Goal: Task Accomplishment & Management: Use online tool/utility

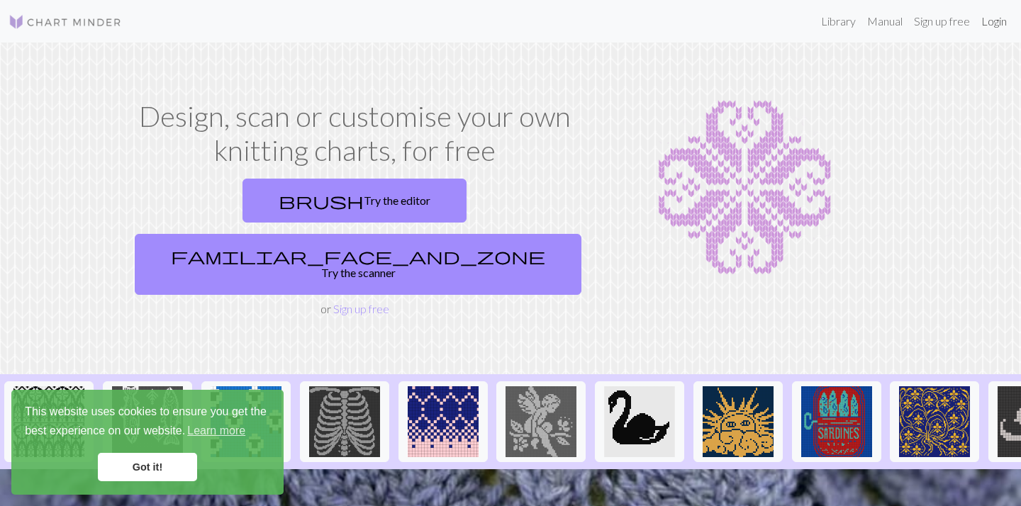
click at [998, 17] on link "Login" at bounding box center [993, 21] width 37 height 28
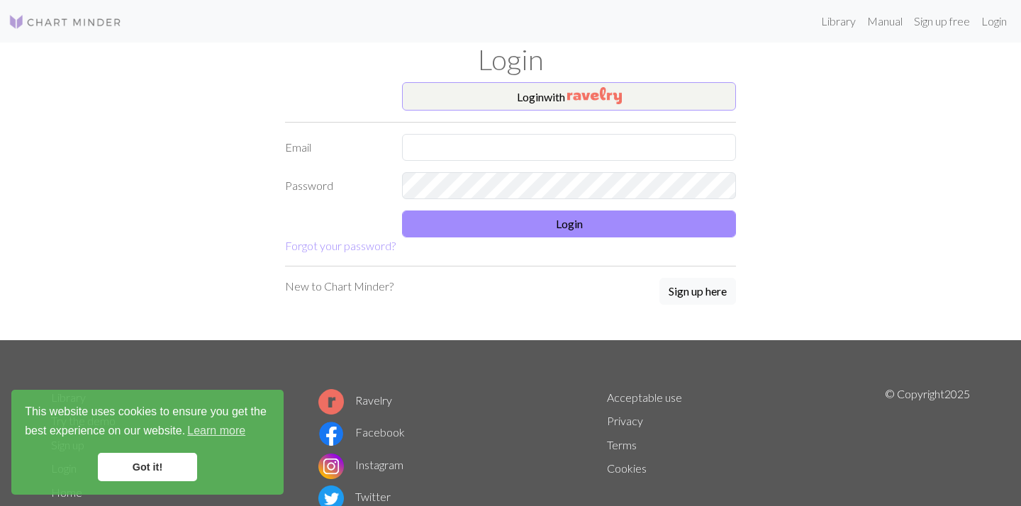
click at [630, 91] on button "Login with" at bounding box center [569, 96] width 334 height 28
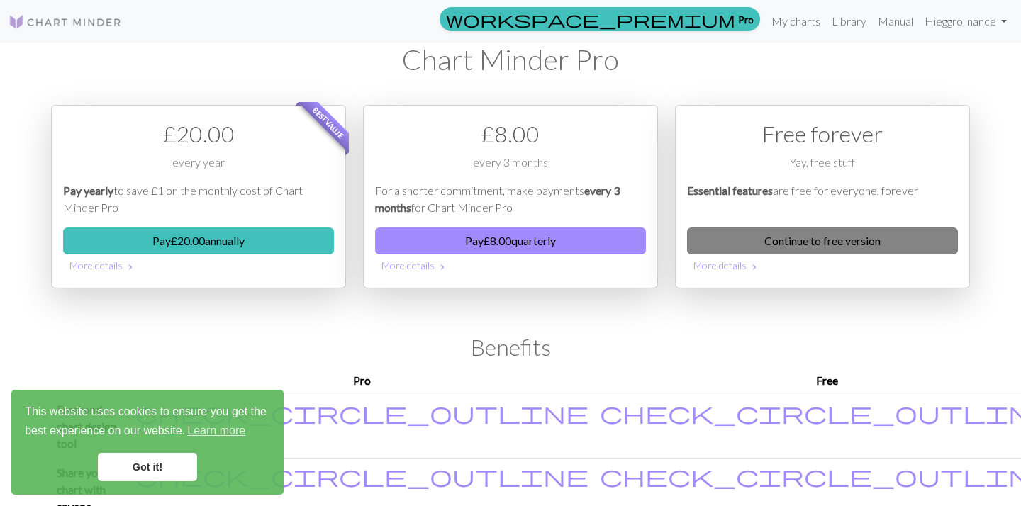
click at [848, 242] on link "Continue to free version" at bounding box center [822, 240] width 271 height 27
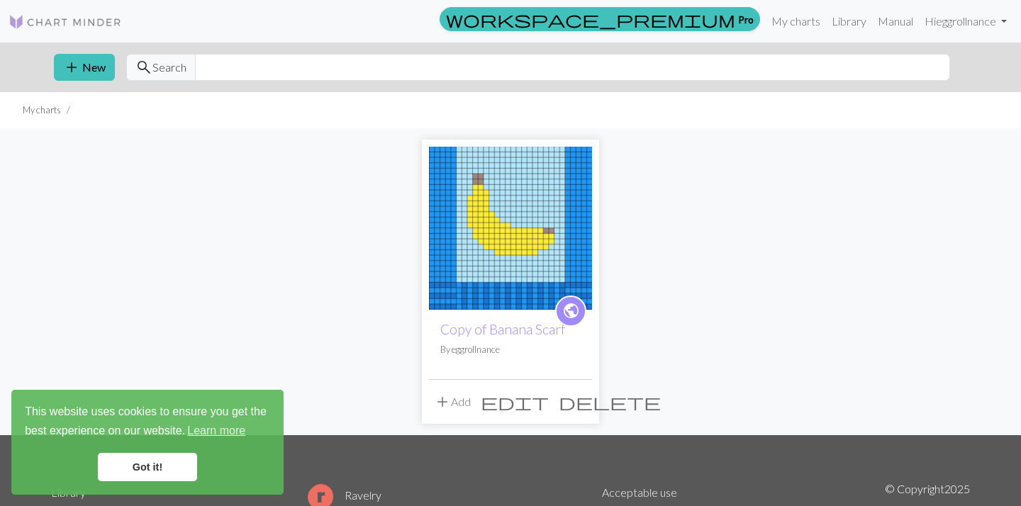
click at [507, 259] on img at bounding box center [510, 228] width 163 height 163
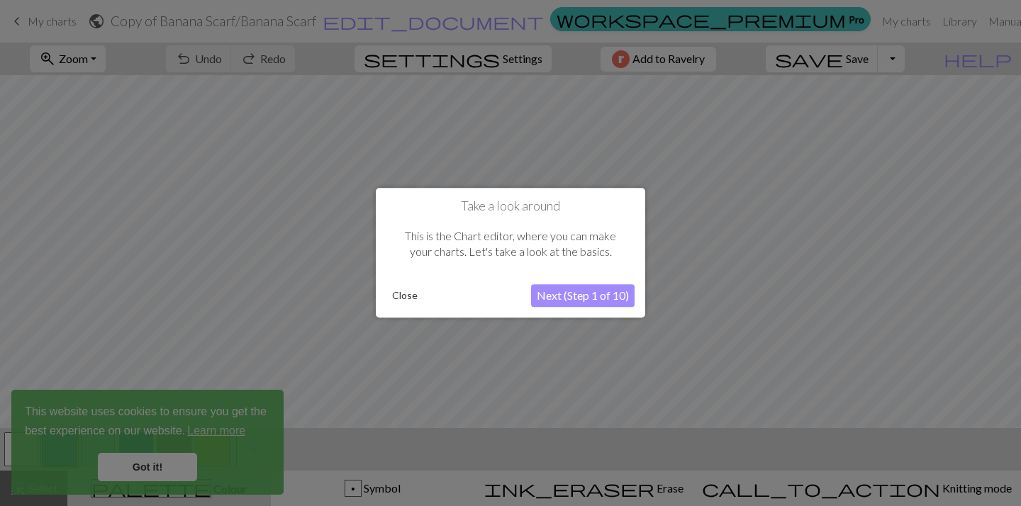
click at [417, 300] on button "Close" at bounding box center [404, 296] width 37 height 21
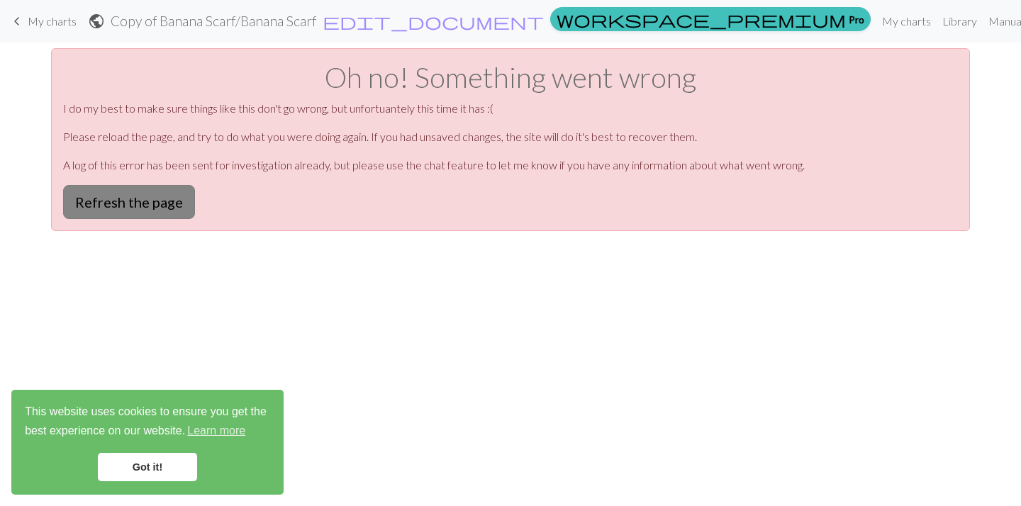
click at [162, 200] on button "Refresh the page" at bounding box center [129, 202] width 132 height 34
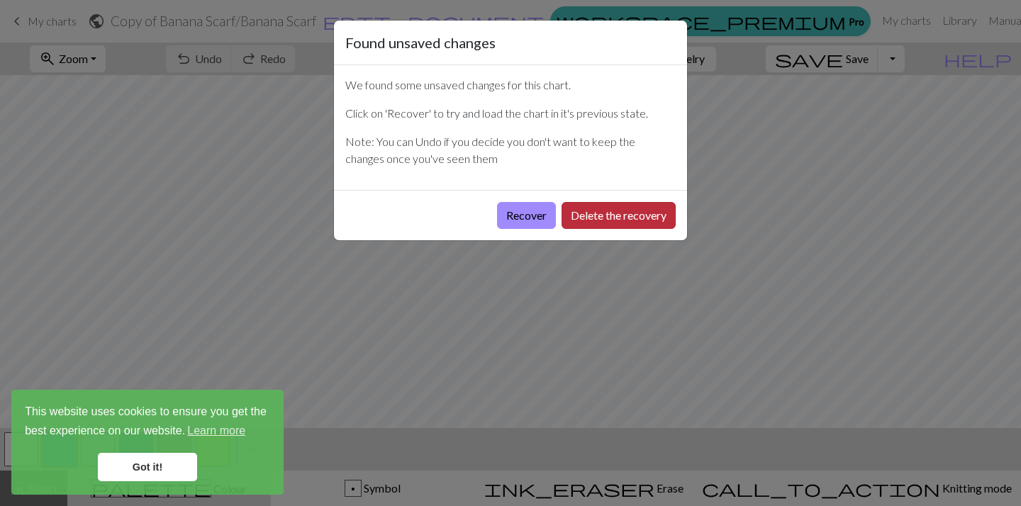
click at [572, 218] on button "Delete the recovery" at bounding box center [618, 215] width 114 height 27
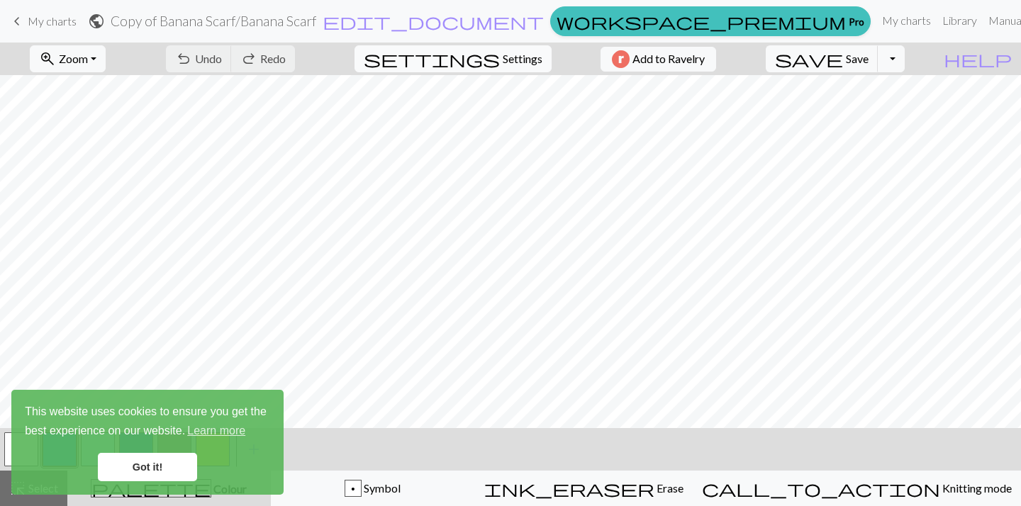
click at [506, 68] on button "settings Settings" at bounding box center [452, 58] width 197 height 27
select select "aran"
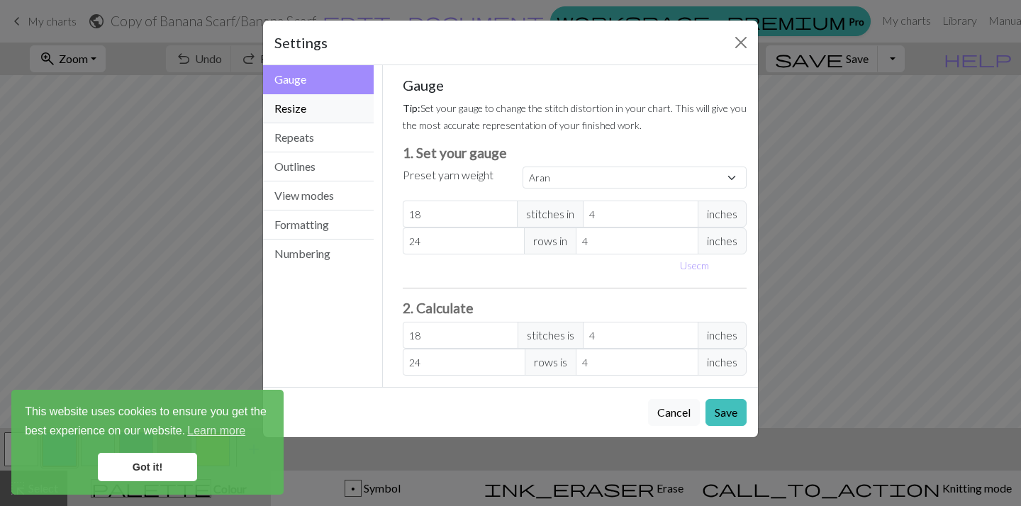
click at [343, 120] on button "Resize" at bounding box center [318, 108] width 111 height 29
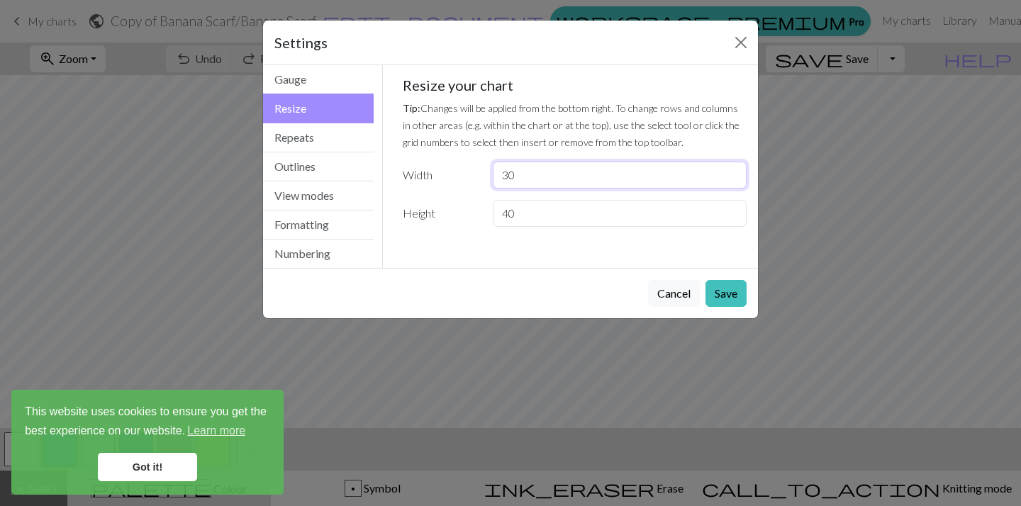
drag, startPoint x: 539, startPoint y: 179, endPoint x: 487, endPoint y: 176, distance: 51.9
click at [487, 176] on div "30" at bounding box center [619, 175] width 271 height 27
type input "35"
drag, startPoint x: 553, startPoint y: 210, endPoint x: 472, endPoint y: 209, distance: 80.8
click at [472, 209] on div "Height 40" at bounding box center [574, 213] width 361 height 27
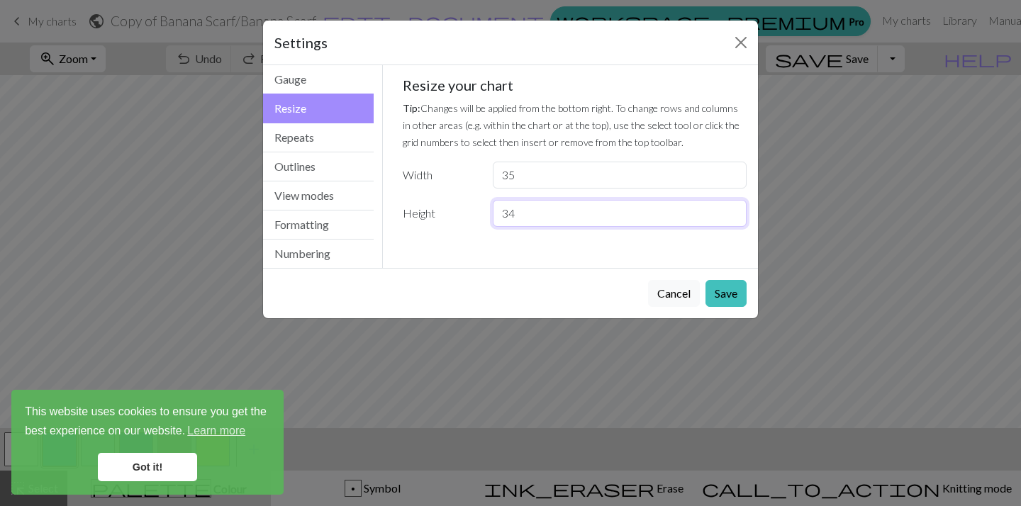
type input "34"
click at [628, 179] on input "35" at bounding box center [620, 175] width 254 height 27
drag, startPoint x: 603, startPoint y: 210, endPoint x: 488, endPoint y: 216, distance: 115.7
click at [488, 216] on div "34" at bounding box center [619, 213] width 271 height 27
click at [542, 177] on input "35" at bounding box center [620, 175] width 254 height 27
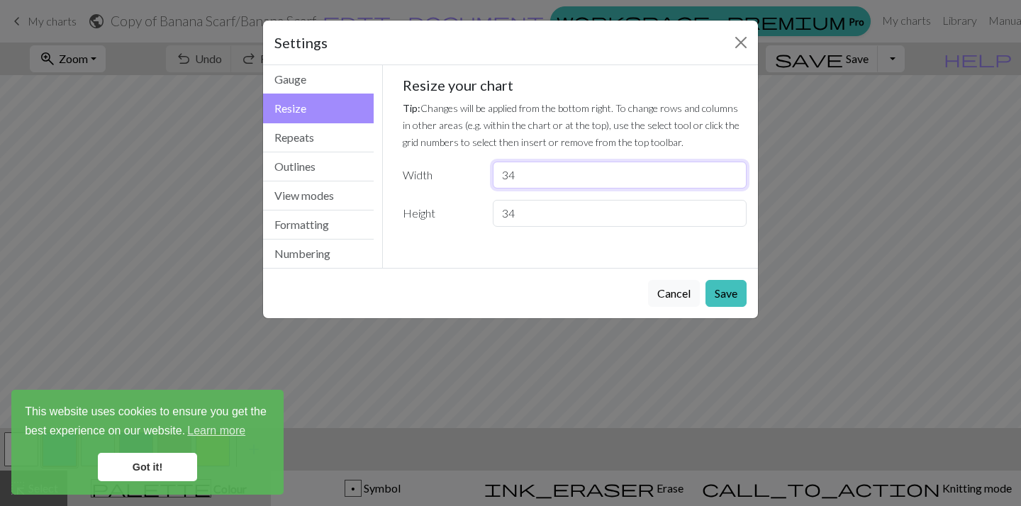
type input "3"
type input "4"
type input "36"
drag, startPoint x: 568, startPoint y: 205, endPoint x: 456, endPoint y: 208, distance: 111.3
click at [456, 208] on div "Height 34" at bounding box center [574, 213] width 361 height 27
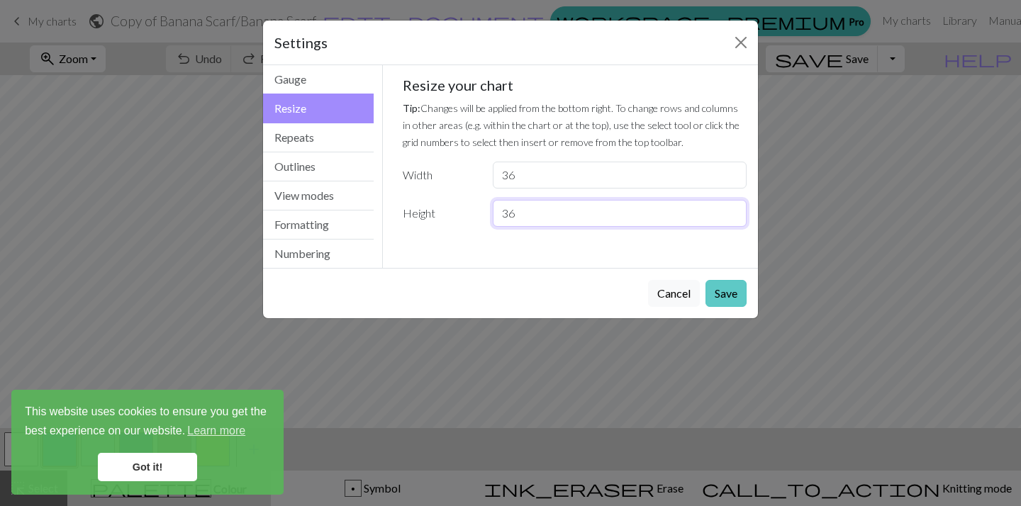
type input "36"
drag, startPoint x: 729, startPoint y: 290, endPoint x: 605, endPoint y: 180, distance: 165.7
click at [605, 180] on div "Settings Resize Gauge Resize Repeats Outlines View modes Formatting Numbering G…" at bounding box center [510, 169] width 496 height 299
drag, startPoint x: 605, startPoint y: 180, endPoint x: 449, endPoint y: 180, distance: 155.9
click at [449, 180] on div "Width 36" at bounding box center [574, 175] width 361 height 27
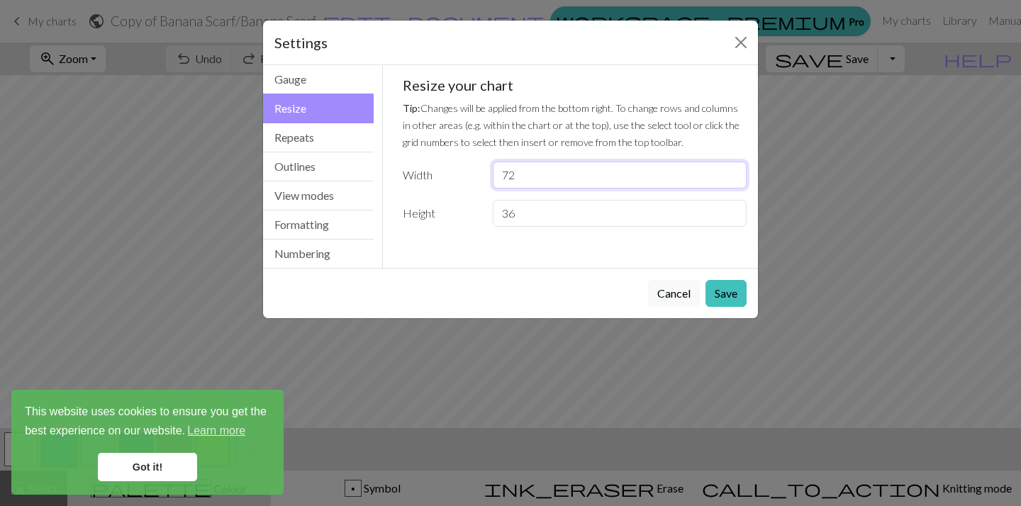
type input "72"
drag, startPoint x: 537, startPoint y: 210, endPoint x: 465, endPoint y: 220, distance: 73.0
click at [465, 220] on div "Height 36" at bounding box center [574, 213] width 361 height 27
click at [726, 286] on button "Save" at bounding box center [725, 293] width 41 height 27
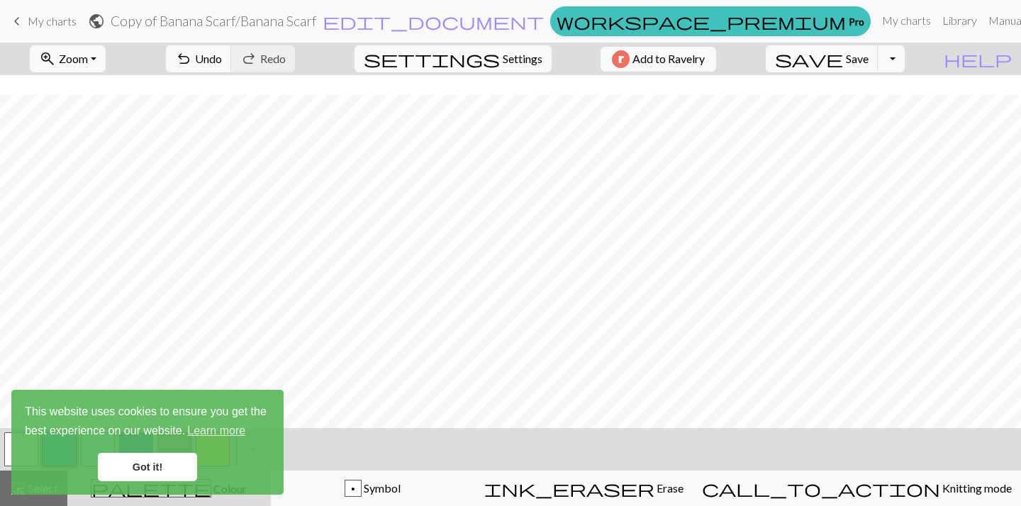
scroll to position [77, 0]
click at [157, 459] on link "Got it!" at bounding box center [147, 467] width 99 height 28
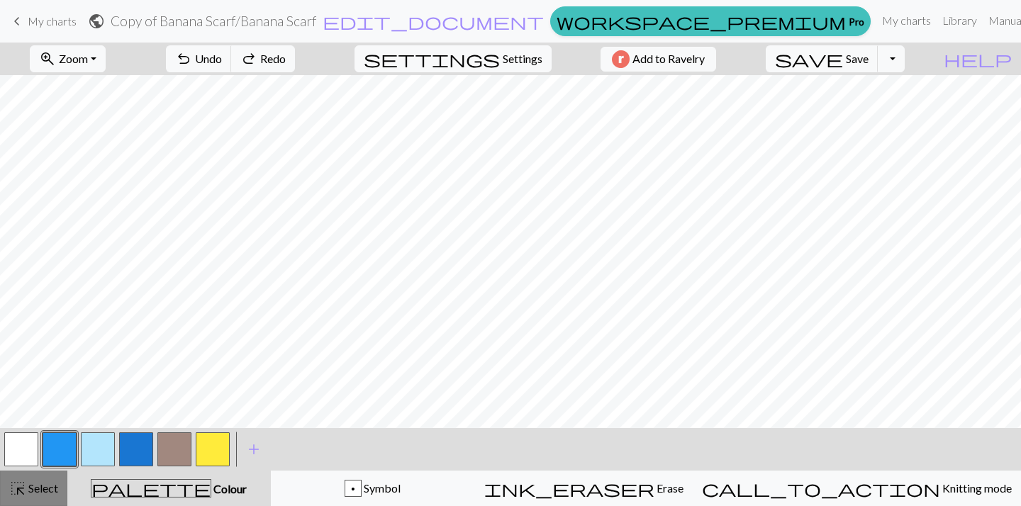
click at [57, 488] on span "Select" at bounding box center [42, 487] width 32 height 13
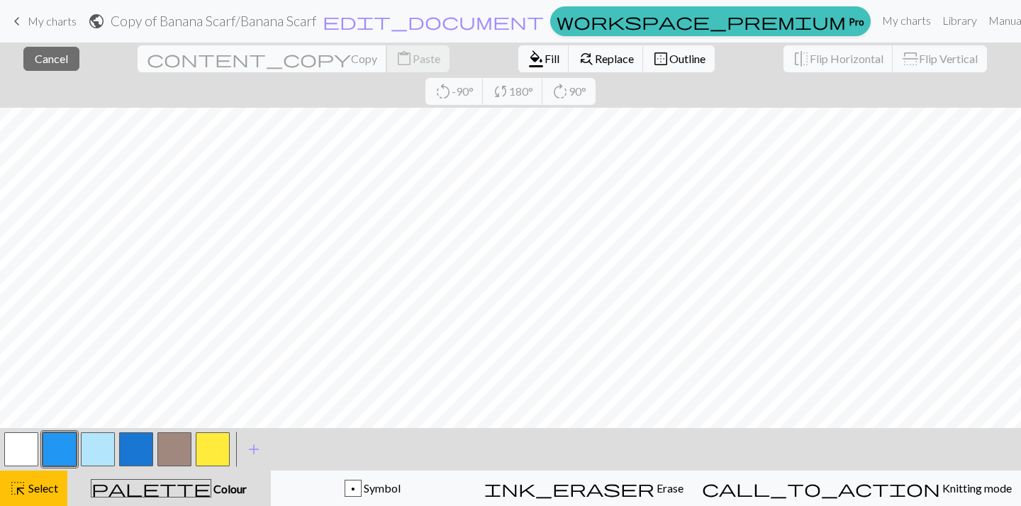
click at [351, 59] on span "Copy" at bounding box center [364, 58] width 26 height 13
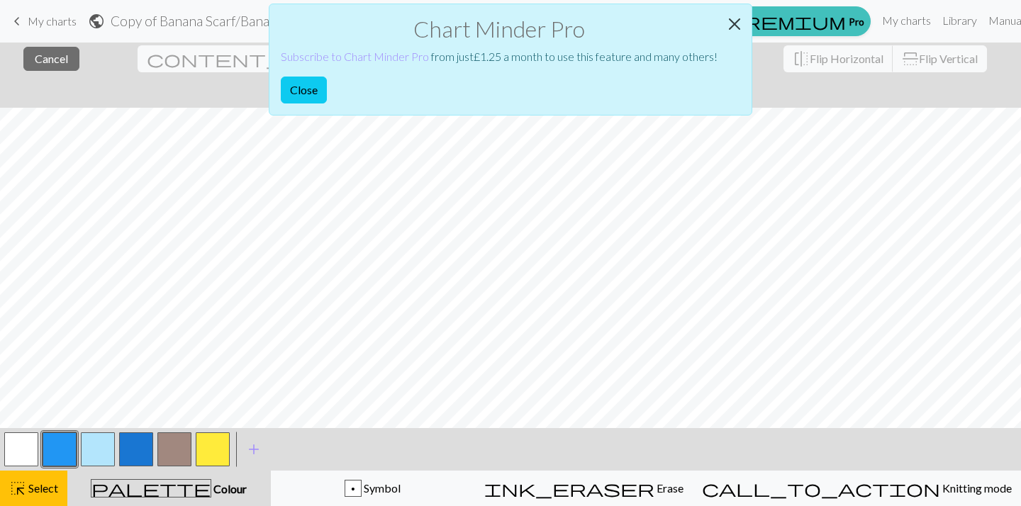
click at [733, 27] on button "Close" at bounding box center [734, 24] width 34 height 40
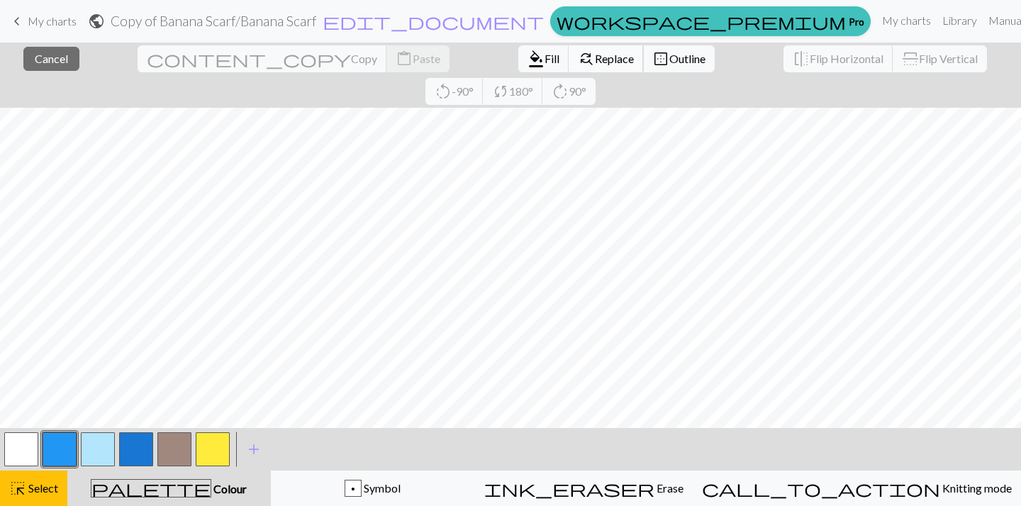
click at [595, 55] on span "Replace" at bounding box center [614, 58] width 39 height 13
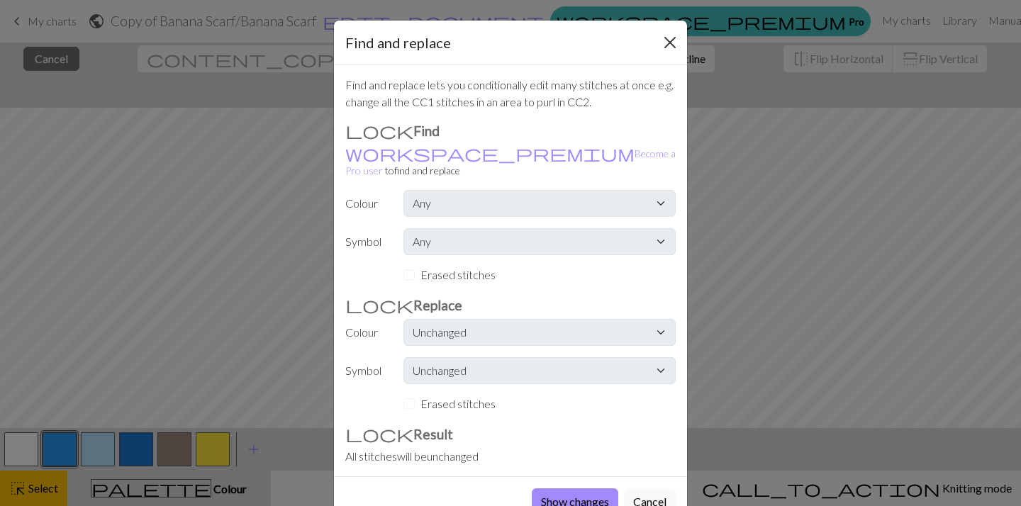
click at [670, 44] on button "Close" at bounding box center [669, 42] width 23 height 23
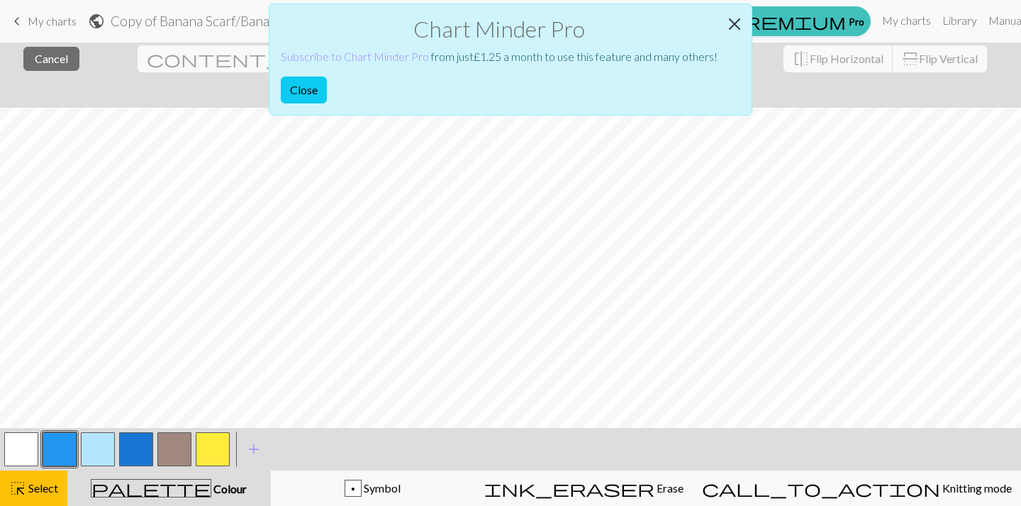
click at [722, 37] on button "Close" at bounding box center [734, 24] width 34 height 40
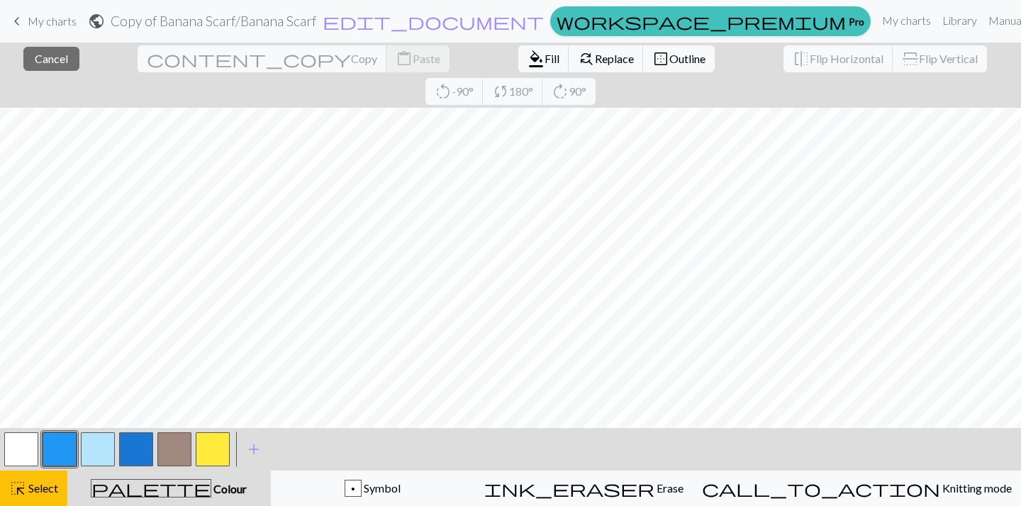
click at [64, 25] on span "My charts" at bounding box center [52, 20] width 49 height 13
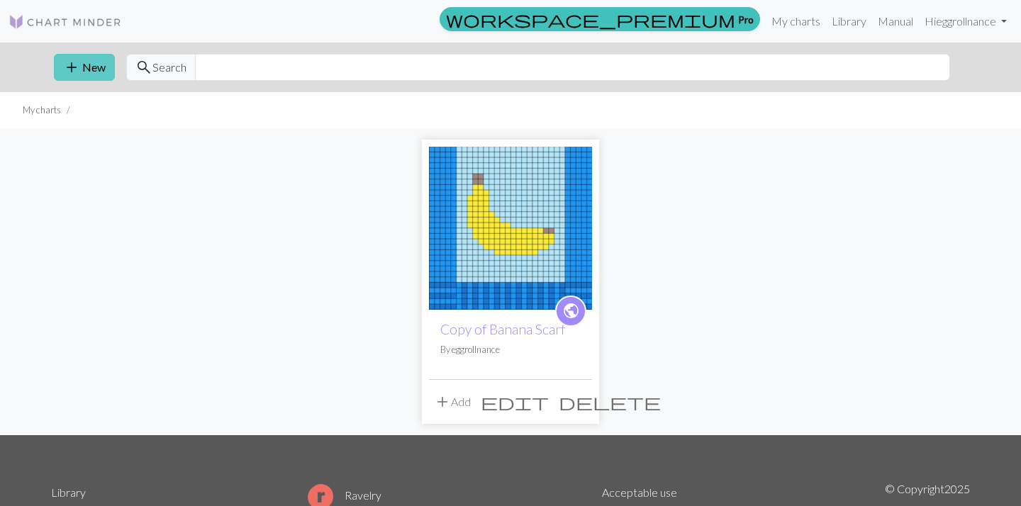
click at [103, 70] on button "add New" at bounding box center [84, 67] width 61 height 27
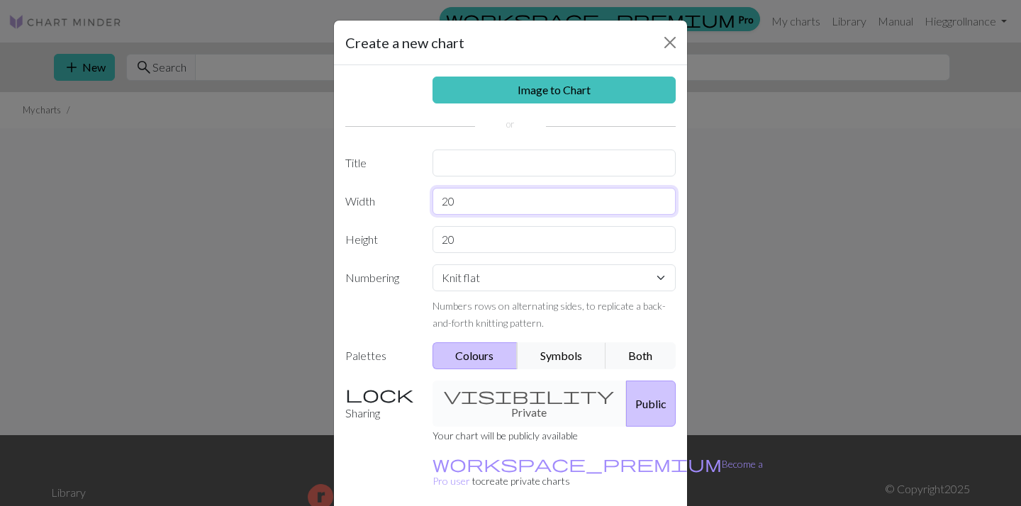
drag, startPoint x: 477, startPoint y: 196, endPoint x: 394, endPoint y: 193, distance: 83.0
click at [394, 193] on div "Width 20" at bounding box center [510, 201] width 347 height 27
type input "72"
drag, startPoint x: 469, startPoint y: 235, endPoint x: 390, endPoint y: 235, distance: 79.4
click at [390, 235] on div "Height 20" at bounding box center [510, 239] width 347 height 27
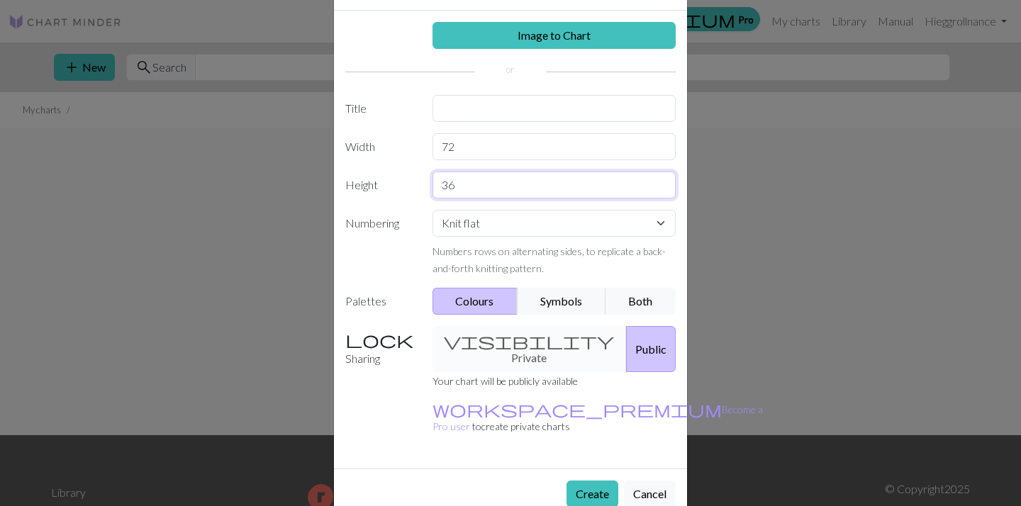
scroll to position [54, 0]
type input "36"
click at [587, 481] on button "Create" at bounding box center [592, 494] width 52 height 27
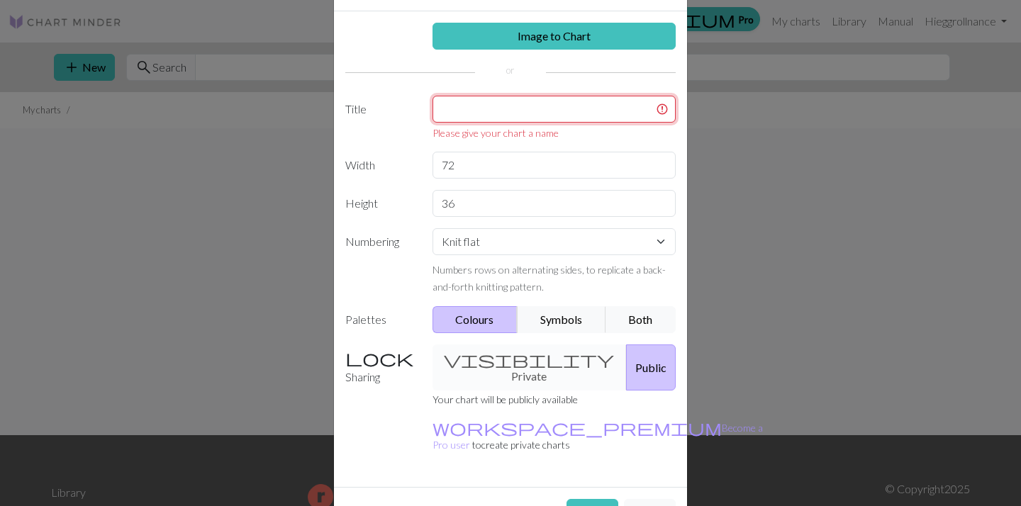
click at [509, 114] on input "text" at bounding box center [554, 109] width 244 height 27
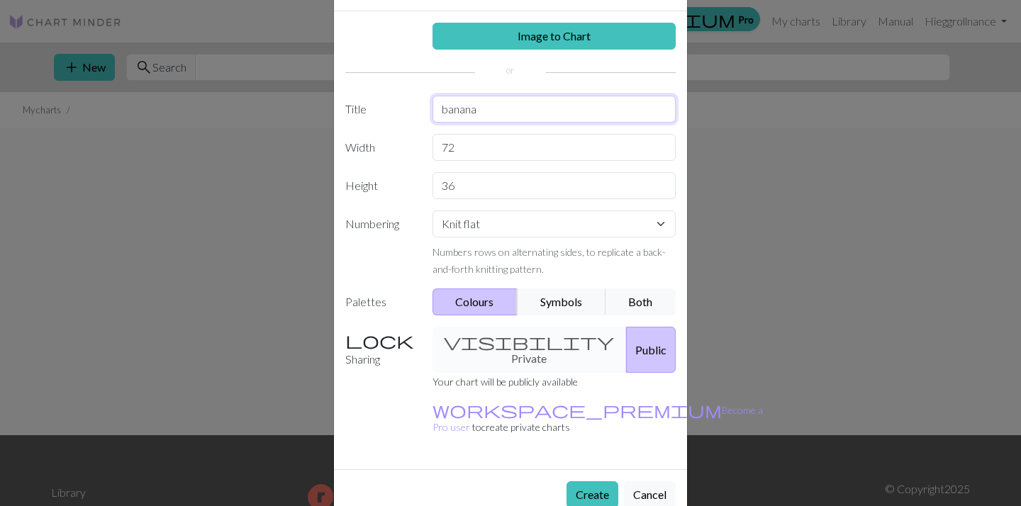
type input "banana"
click at [604, 476] on div "Create Cancel" at bounding box center [510, 494] width 353 height 50
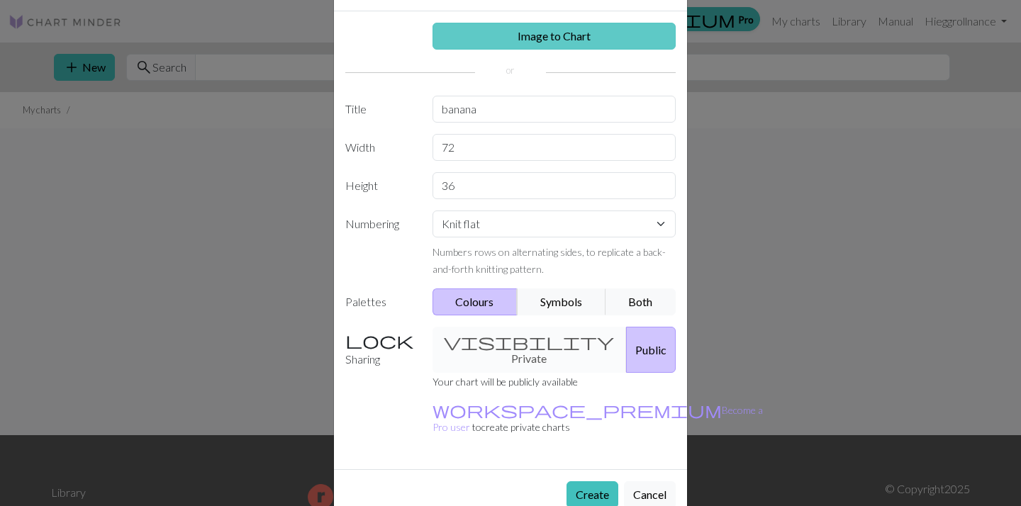
click at [571, 46] on link "Image to Chart" at bounding box center [554, 36] width 244 height 27
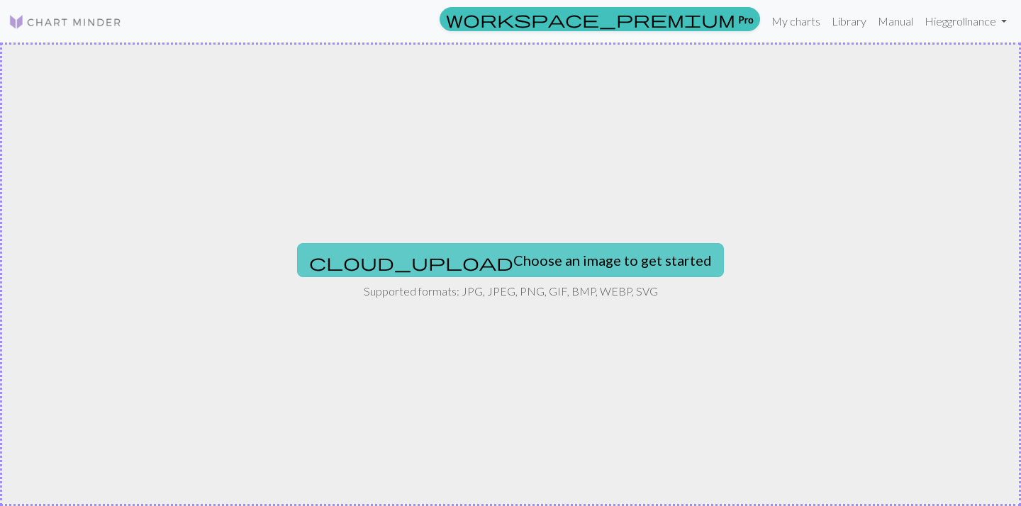
click at [532, 261] on button "cloud_upload Choose an image to get started" at bounding box center [510, 260] width 427 height 34
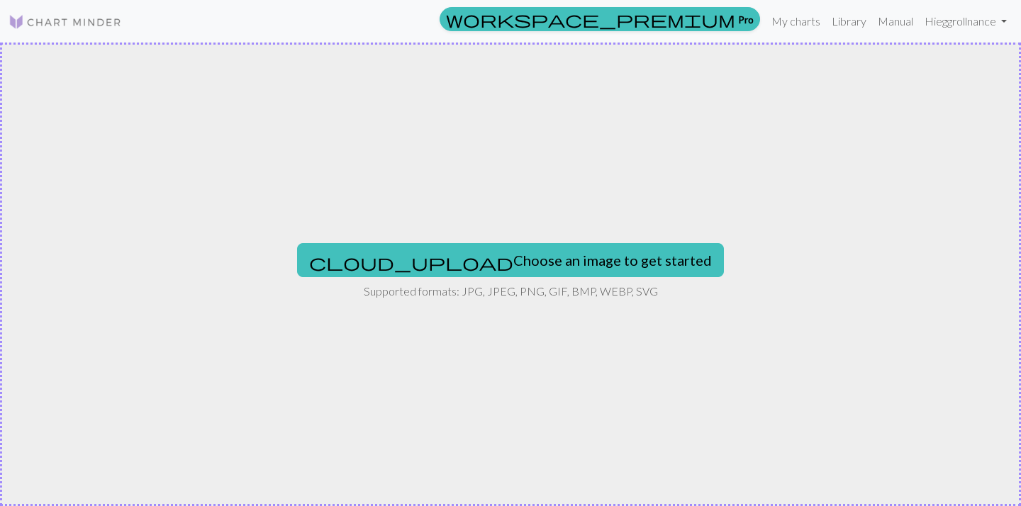
click at [45, 9] on link at bounding box center [65, 22] width 113 height 26
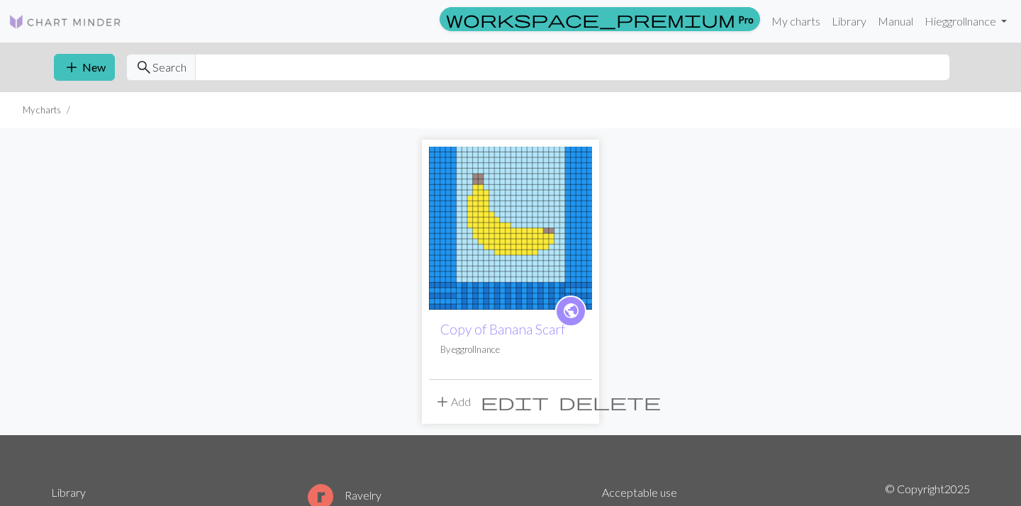
click at [551, 254] on img at bounding box center [510, 228] width 163 height 163
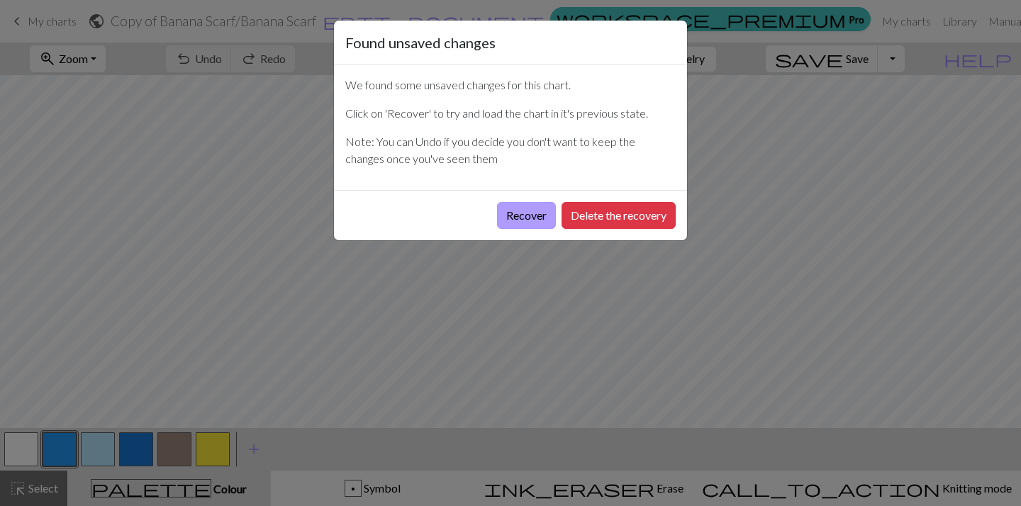
click at [527, 215] on button "Recover" at bounding box center [526, 215] width 59 height 27
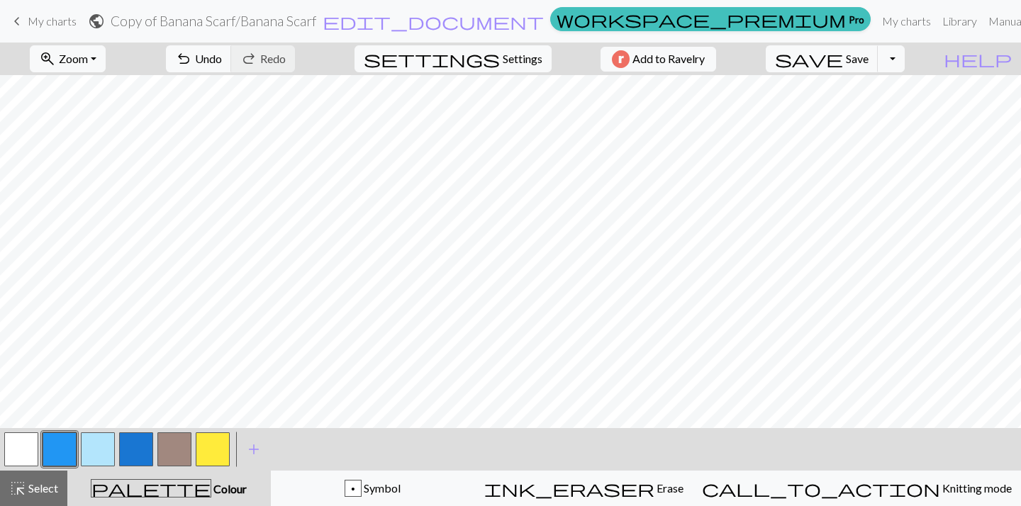
scroll to position [111, 0]
click at [232, 68] on button "undo Undo Undo" at bounding box center [199, 58] width 66 height 27
click at [276, 68] on div "undo Undo Undo redo Redo Redo" at bounding box center [230, 59] width 150 height 33
click at [853, 59] on button "save Save Save" at bounding box center [821, 58] width 113 height 27
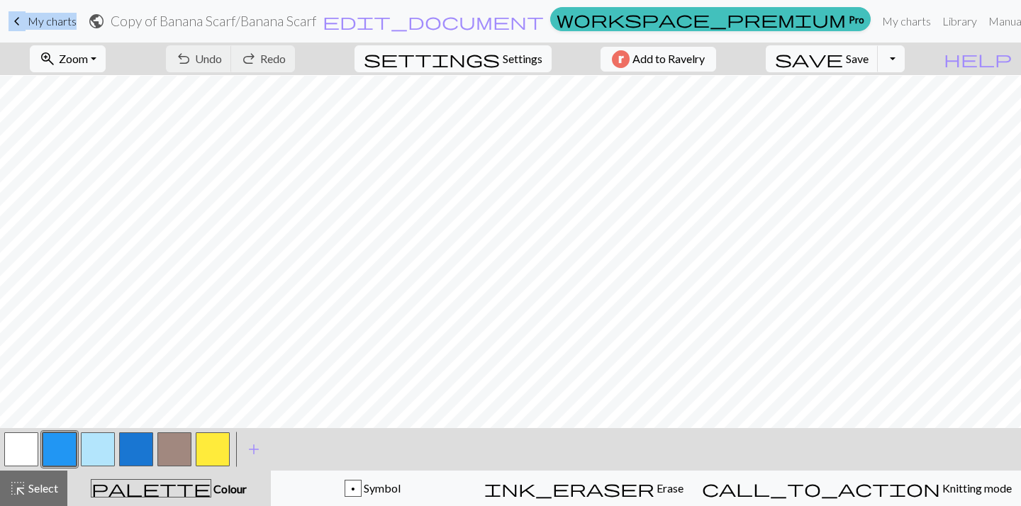
scroll to position [79, 0]
click at [868, 60] on span "Save" at bounding box center [856, 58] width 23 height 13
click at [904, 67] on button "Toggle Dropdown" at bounding box center [890, 58] width 27 height 27
click at [885, 91] on button "file_copy Save a copy" at bounding box center [787, 90] width 234 height 23
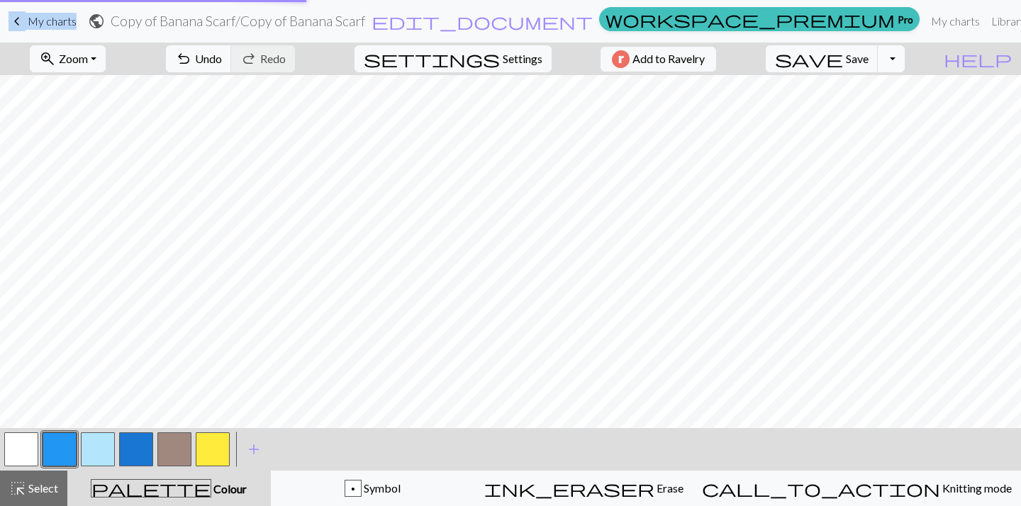
click at [904, 59] on button "Toggle Dropdown" at bounding box center [890, 58] width 27 height 27
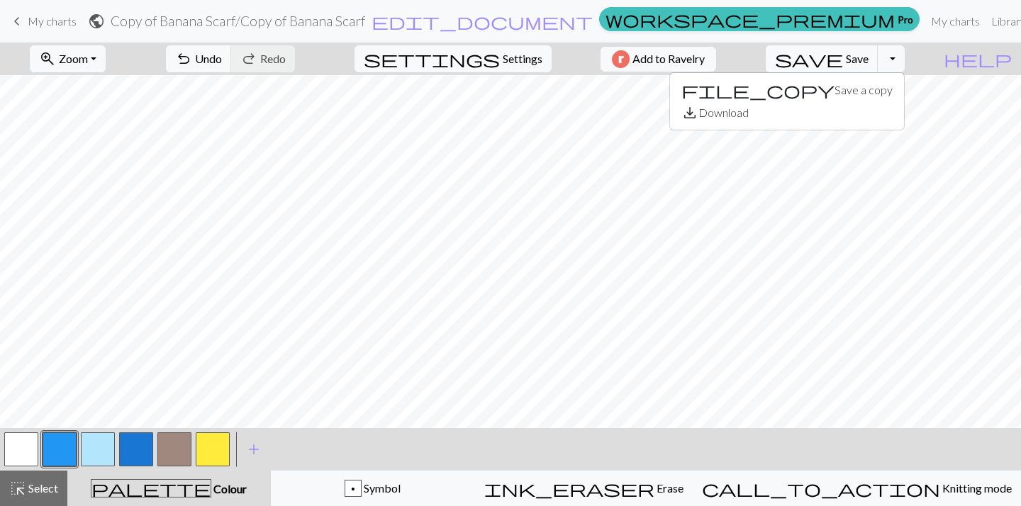
click at [875, 127] on div "file_copy Save a copy save_alt Download" at bounding box center [786, 101] width 235 height 58
click at [904, 68] on button "Toggle Dropdown" at bounding box center [890, 58] width 27 height 27
click at [880, 118] on button "save_alt Download" at bounding box center [787, 112] width 234 height 23
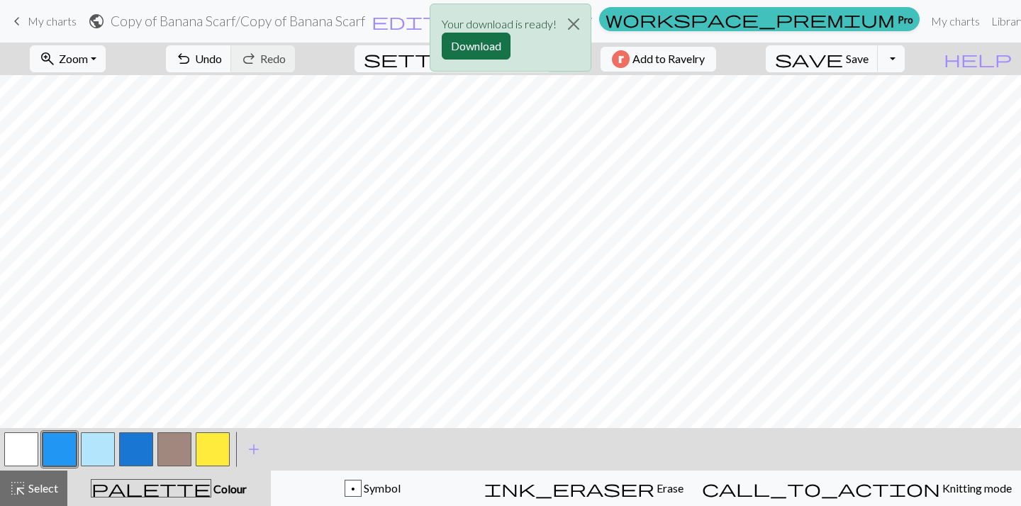
click at [497, 47] on button "Download" at bounding box center [476, 46] width 69 height 27
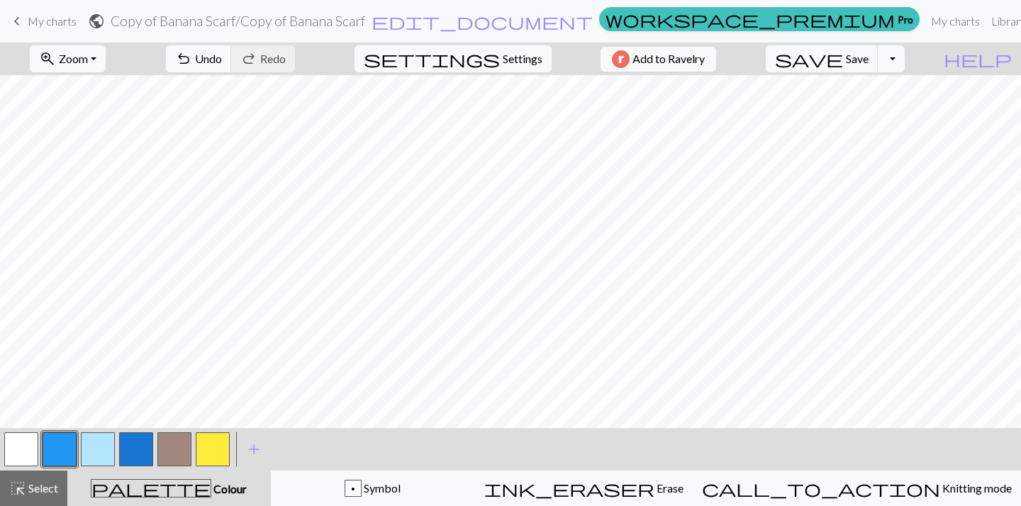
click at [820, 0] on nav "keyboard_arrow_left My charts public Copy of Banana Scarf / Copy of Banana Scar…" at bounding box center [510, 21] width 1021 height 43
click at [925, 18] on link "My charts" at bounding box center [955, 21] width 60 height 28
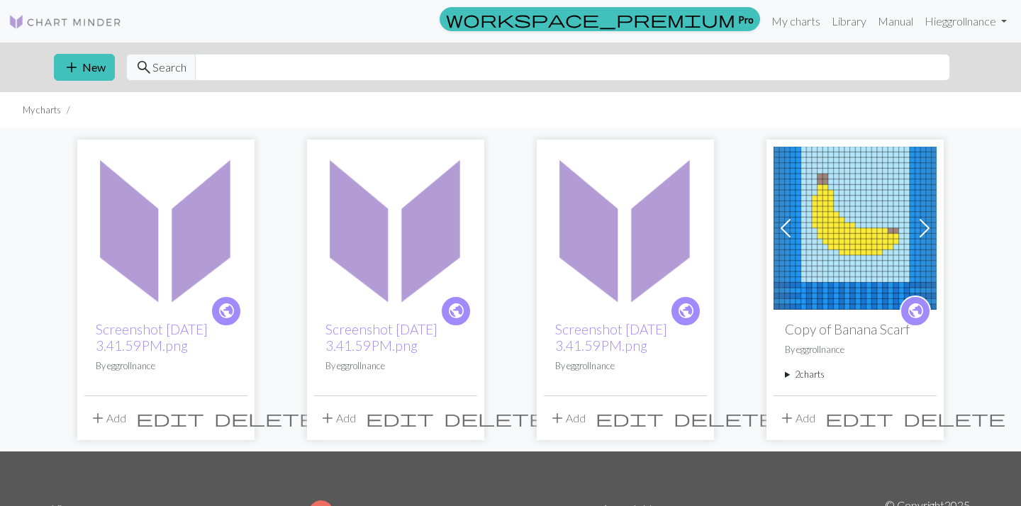
click at [163, 222] on img at bounding box center [165, 228] width 163 height 163
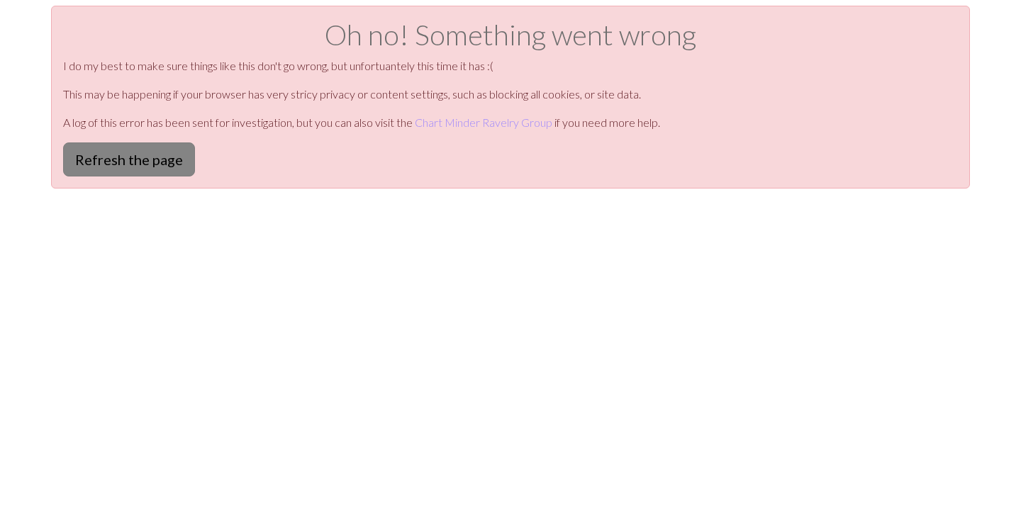
click at [135, 152] on button "Refresh the page" at bounding box center [129, 159] width 132 height 34
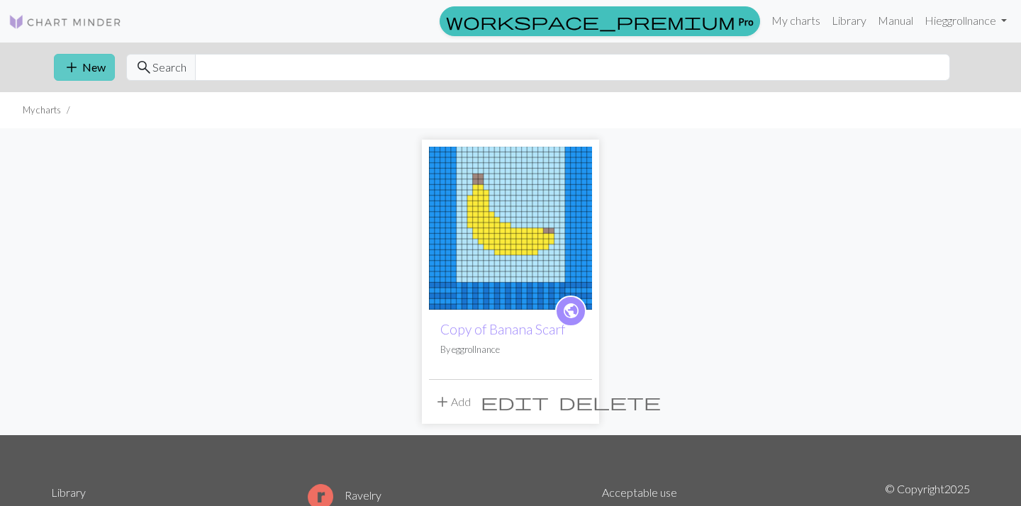
click at [89, 77] on button "add New" at bounding box center [84, 67] width 61 height 27
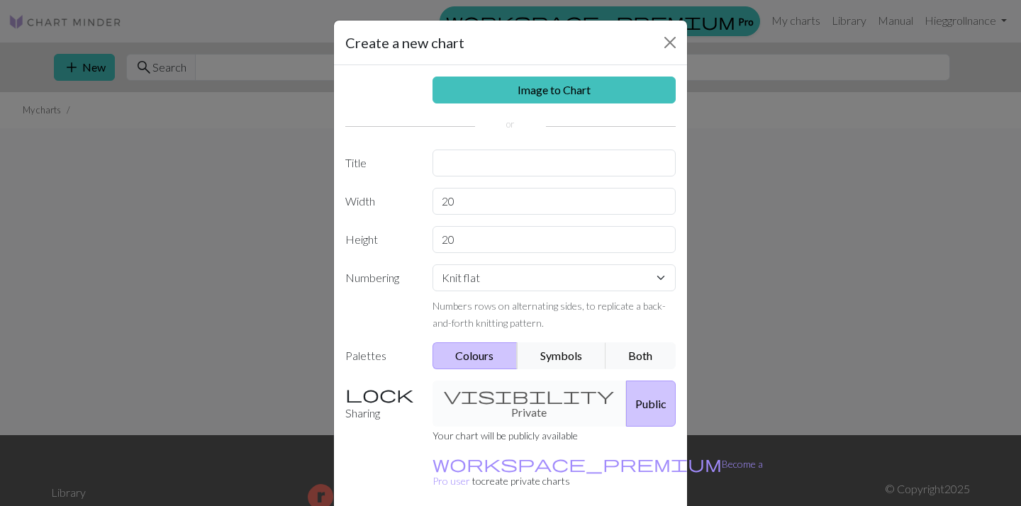
click at [496, 72] on div "Image to Chart Title Width 20 Height 20 Numbering Knit flat Knit in the round L…" at bounding box center [510, 294] width 353 height 458
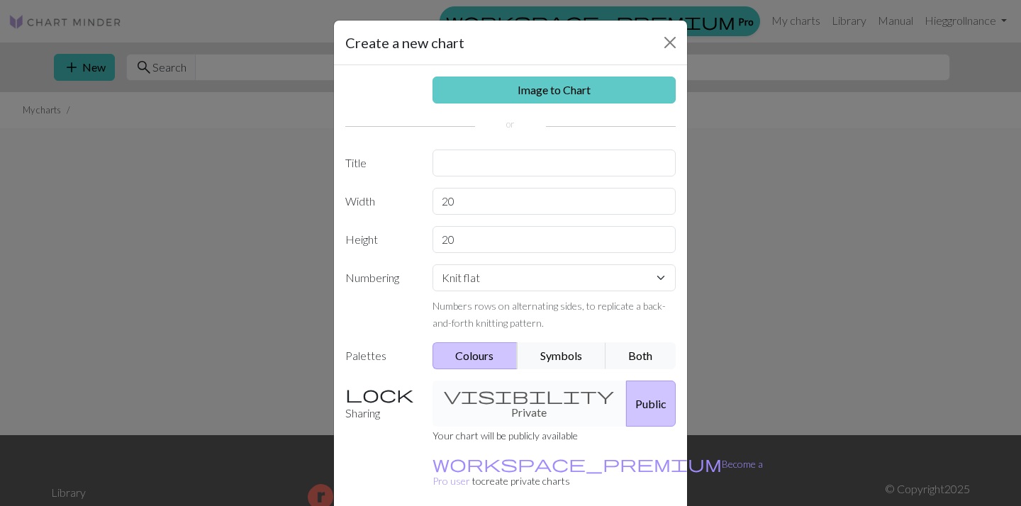
click at [502, 95] on link "Image to Chart" at bounding box center [554, 90] width 244 height 27
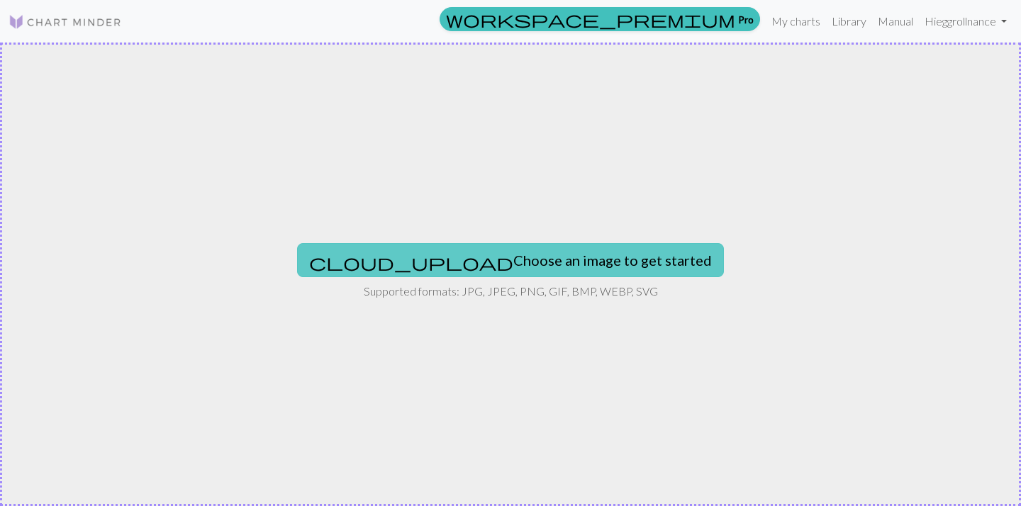
click at [488, 262] on button "cloud_upload Choose an image to get started" at bounding box center [510, 260] width 427 height 34
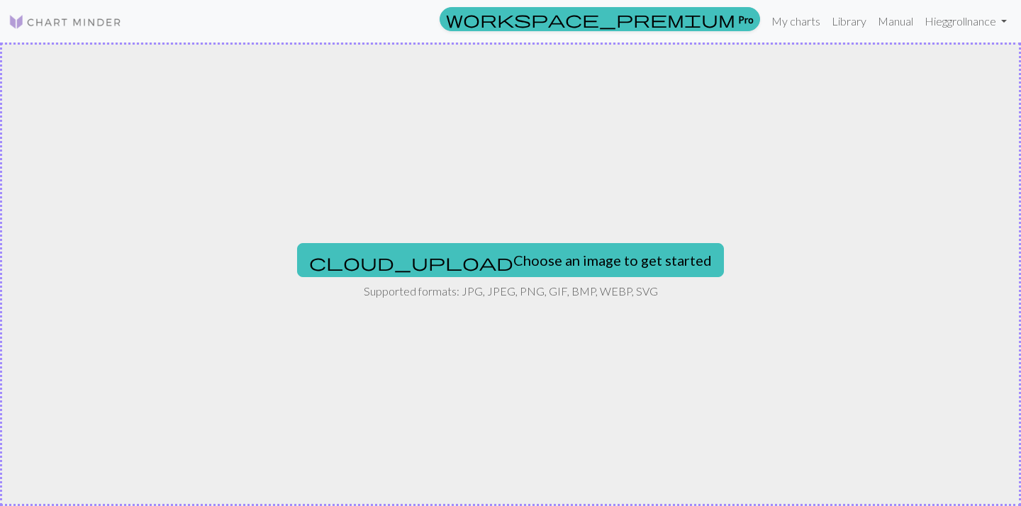
click at [633, 300] on div "cloud_upload Choose an image to get started Supported formats: JPG, JPEG, PNG, …" at bounding box center [510, 274] width 1021 height 463
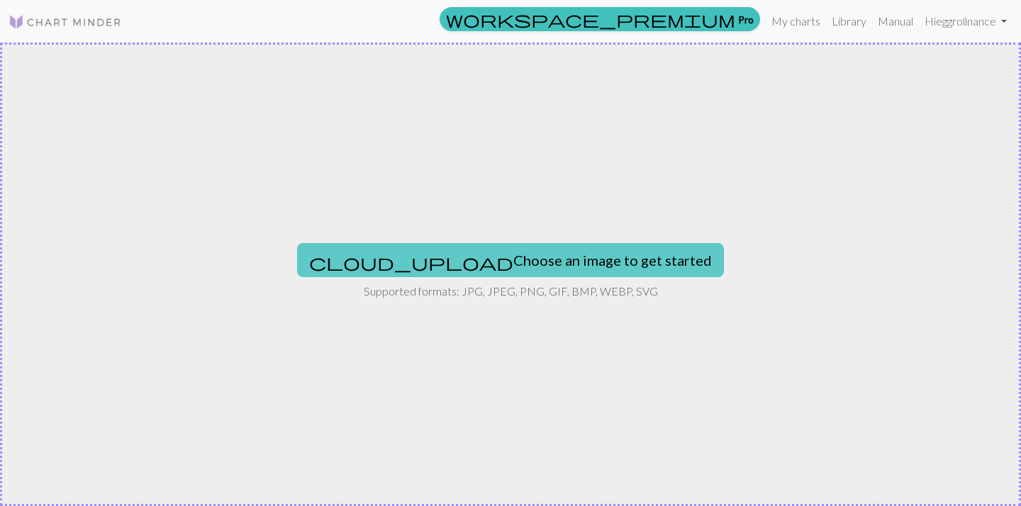
click at [596, 255] on button "cloud_upload Choose an image to get started" at bounding box center [510, 260] width 427 height 34
click at [592, 254] on button "cloud_upload Choose an image to get started" at bounding box center [510, 260] width 427 height 34
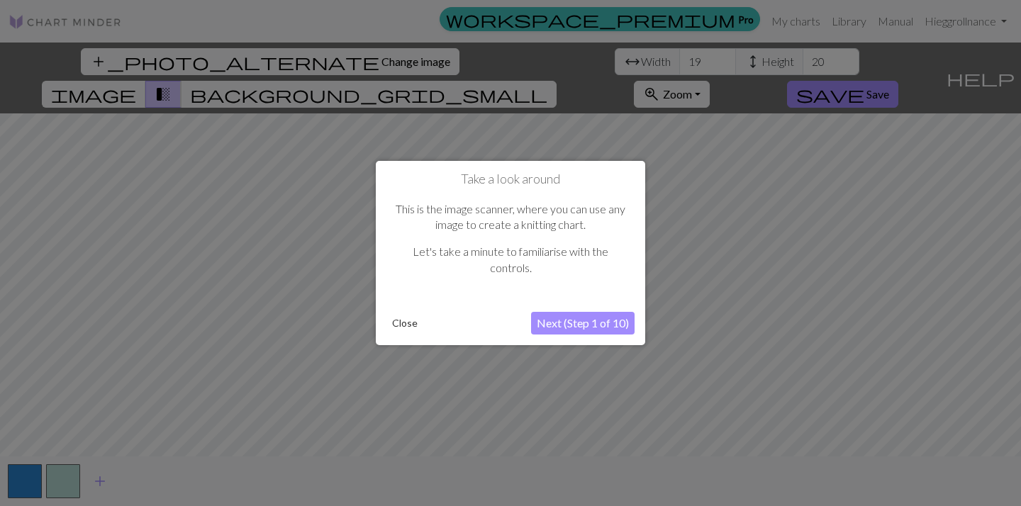
click at [400, 330] on button "Close" at bounding box center [404, 323] width 37 height 21
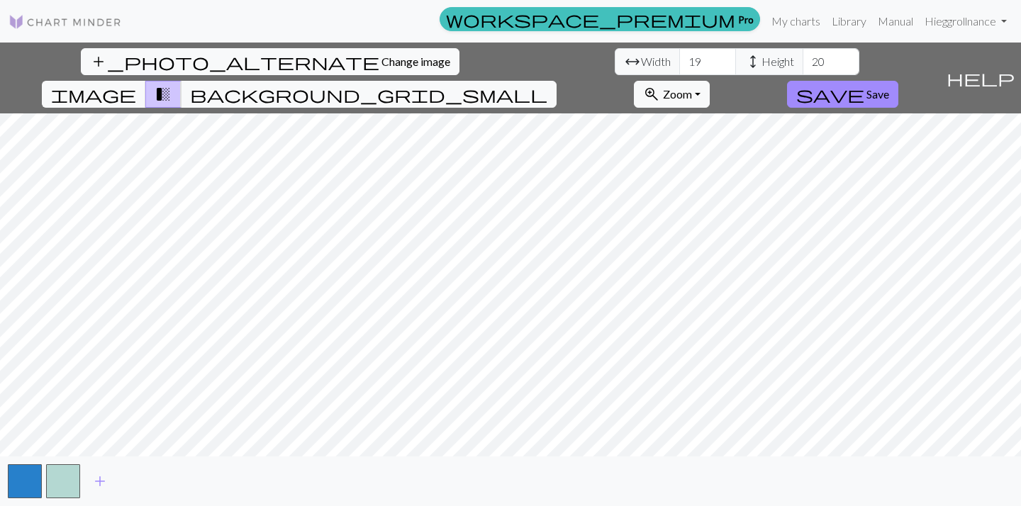
click at [253, 64] on div "add_photo_alternate Change image arrow_range Width 19 height Height 20 image tr…" at bounding box center [510, 274] width 1021 height 463
click at [802, 505] on html "This website uses cookies to ensure you get the best experience on our website.…" at bounding box center [510, 253] width 1021 height 506
drag, startPoint x: 319, startPoint y: 63, endPoint x: 290, endPoint y: 63, distance: 29.1
click at [614, 63] on div "arrow_range Width 19 height Height 20" at bounding box center [736, 61] width 244 height 27
type input "72"
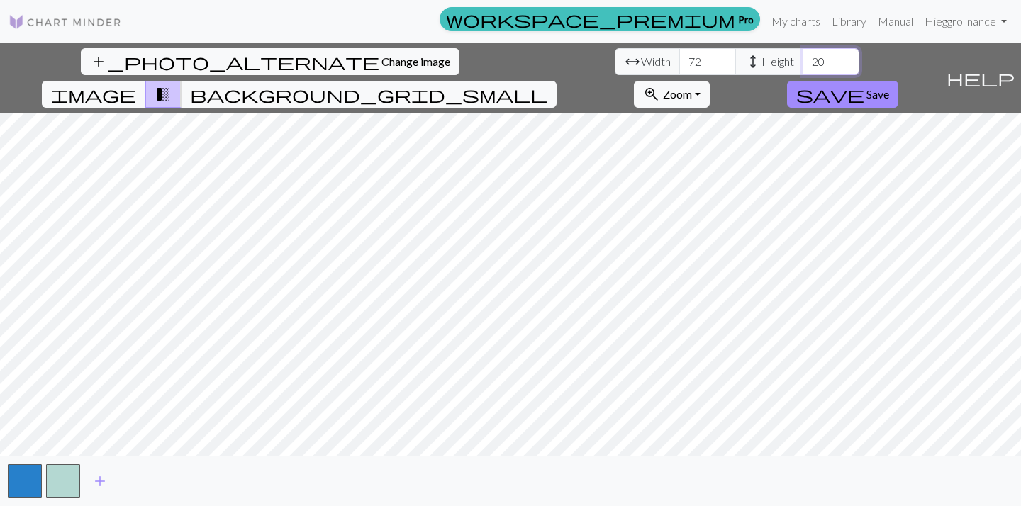
drag, startPoint x: 439, startPoint y: 62, endPoint x: 420, endPoint y: 62, distance: 19.1
click at [802, 62] on input "20" at bounding box center [830, 61] width 57 height 27
type input "36"
click at [855, 468] on div "add_photo_alternate Change image arrow_range Width 72 height Height 36 image tr…" at bounding box center [510, 274] width 1021 height 463
click at [864, 84] on span "save" at bounding box center [830, 94] width 68 height 20
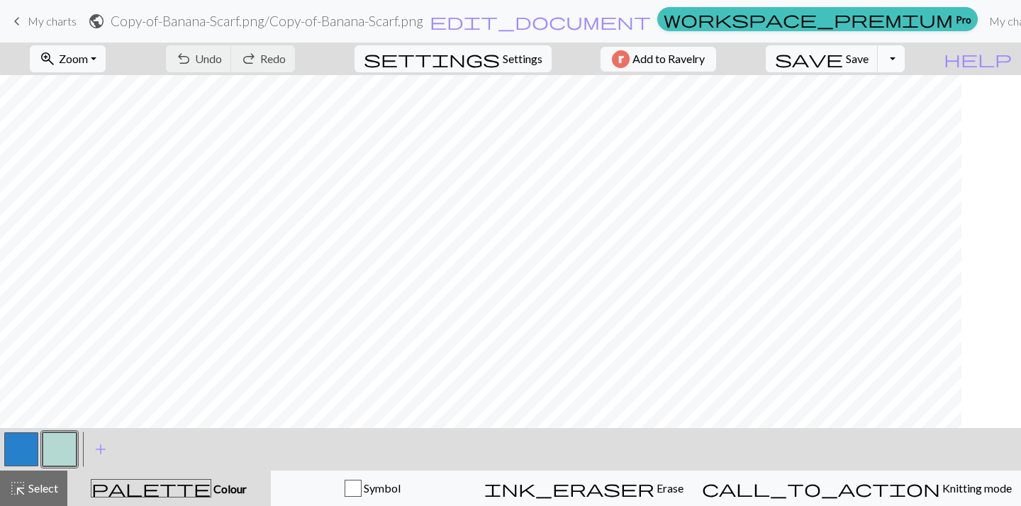
scroll to position [38, -3]
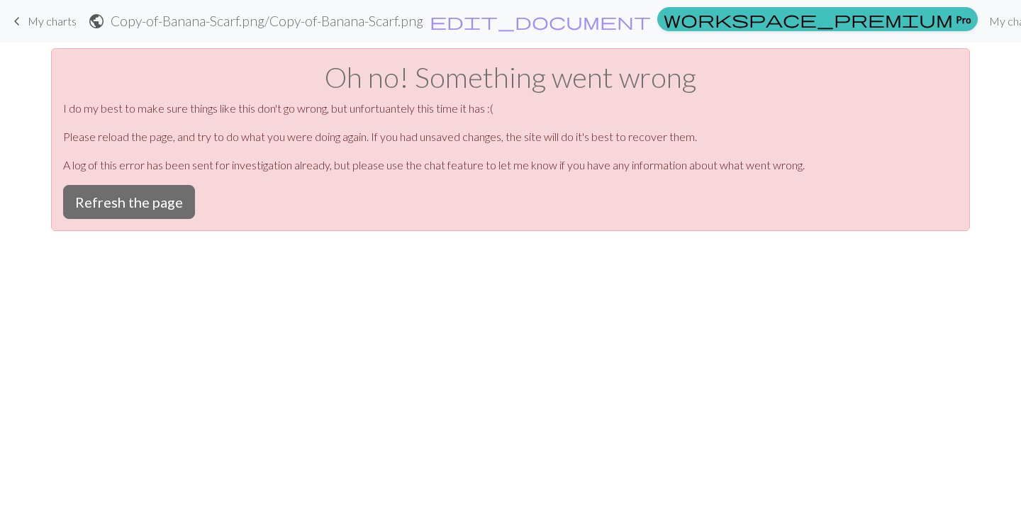
click at [153, 184] on div "Oh no! Something went wrong I do my best to make sure things like this don't go…" at bounding box center [510, 139] width 918 height 183
click at [154, 201] on button "Refresh the page" at bounding box center [129, 202] width 132 height 34
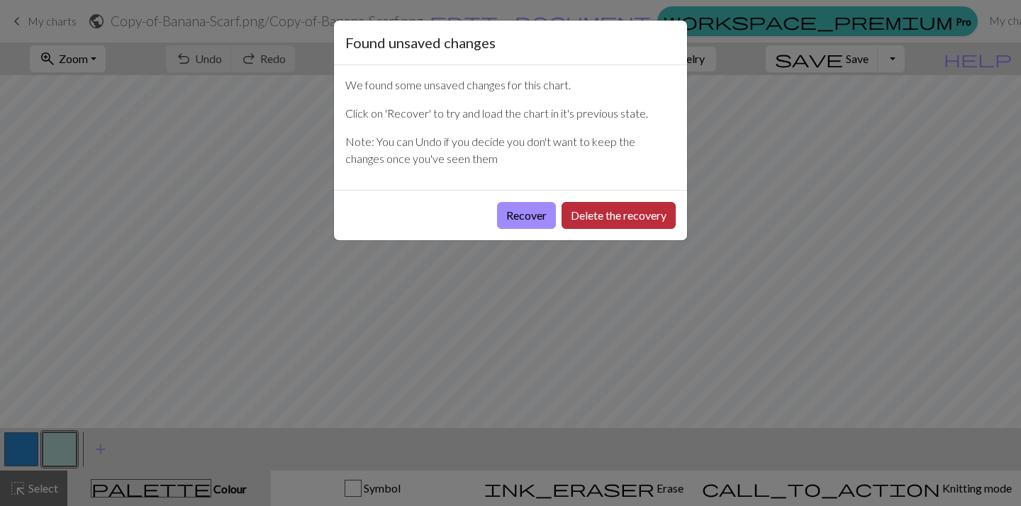
click at [587, 210] on button "Delete the recovery" at bounding box center [618, 215] width 114 height 27
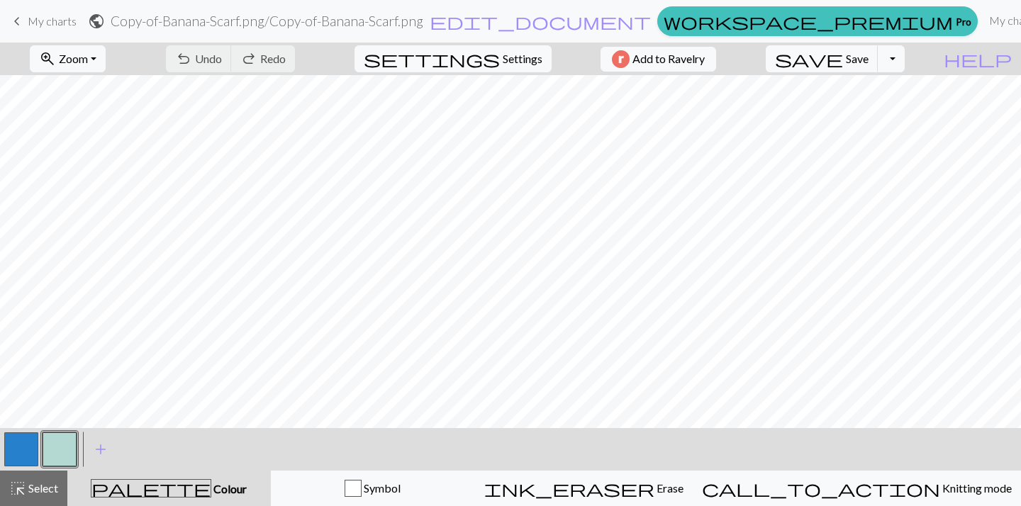
click at [42, 18] on span "My charts" at bounding box center [52, 20] width 49 height 13
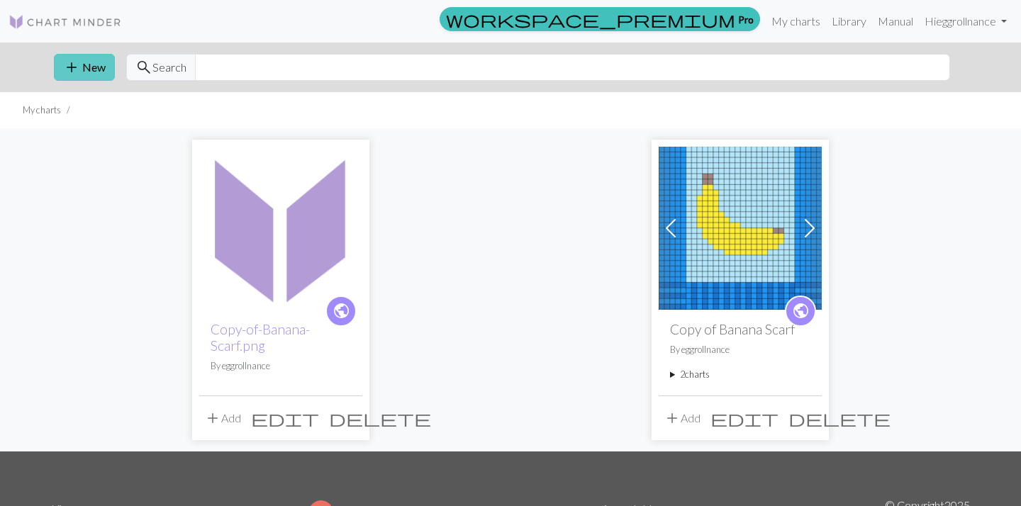
click at [94, 65] on button "add New" at bounding box center [84, 67] width 61 height 27
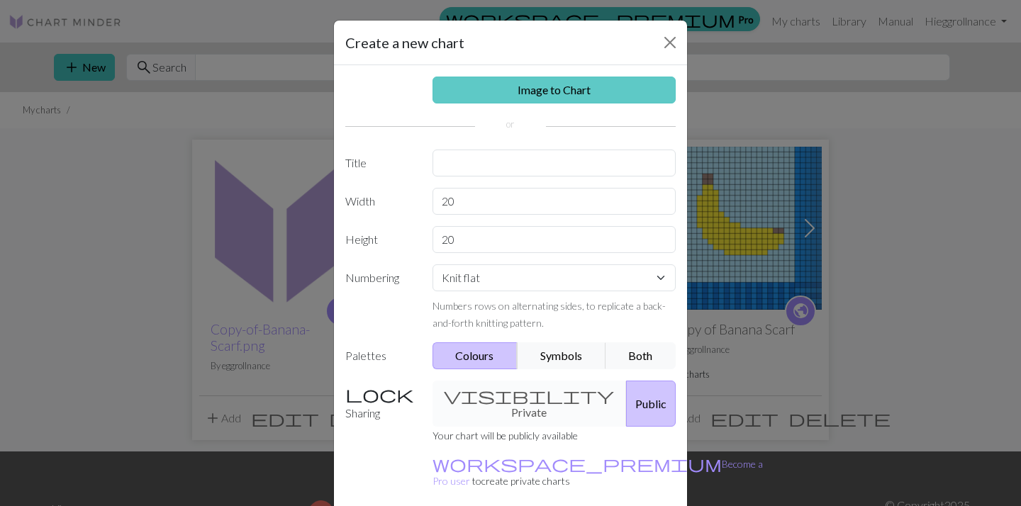
click at [585, 85] on link "Image to Chart" at bounding box center [554, 90] width 244 height 27
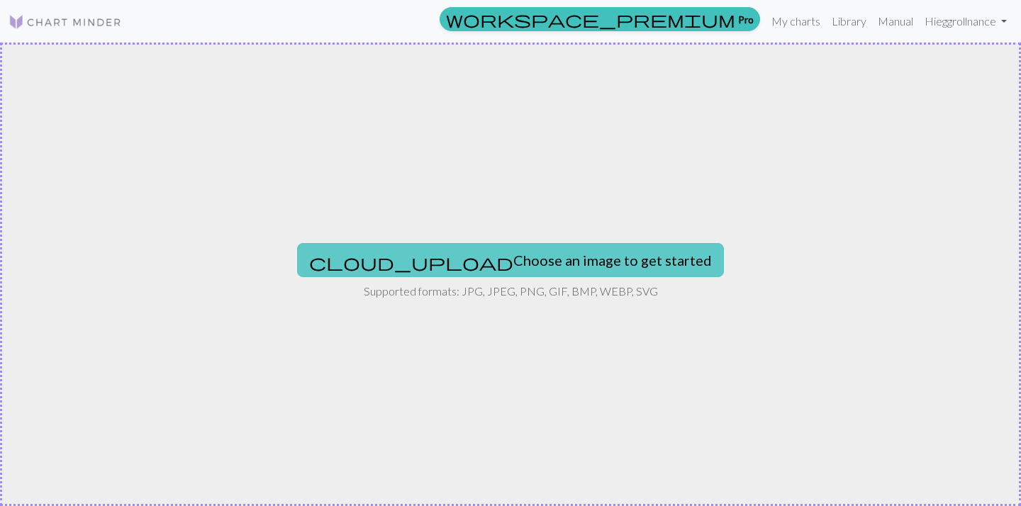
click at [546, 245] on button "cloud_upload Choose an image to get started" at bounding box center [510, 260] width 427 height 34
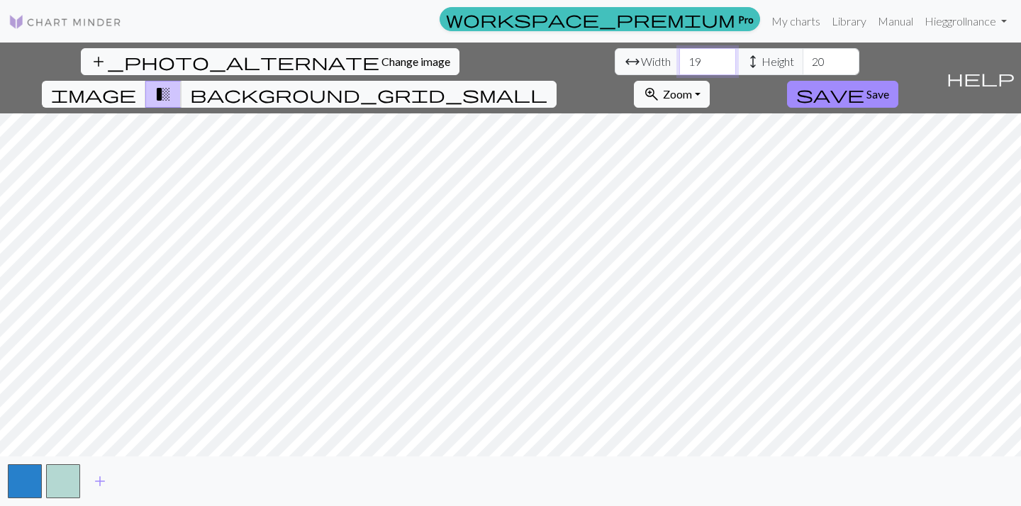
click at [679, 71] on input "19" at bounding box center [707, 61] width 57 height 27
type input "1"
type input "72"
drag, startPoint x: 441, startPoint y: 65, endPoint x: 413, endPoint y: 65, distance: 27.6
click at [614, 65] on div "arrow_range Width 72 height Height 20" at bounding box center [736, 61] width 244 height 27
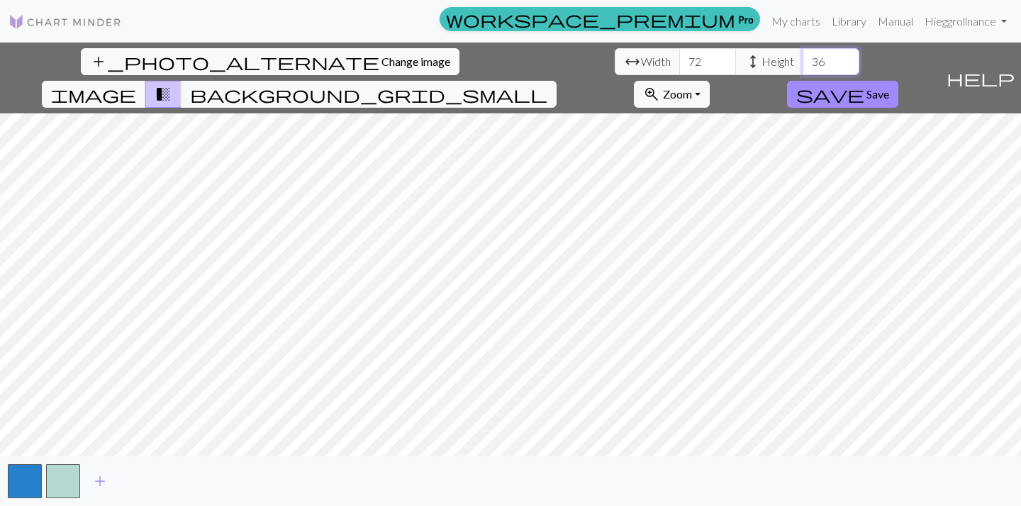
type input "36"
click at [864, 84] on span "save" at bounding box center [830, 94] width 68 height 20
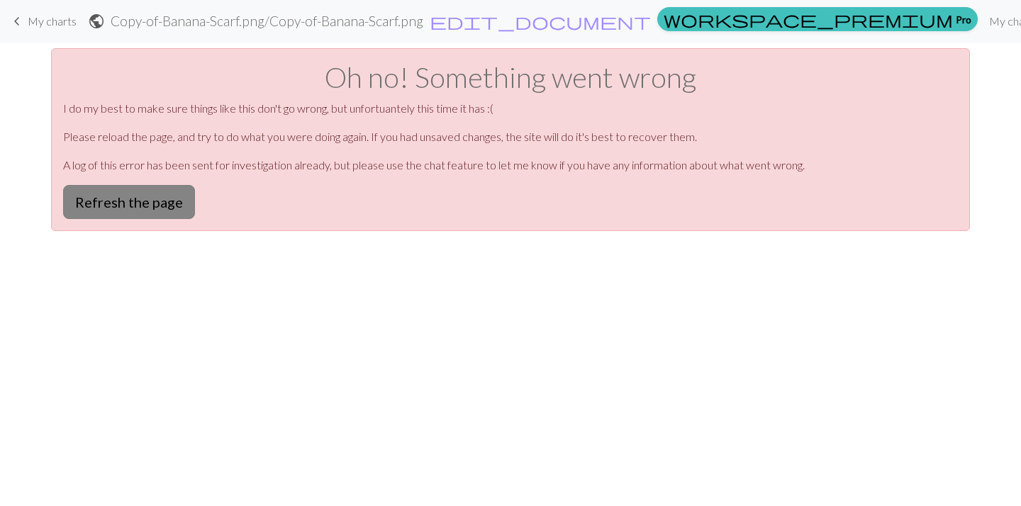
click at [152, 193] on button "Refresh the page" at bounding box center [129, 202] width 132 height 34
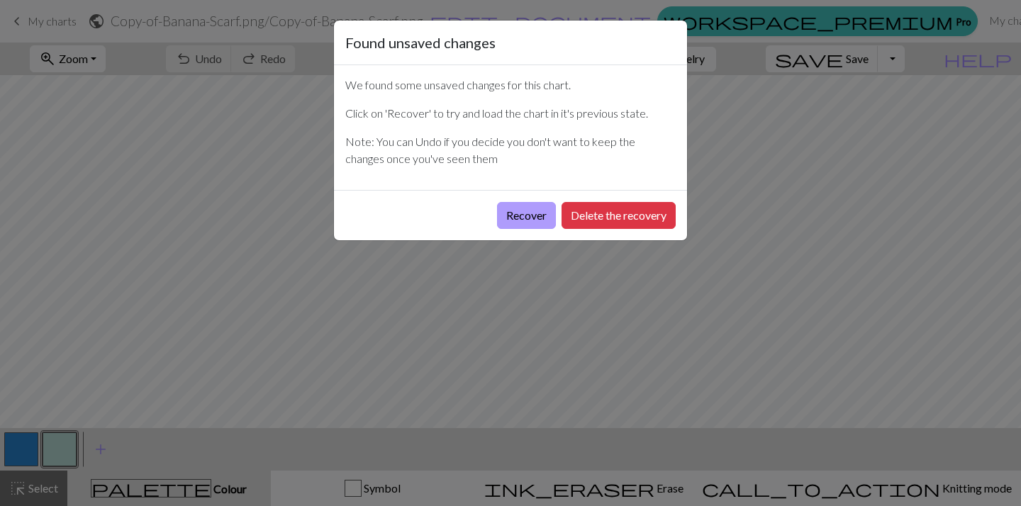
click at [543, 218] on button "Recover" at bounding box center [526, 215] width 59 height 27
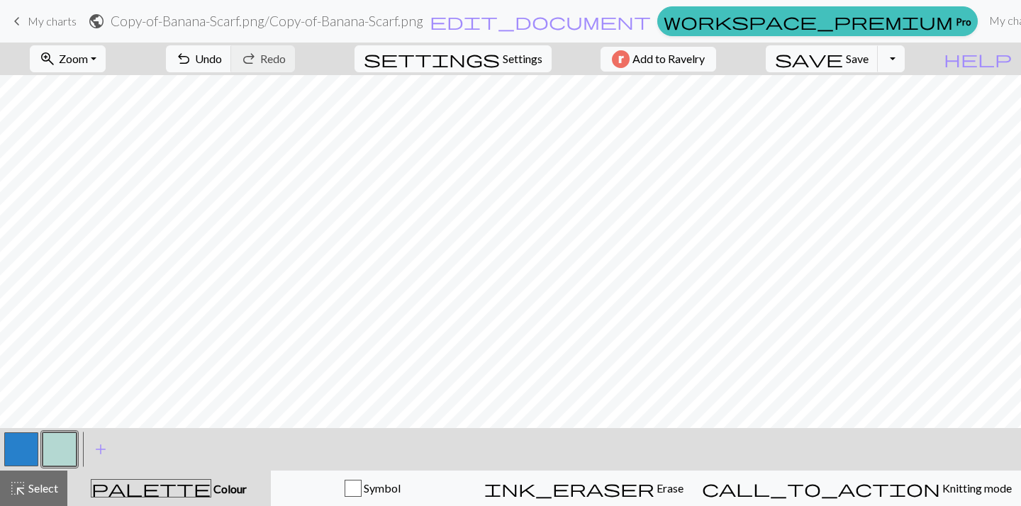
click at [30, 24] on span "My charts" at bounding box center [52, 20] width 49 height 13
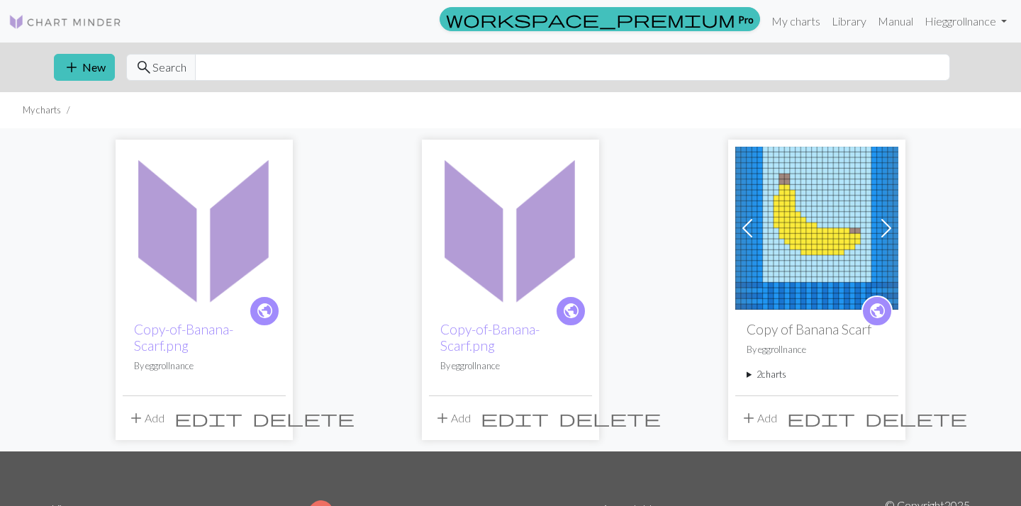
click at [794, 206] on img at bounding box center [816, 228] width 163 height 163
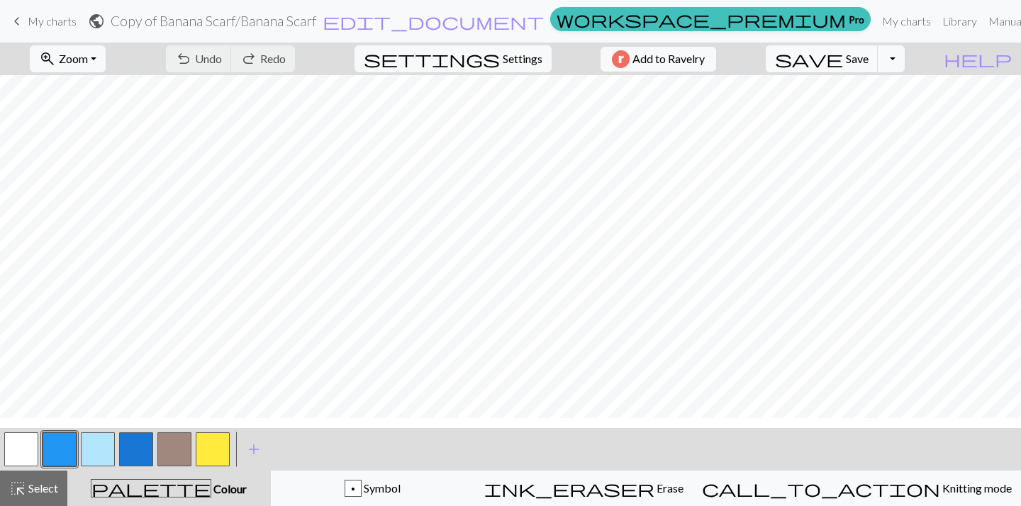
scroll to position [99, 0]
click at [51, 35] on div "keyboard_arrow_left My charts public Copy of Banana Scarf / Banana Scarf edit_d…" at bounding box center [510, 21] width 1021 height 28
click at [51, 28] on link "keyboard_arrow_left My charts" at bounding box center [43, 21] width 68 height 24
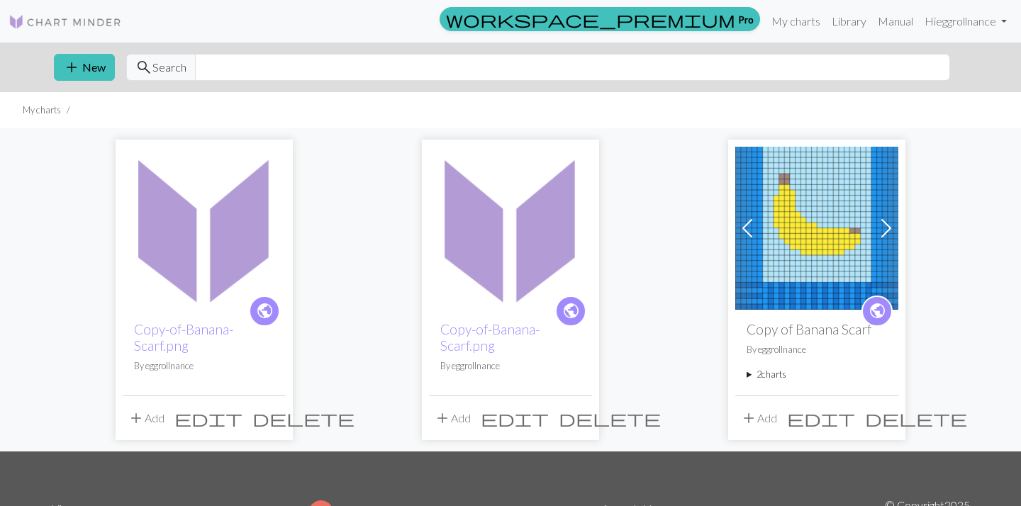
click at [275, 420] on span "delete" at bounding box center [303, 418] width 102 height 20
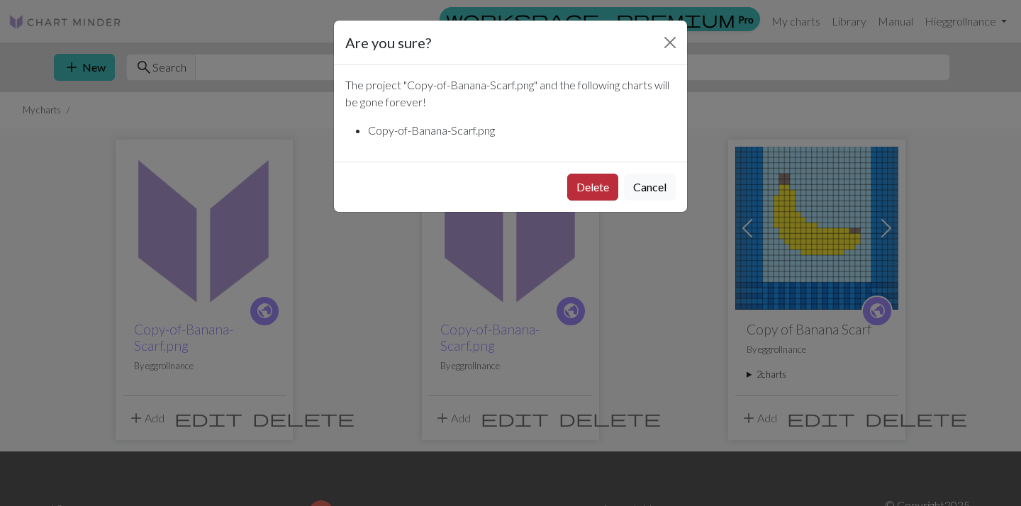
click at [600, 188] on button "Delete" at bounding box center [592, 187] width 51 height 27
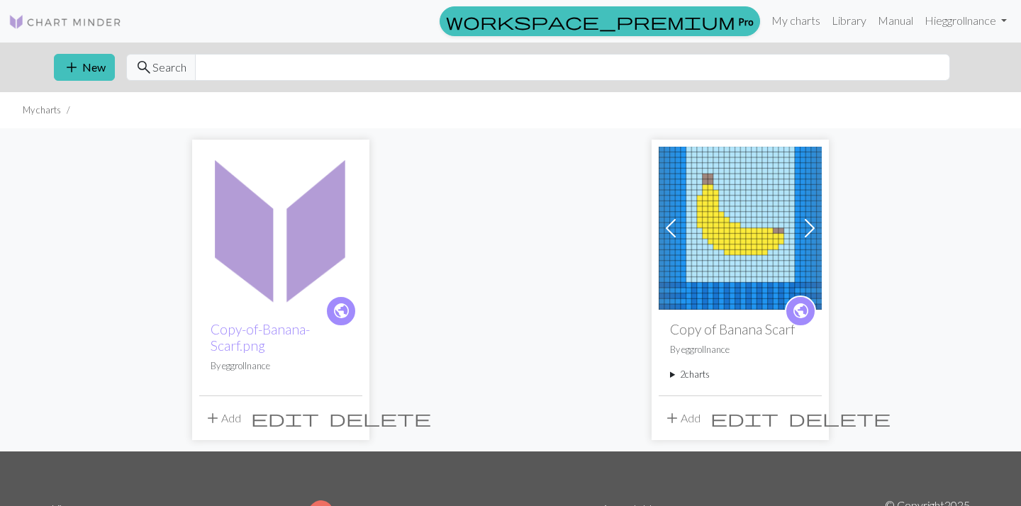
click at [570, 417] on div "public Copy-of-Banana-Scarf.png By eggrollnance add Add edit delete Previous Ne…" at bounding box center [510, 289] width 935 height 323
click at [356, 422] on span "delete" at bounding box center [380, 418] width 102 height 20
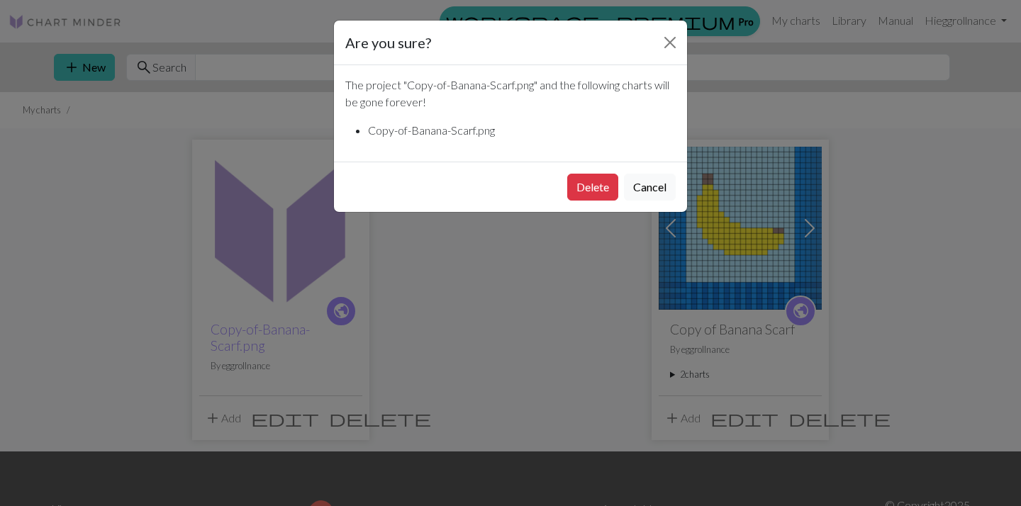
click at [594, 167] on div "Delete Cancel" at bounding box center [510, 187] width 353 height 50
click at [594, 177] on button "Delete" at bounding box center [592, 187] width 51 height 27
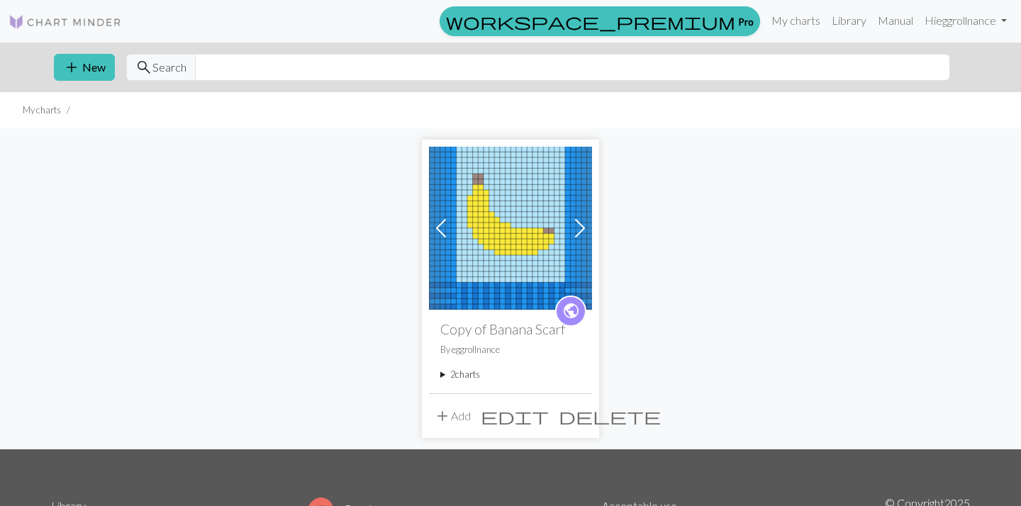
click at [583, 196] on link "Next" at bounding box center [580, 228] width 25 height 163
click at [94, 76] on button "add New" at bounding box center [84, 67] width 61 height 27
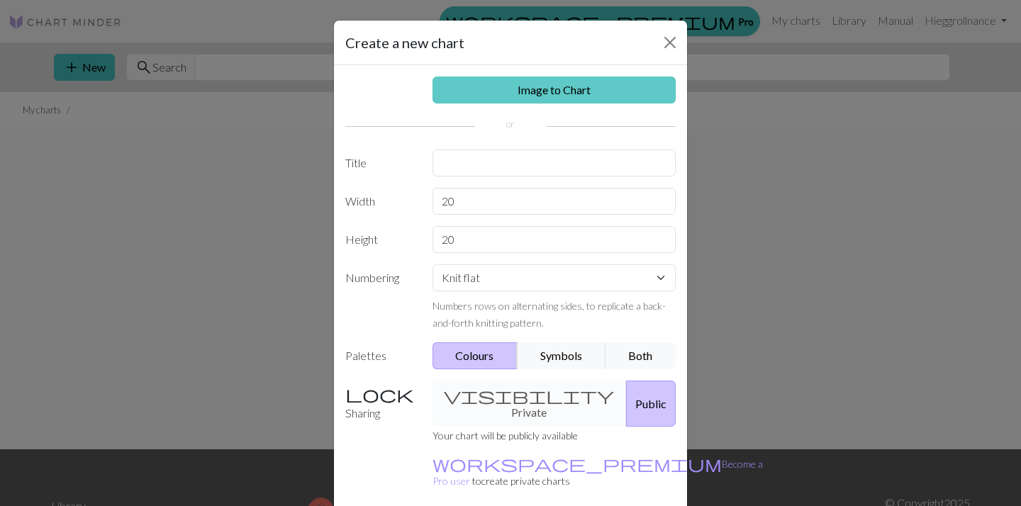
click at [488, 101] on link "Image to Chart" at bounding box center [554, 90] width 244 height 27
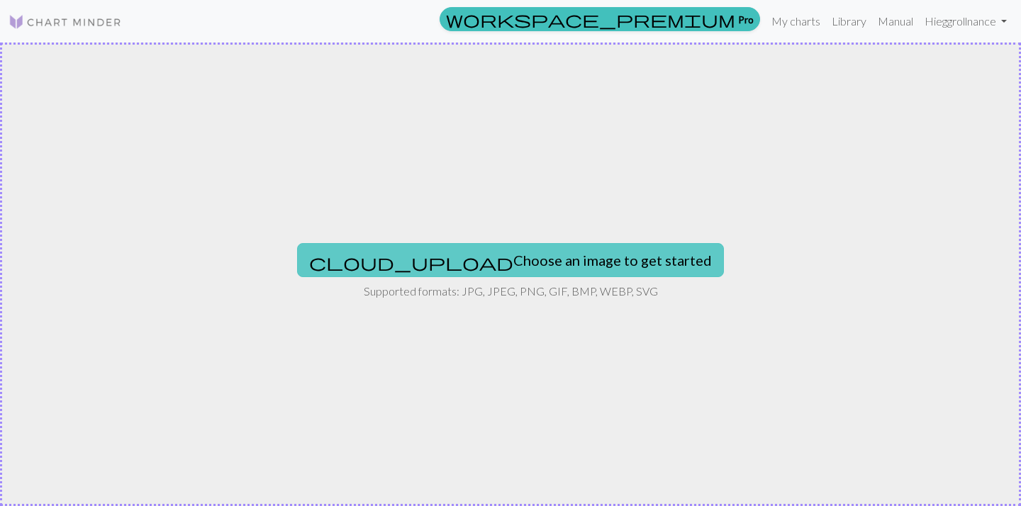
click at [464, 254] on button "cloud_upload Choose an image to get started" at bounding box center [510, 260] width 427 height 34
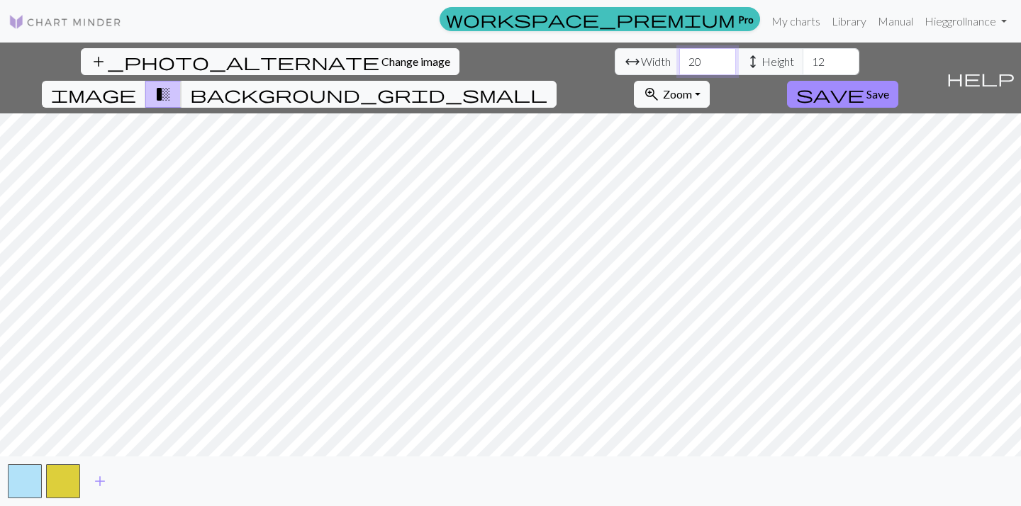
click at [679, 72] on input "20" at bounding box center [707, 61] width 57 height 27
type input "2"
type input "72"
drag, startPoint x: 446, startPoint y: 57, endPoint x: 393, endPoint y: 60, distance: 52.5
click at [614, 60] on div "arrow_range Width 72 height Height 12" at bounding box center [736, 61] width 244 height 27
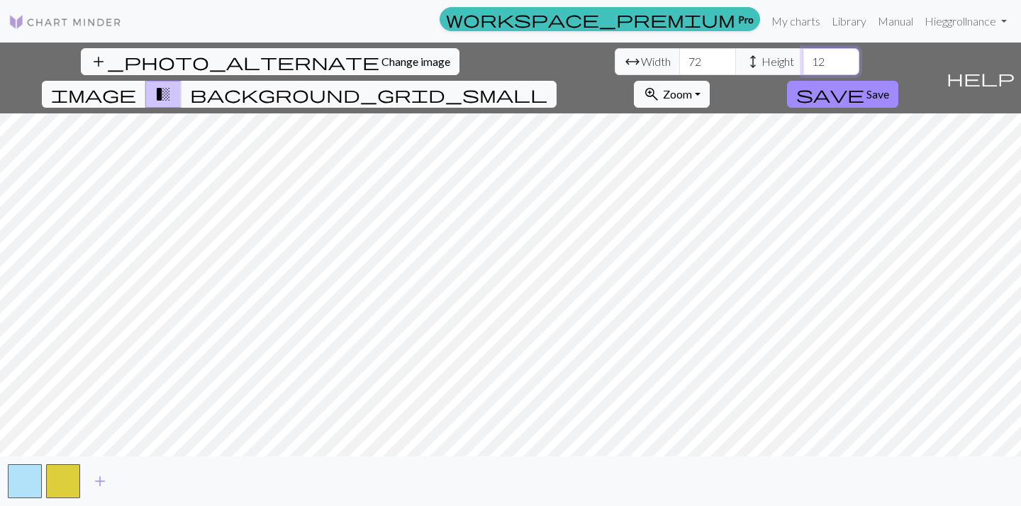
type input "2"
type input "36"
click at [913, 463] on div "add_photo_alternate Change image arrow_range Width 72 height Height 36 image tr…" at bounding box center [510, 274] width 1021 height 463
click at [1020, 384] on html "This website uses cookies to ensure you get the best experience on our website.…" at bounding box center [510, 253] width 1021 height 506
click at [864, 84] on span "save" at bounding box center [830, 94] width 68 height 20
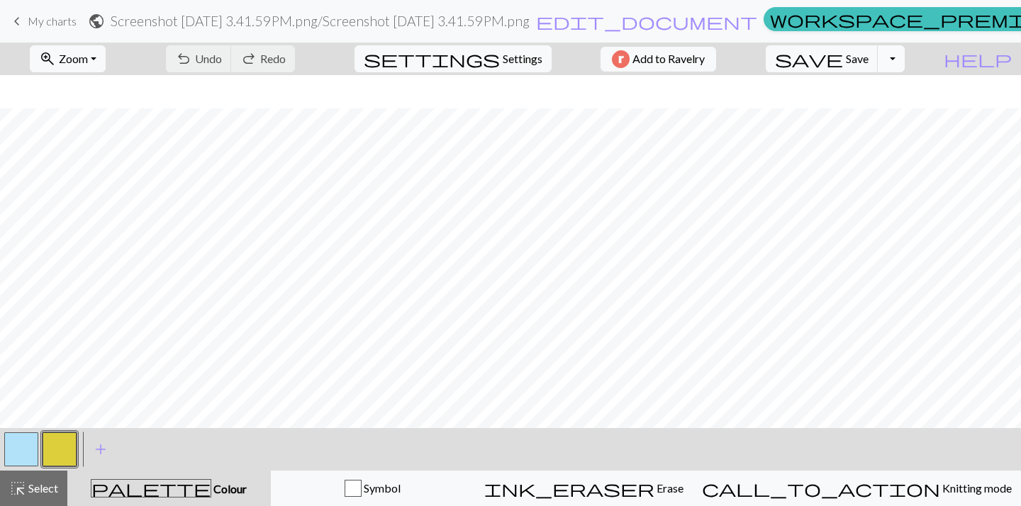
scroll to position [137, 0]
click at [288, 55] on div "undo Undo Undo redo Redo Redo" at bounding box center [230, 59] width 150 height 33
click at [267, 55] on div "undo Undo Undo redo Redo Redo" at bounding box center [230, 59] width 150 height 33
click at [59, 18] on span "My charts" at bounding box center [52, 20] width 49 height 13
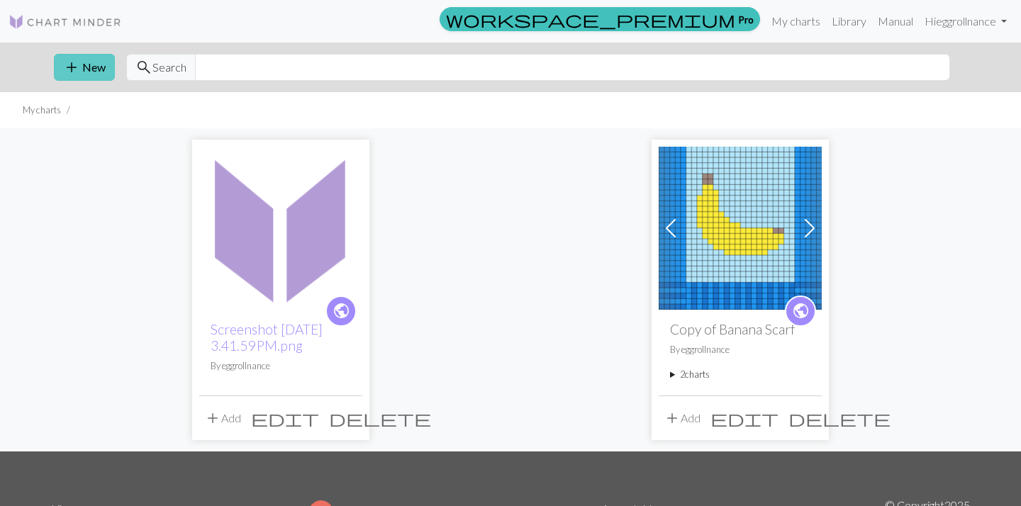
click at [77, 65] on span "add" at bounding box center [71, 67] width 17 height 20
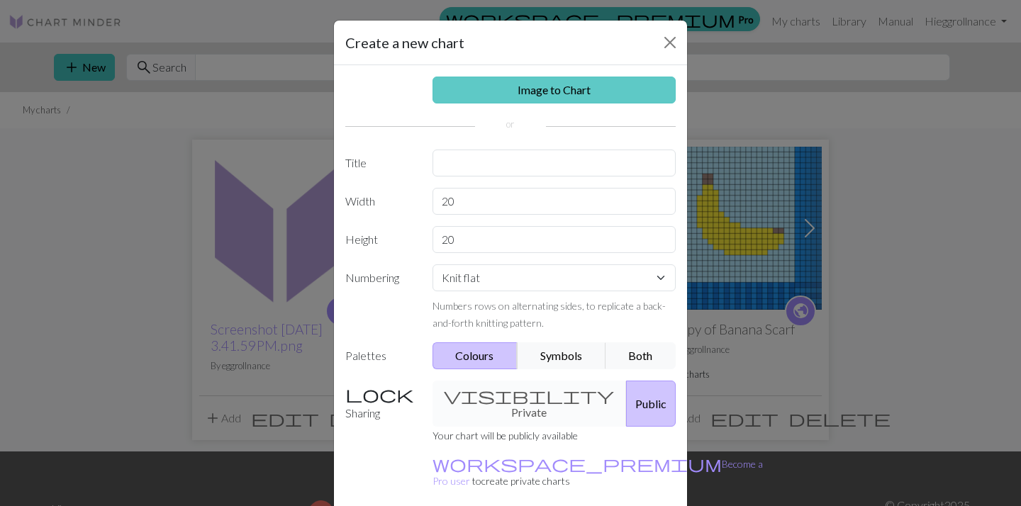
click at [493, 90] on link "Image to Chart" at bounding box center [554, 90] width 244 height 27
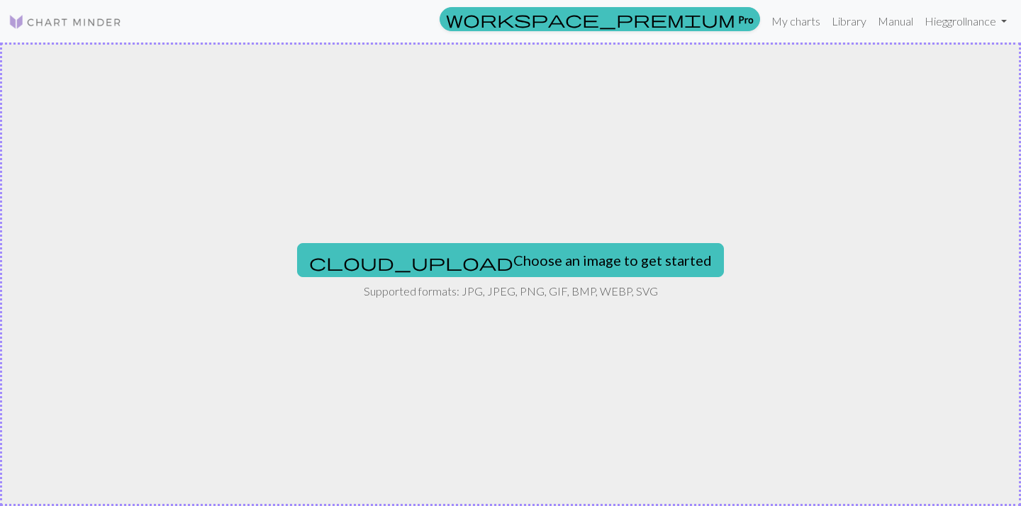
click at [479, 241] on div "cloud_upload Choose an image to get started Supported formats: JPG, JPEG, PNG, …" at bounding box center [510, 274] width 1021 height 463
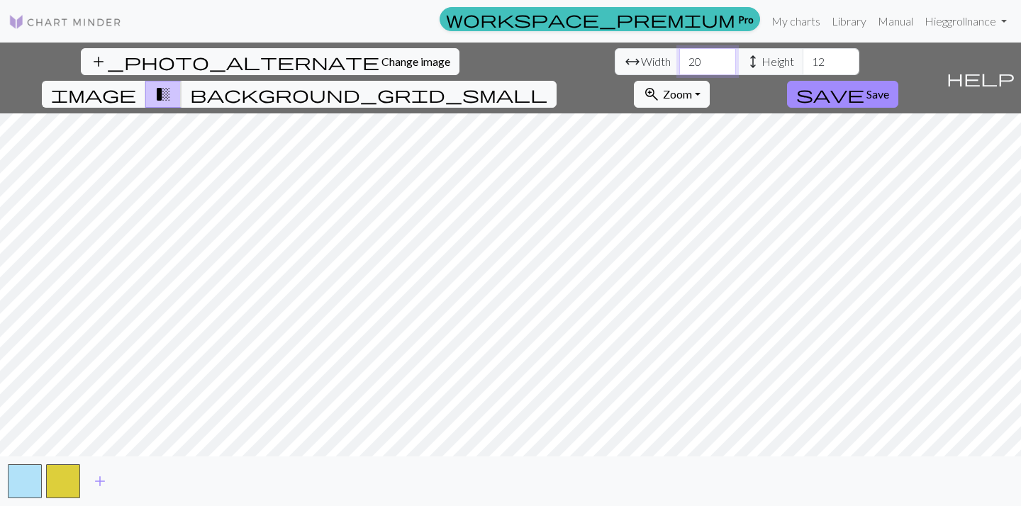
drag, startPoint x: 325, startPoint y: 64, endPoint x: 280, endPoint y: 66, distance: 45.4
click at [614, 66] on div "arrow_range Width 20 height Height 12" at bounding box center [736, 61] width 244 height 27
type input "72"
drag, startPoint x: 442, startPoint y: 65, endPoint x: 415, endPoint y: 66, distance: 26.9
click at [614, 66] on div "arrow_range Width 72 height Height 12" at bounding box center [736, 61] width 244 height 27
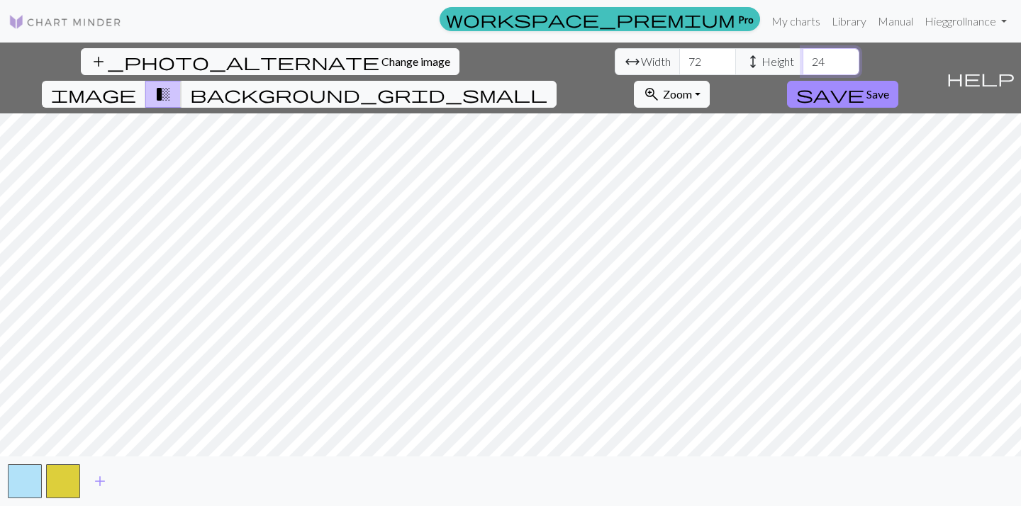
type input "24"
click at [906, 496] on div "add_photo_alternate Change image arrow_range Width 72 height Height 24 image tr…" at bounding box center [510, 274] width 1021 height 463
click at [556, 81] on button "background_grid_small" at bounding box center [369, 94] width 376 height 27
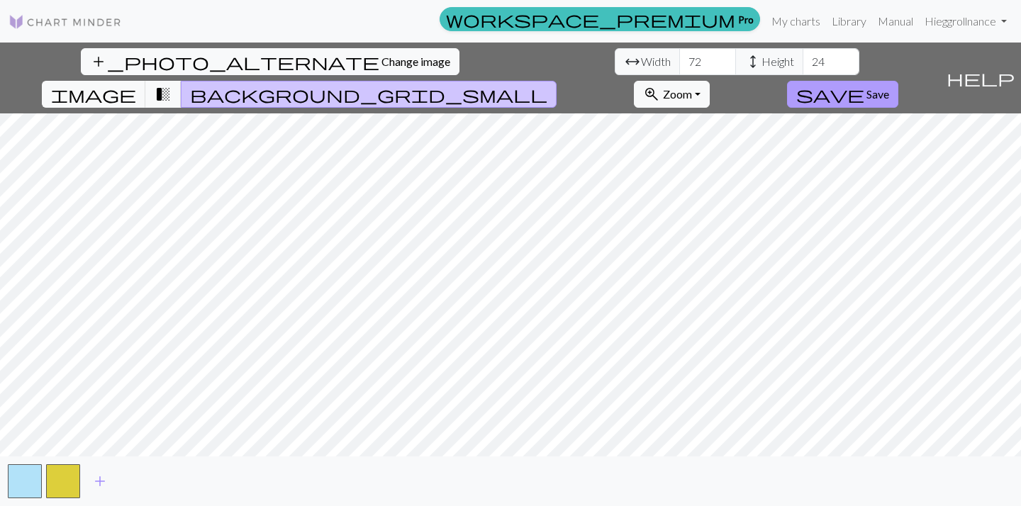
click at [897, 81] on button "save Save" at bounding box center [842, 94] width 111 height 27
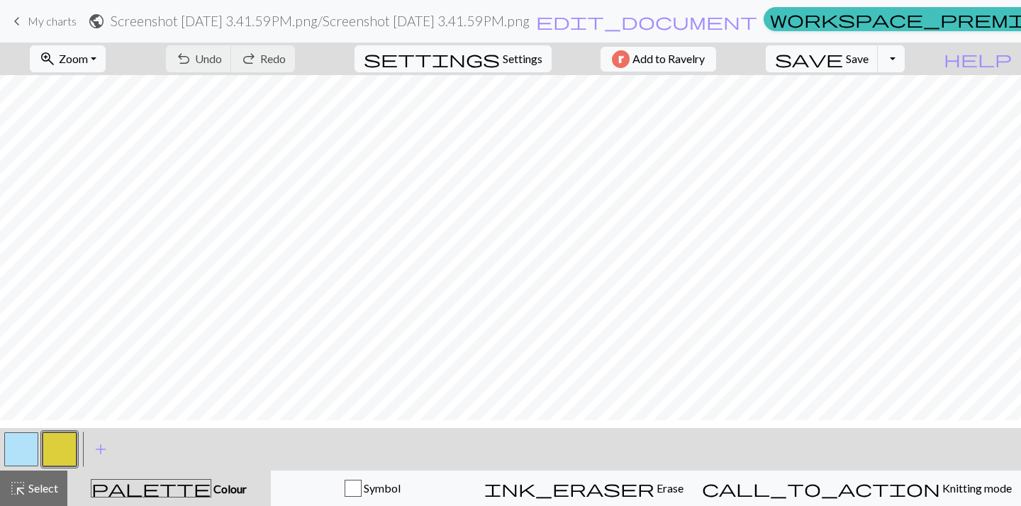
scroll to position [234, 0]
click at [57, 33] on link "keyboard_arrow_left My charts" at bounding box center [43, 21] width 68 height 24
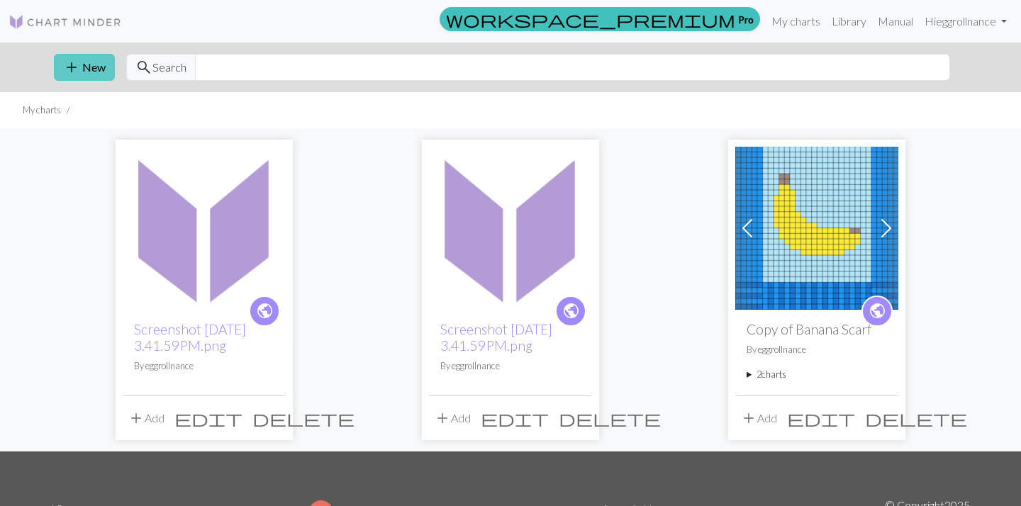
click at [90, 75] on button "add New" at bounding box center [84, 67] width 61 height 27
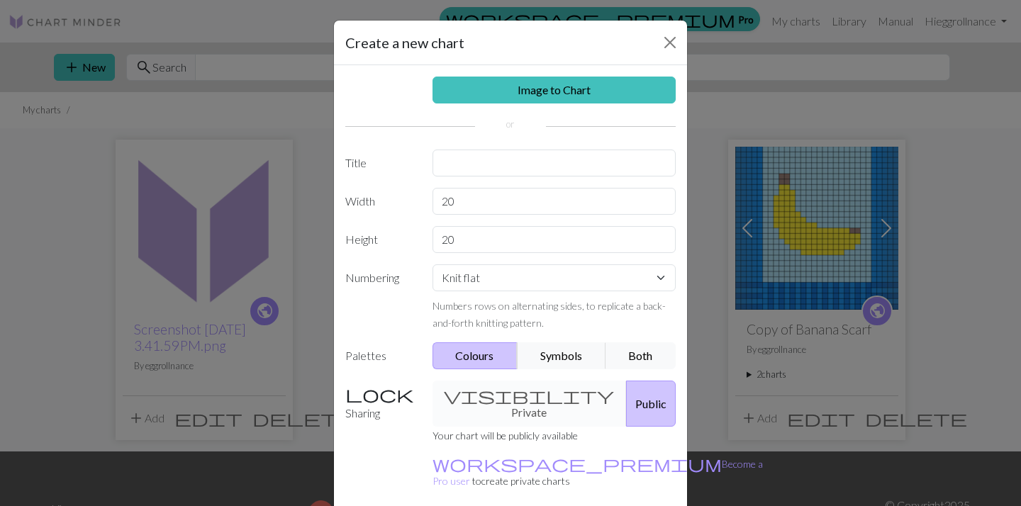
click at [443, 103] on div "Image to Chart Title Width 20 Height 20 Numbering Knit flat Knit in the round L…" at bounding box center [510, 294] width 353 height 458
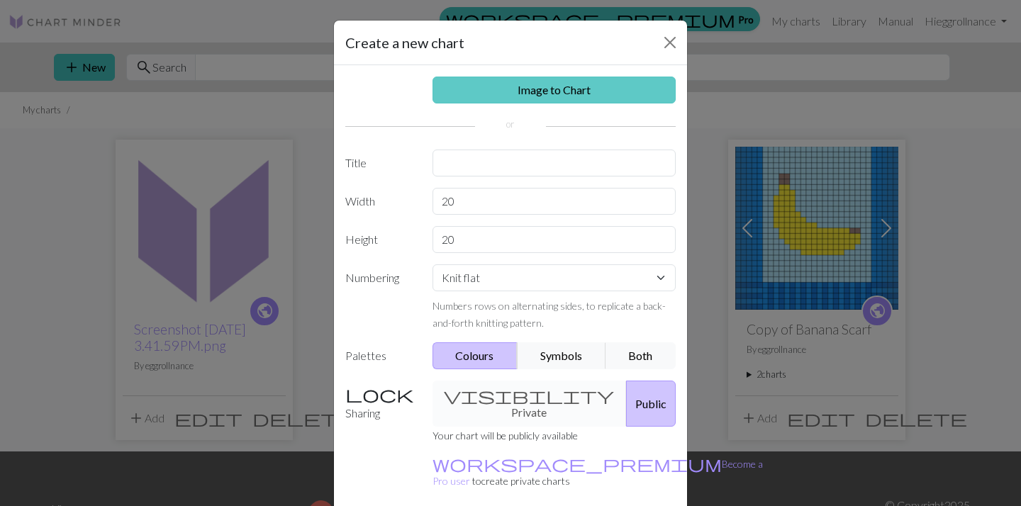
click at [453, 94] on link "Image to Chart" at bounding box center [554, 90] width 244 height 27
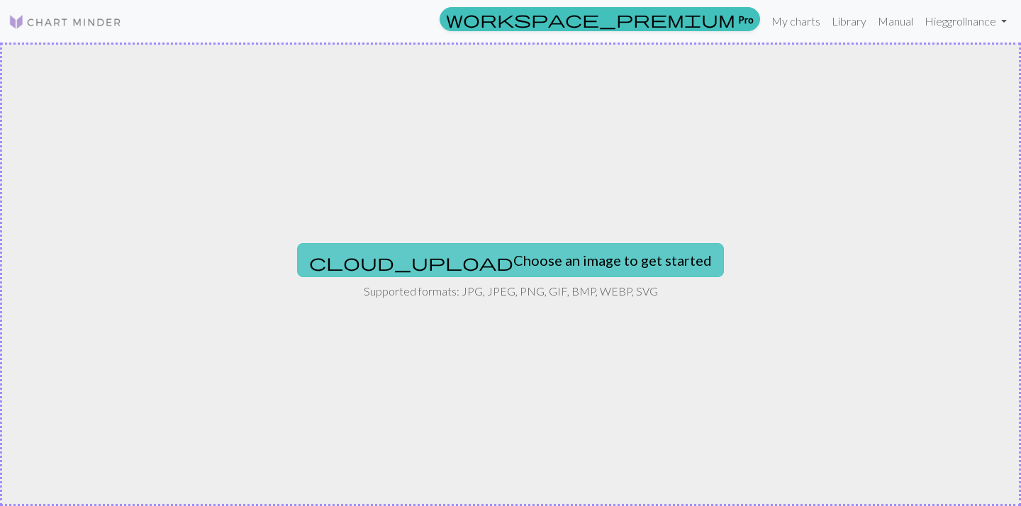
click at [494, 260] on button "cloud_upload Choose an image to get started" at bounding box center [510, 260] width 427 height 34
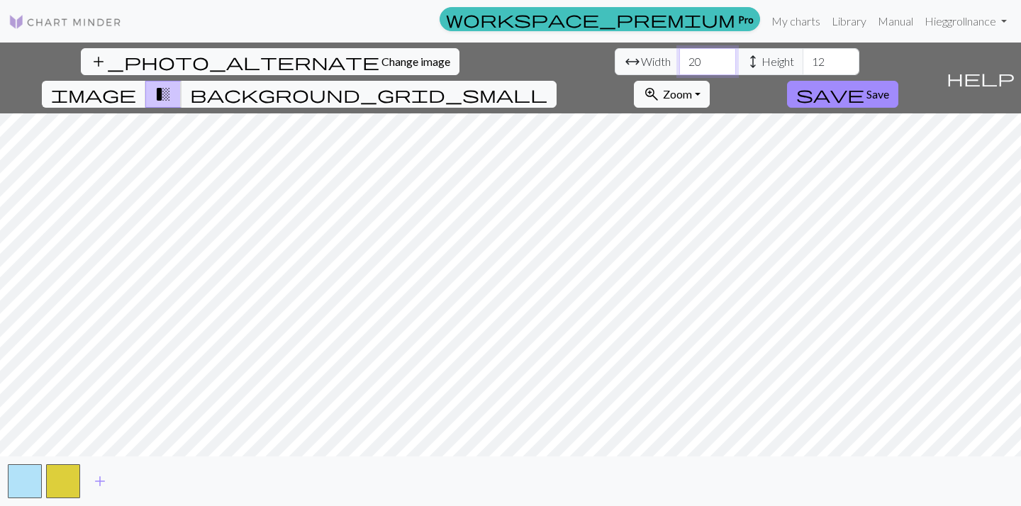
drag, startPoint x: 322, startPoint y: 64, endPoint x: 284, endPoint y: 64, distance: 38.3
click at [614, 64] on div "arrow_range Width 20 height Height 12" at bounding box center [736, 61] width 244 height 27
type input "72"
drag, startPoint x: 435, startPoint y: 63, endPoint x: 404, endPoint y: 63, distance: 31.2
click at [614, 63] on div "arrow_range Width 72 height Height 12" at bounding box center [736, 61] width 244 height 27
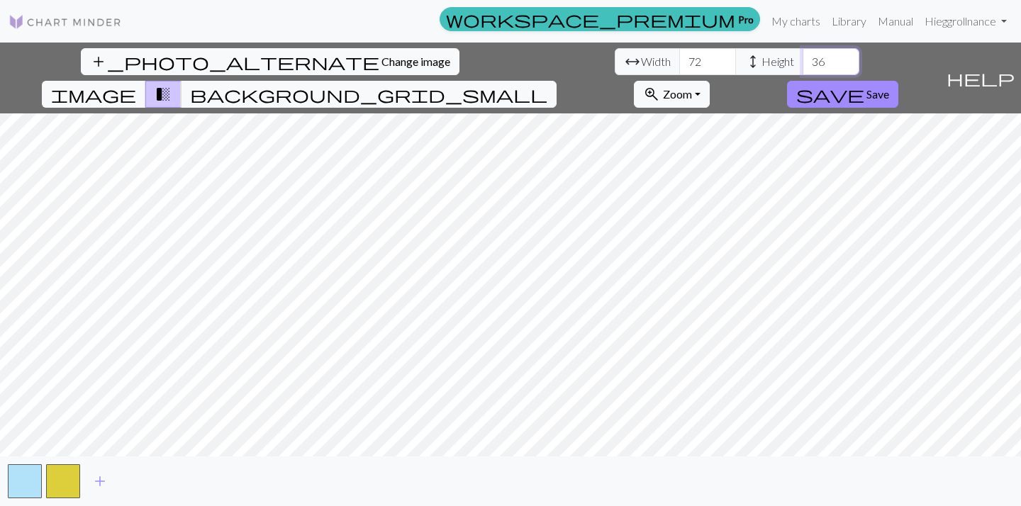
drag, startPoint x: 436, startPoint y: 62, endPoint x: 358, endPoint y: 73, distance: 78.8
click at [614, 73] on div "arrow_range Width 72 height Height 36" at bounding box center [736, 61] width 244 height 27
type input "3"
click at [802, 64] on input "28" at bounding box center [830, 61] width 57 height 27
type input "24"
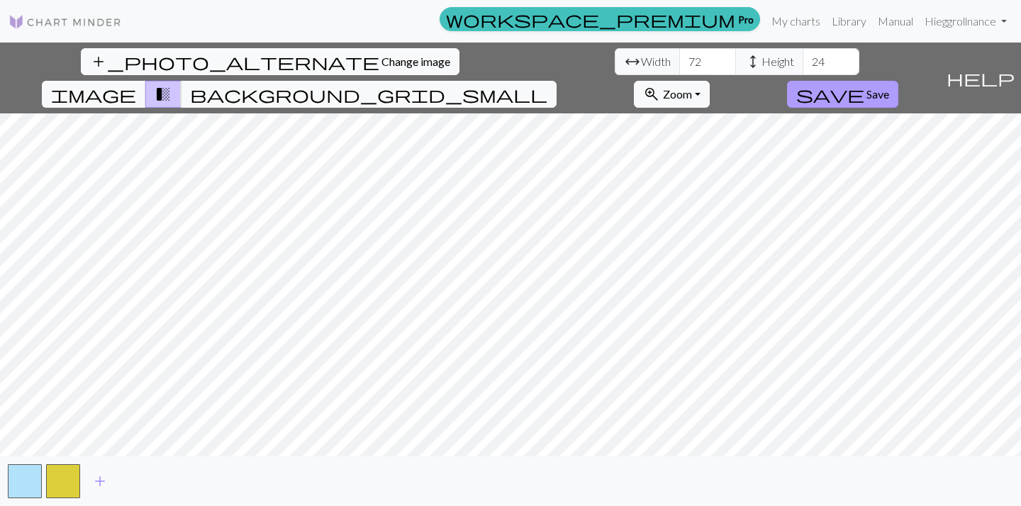
click at [889, 87] on span "Save" at bounding box center [877, 93] width 23 height 13
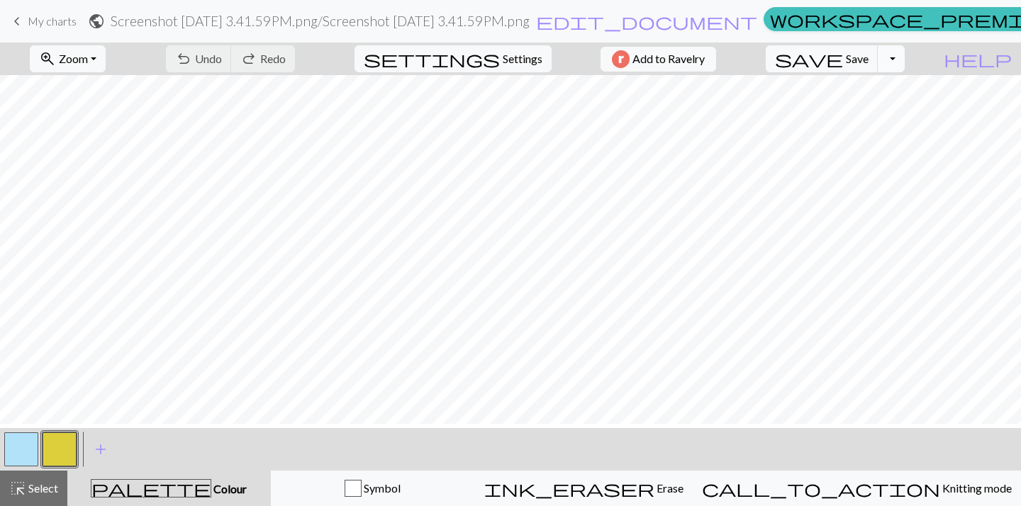
scroll to position [103, 0]
click at [529, 56] on span "Settings" at bounding box center [522, 58] width 40 height 17
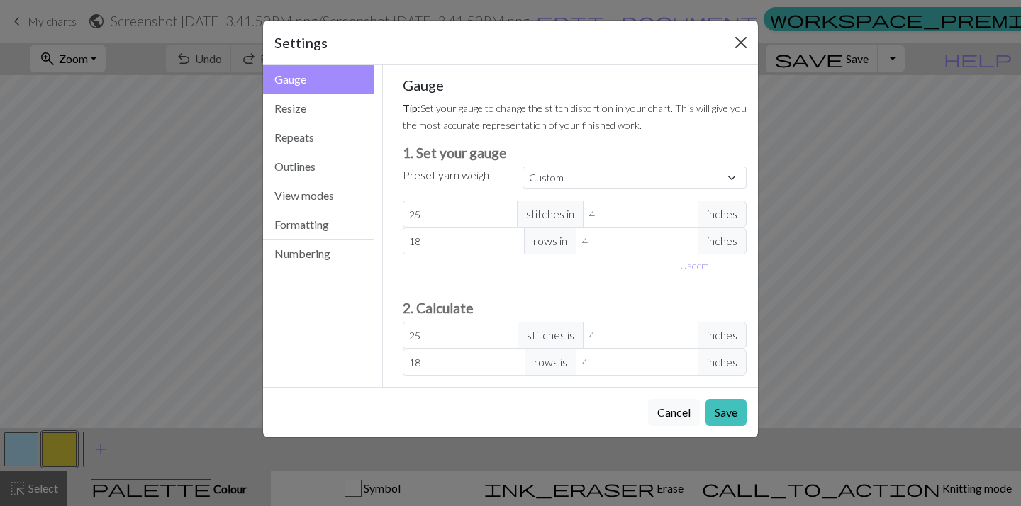
click at [743, 48] on button "Close" at bounding box center [740, 42] width 23 height 23
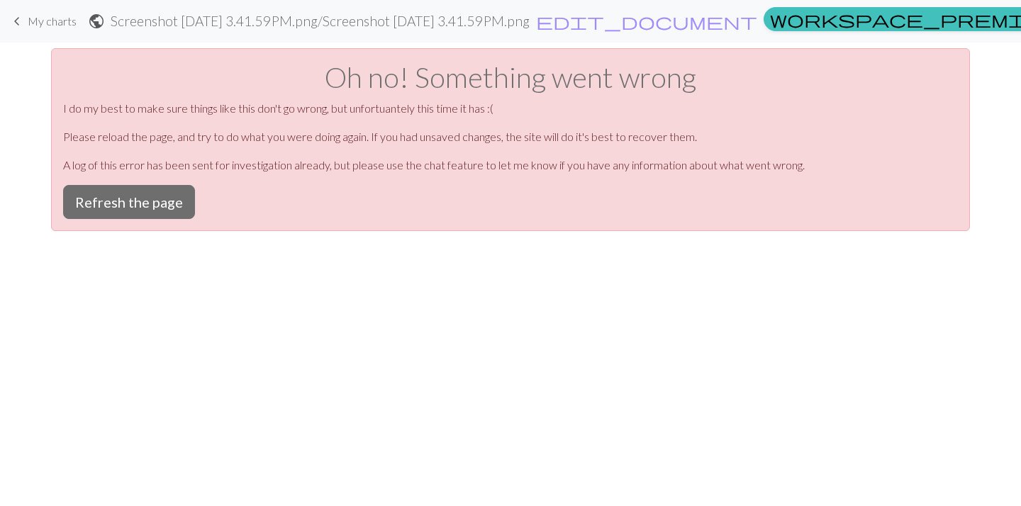
scroll to position [0, 0]
click at [142, 201] on button "Refresh the page" at bounding box center [129, 202] width 132 height 34
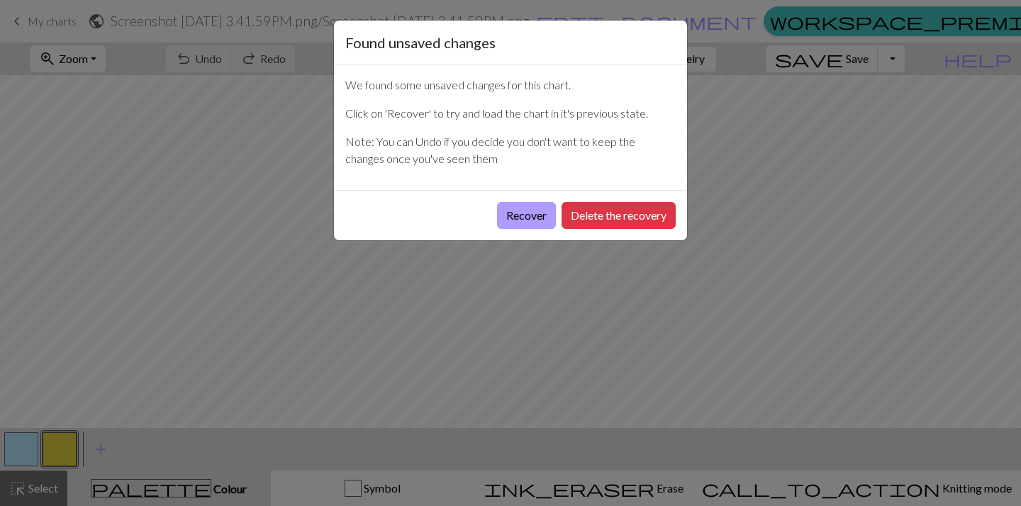
click at [536, 210] on button "Recover" at bounding box center [526, 215] width 59 height 27
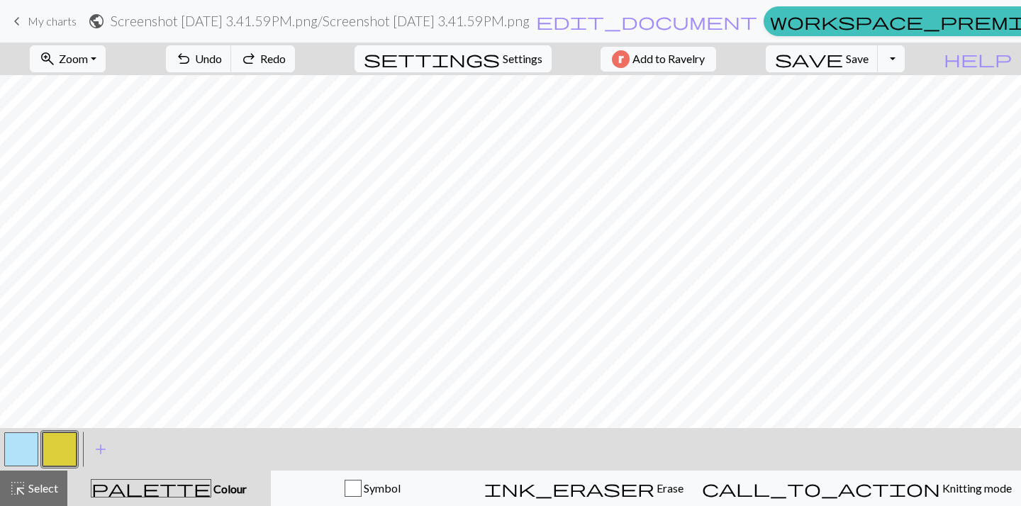
click at [502, 56] on span "Settings" at bounding box center [522, 58] width 40 height 17
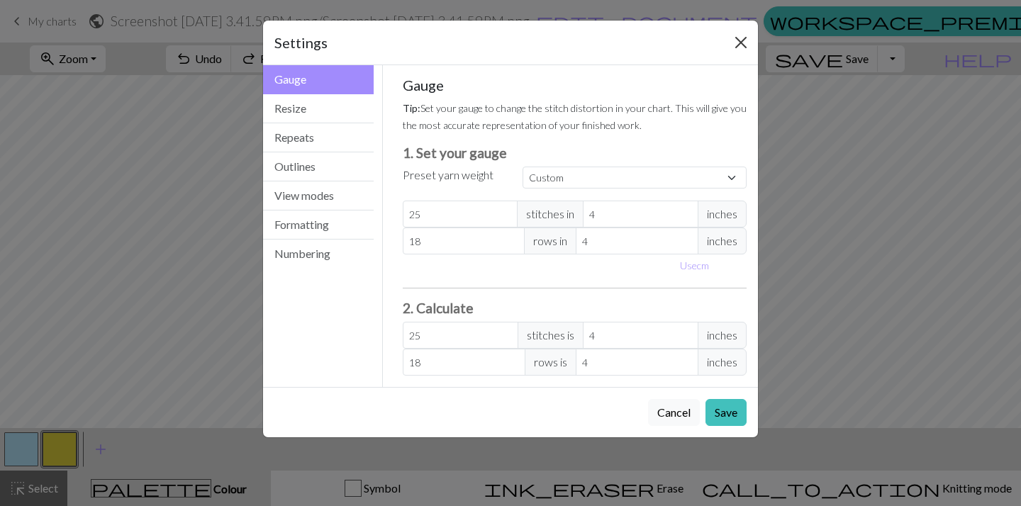
click at [742, 36] on button "Close" at bounding box center [740, 42] width 23 height 23
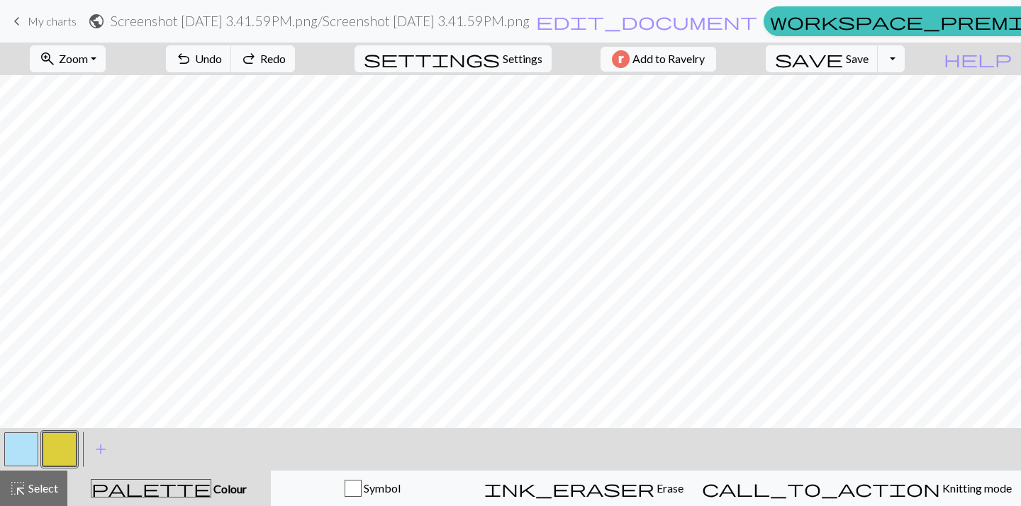
click at [240, 486] on div "palette Colour Colour" at bounding box center [169, 488] width 186 height 18
click at [52, 488] on span "Select" at bounding box center [42, 487] width 32 height 13
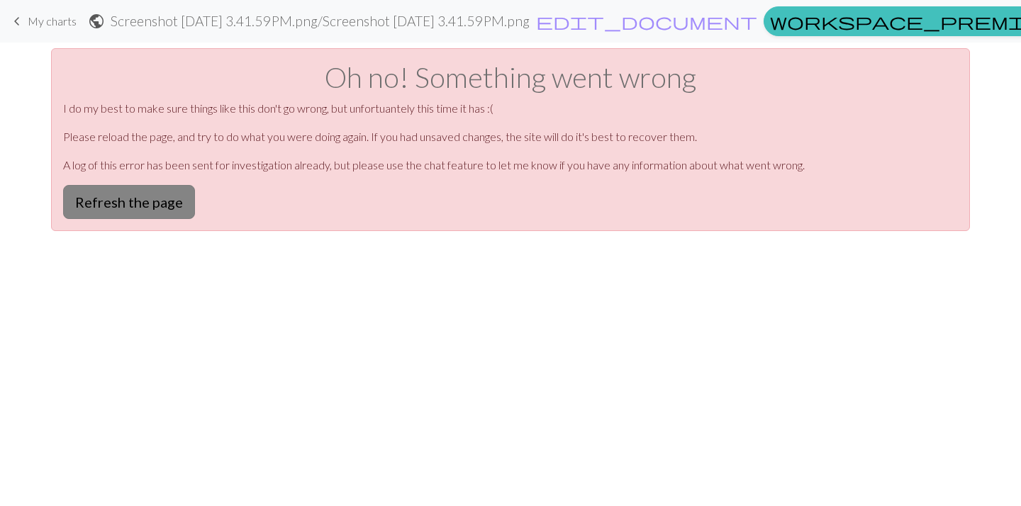
click at [152, 196] on button "Refresh the page" at bounding box center [129, 202] width 132 height 34
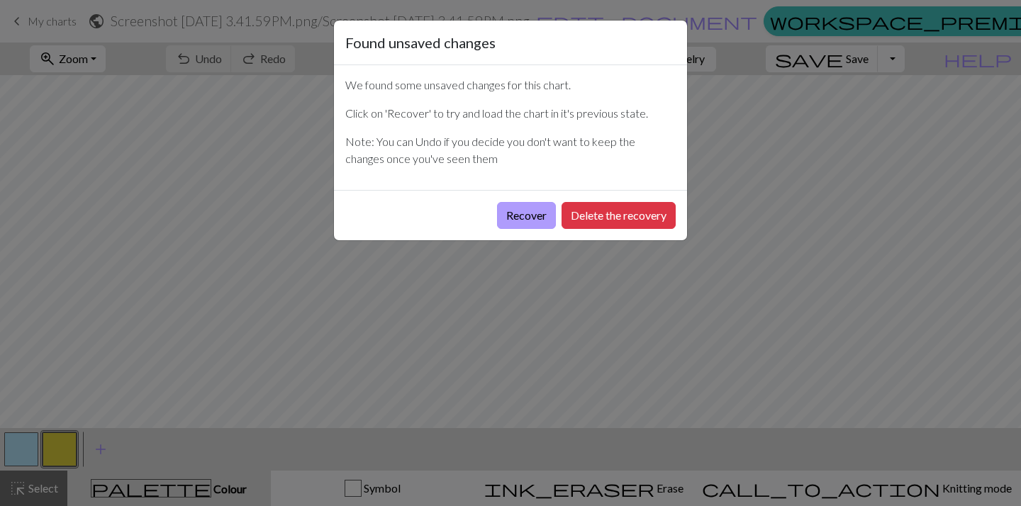
click at [517, 216] on button "Recover" at bounding box center [526, 215] width 59 height 27
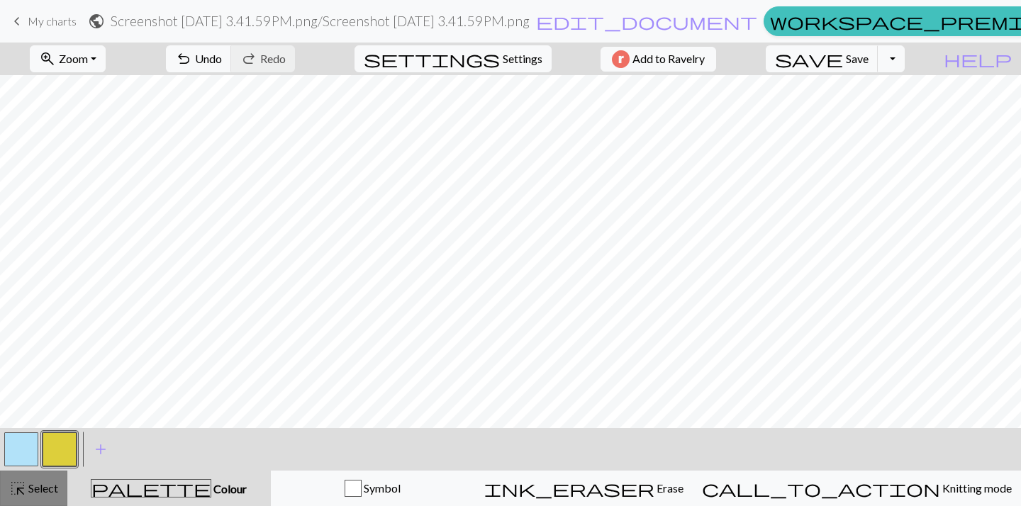
click at [57, 482] on span "Select" at bounding box center [42, 487] width 32 height 13
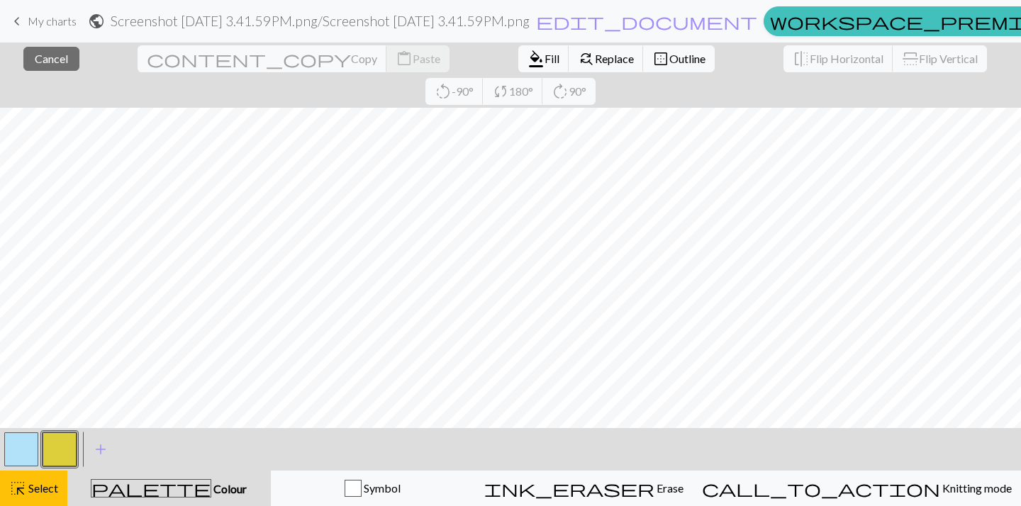
click at [226, 483] on div "palette Colour Colour" at bounding box center [169, 488] width 186 height 18
click at [211, 490] on span "Colour" at bounding box center [228, 488] width 35 height 13
click at [544, 57] on span "Fill" at bounding box center [551, 58] width 15 height 13
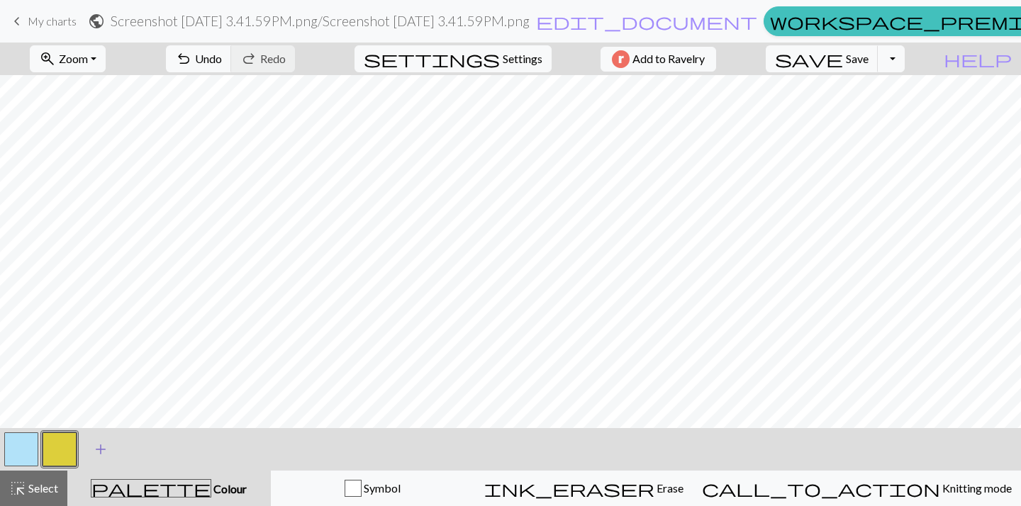
click at [105, 442] on span "add" at bounding box center [100, 449] width 17 height 20
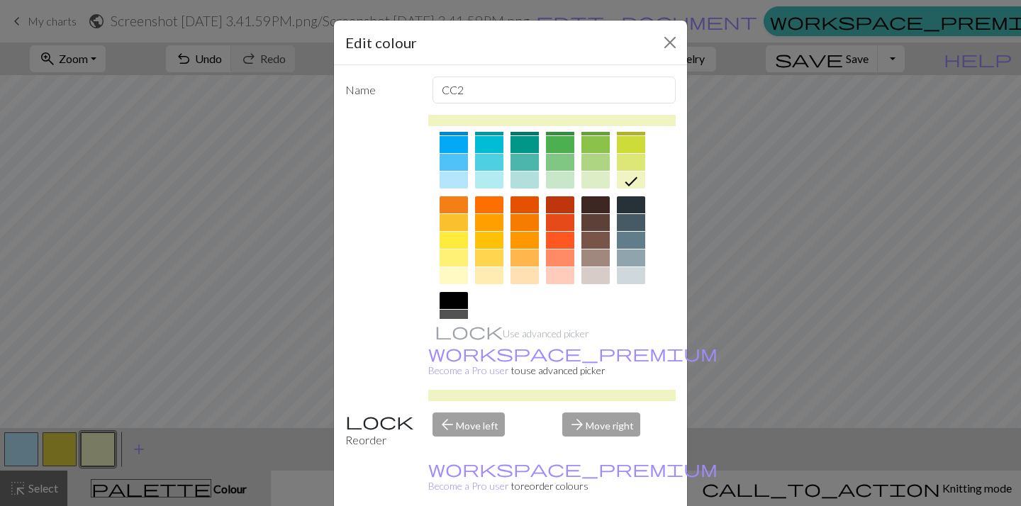
scroll to position [159, 0]
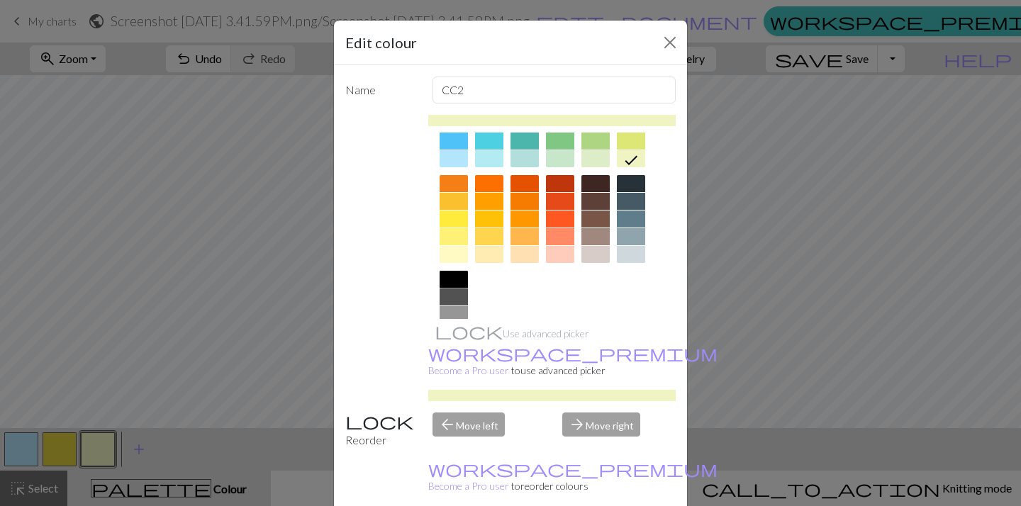
click at [451, 280] on div at bounding box center [453, 279] width 28 height 17
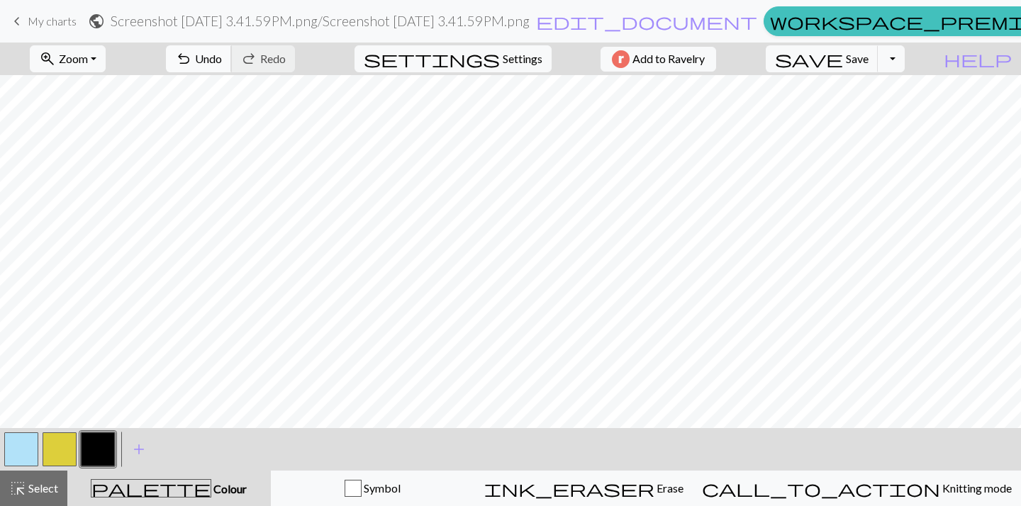
click at [222, 64] on span "Undo" at bounding box center [208, 58] width 27 height 13
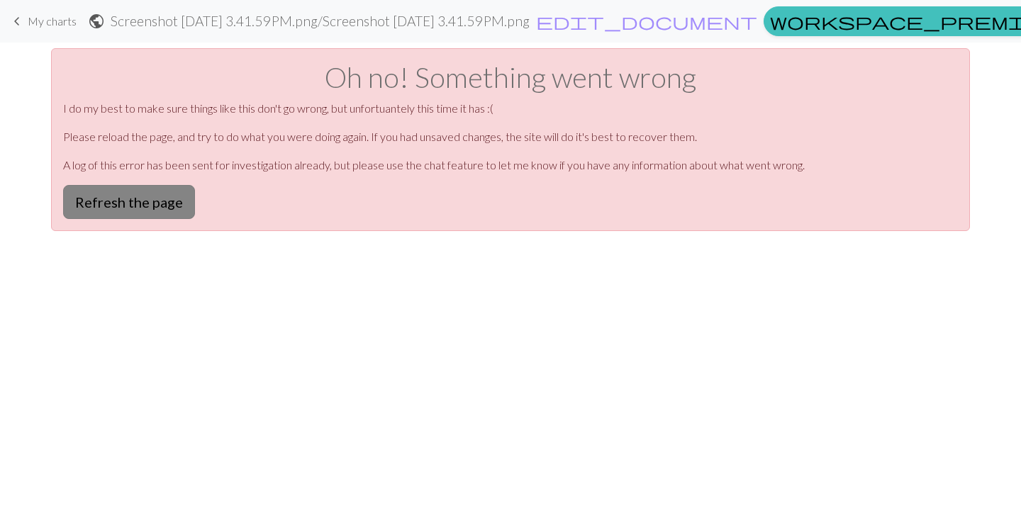
click at [172, 198] on button "Refresh the page" at bounding box center [129, 202] width 132 height 34
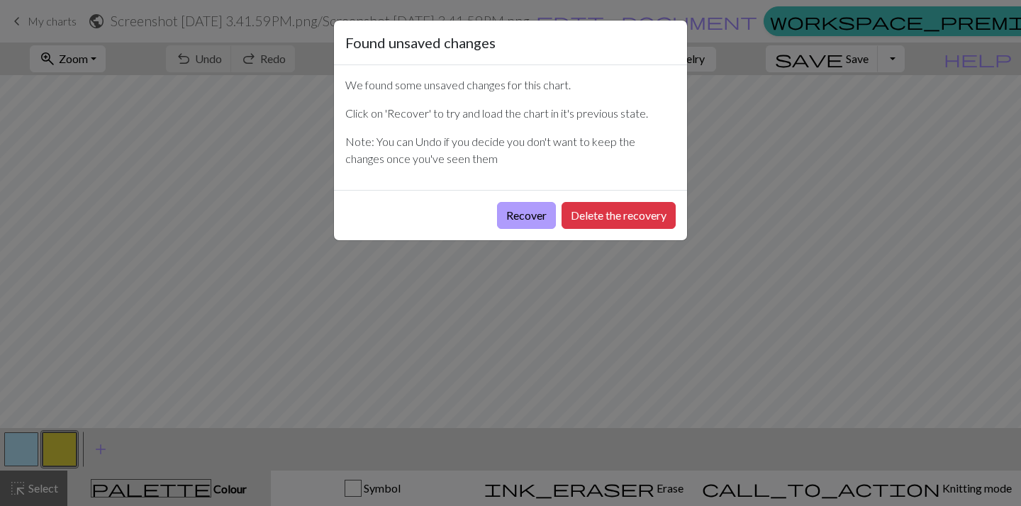
click at [520, 220] on button "Recover" at bounding box center [526, 215] width 59 height 27
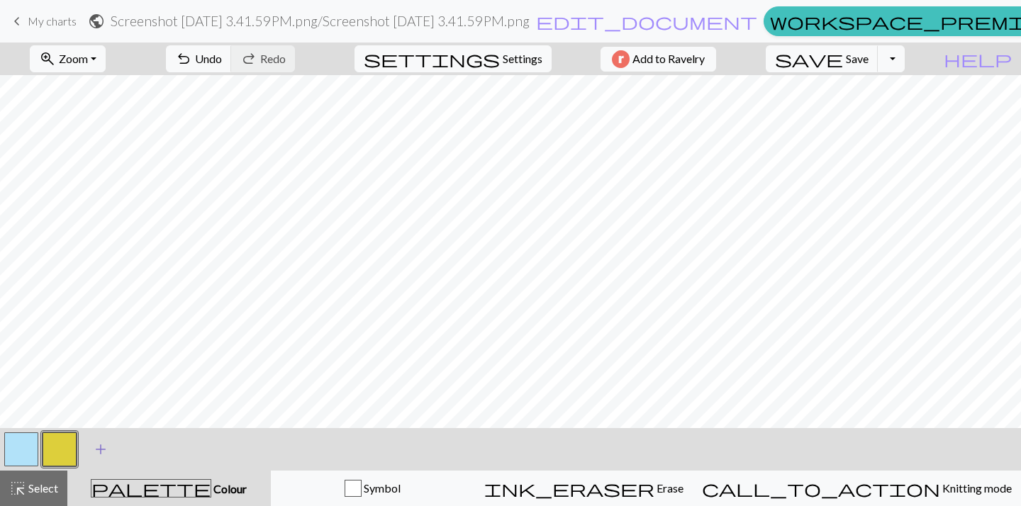
click at [103, 453] on span "add" at bounding box center [100, 449] width 17 height 20
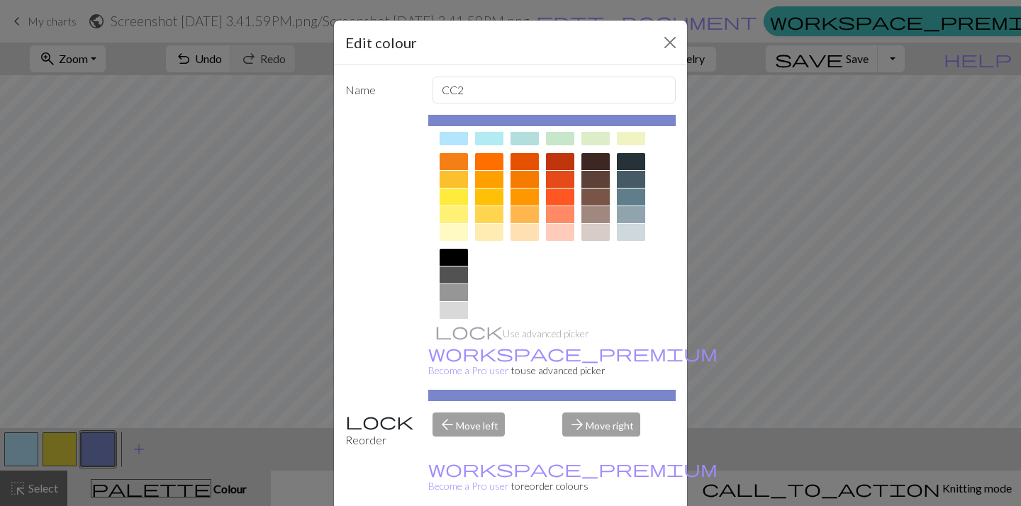
scroll to position [189, 0]
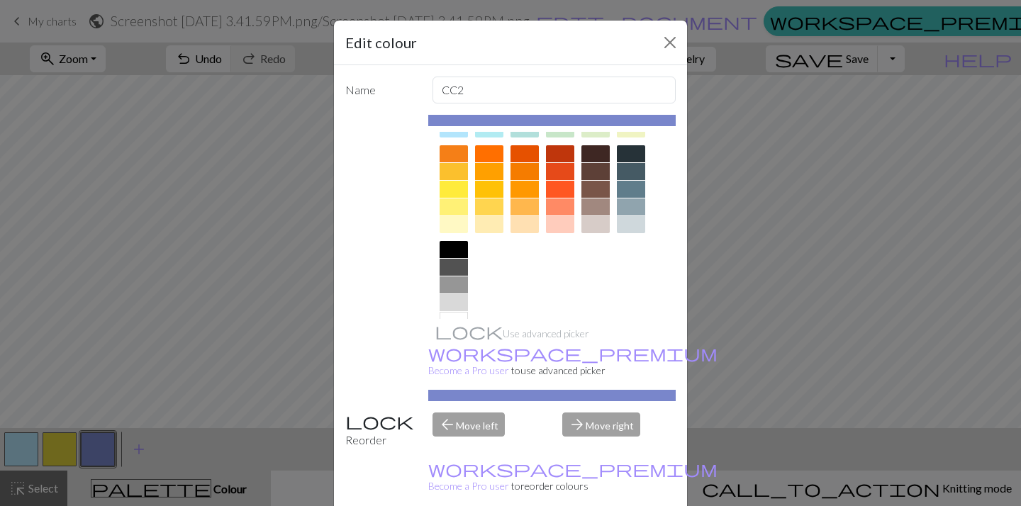
click at [451, 252] on div at bounding box center [453, 249] width 28 height 17
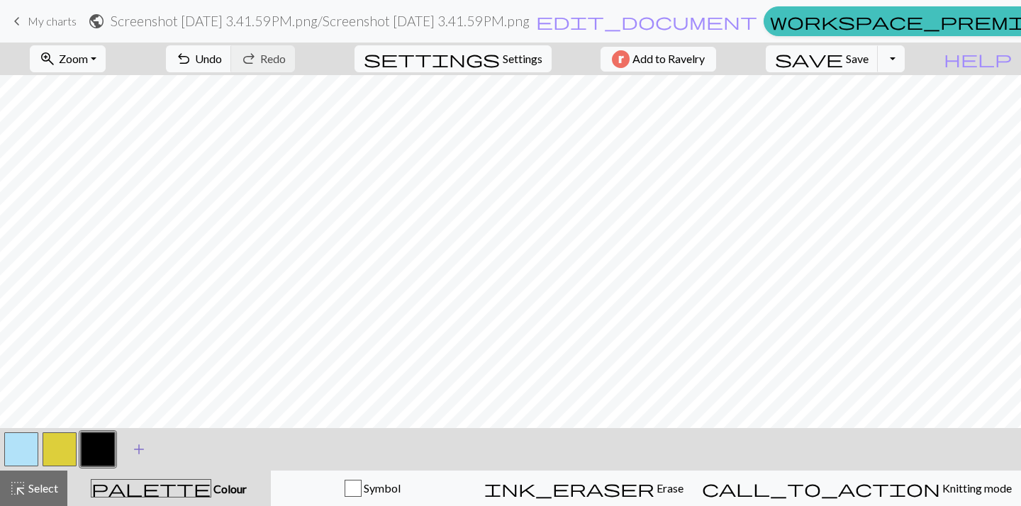
click at [135, 451] on span "add" at bounding box center [138, 449] width 17 height 20
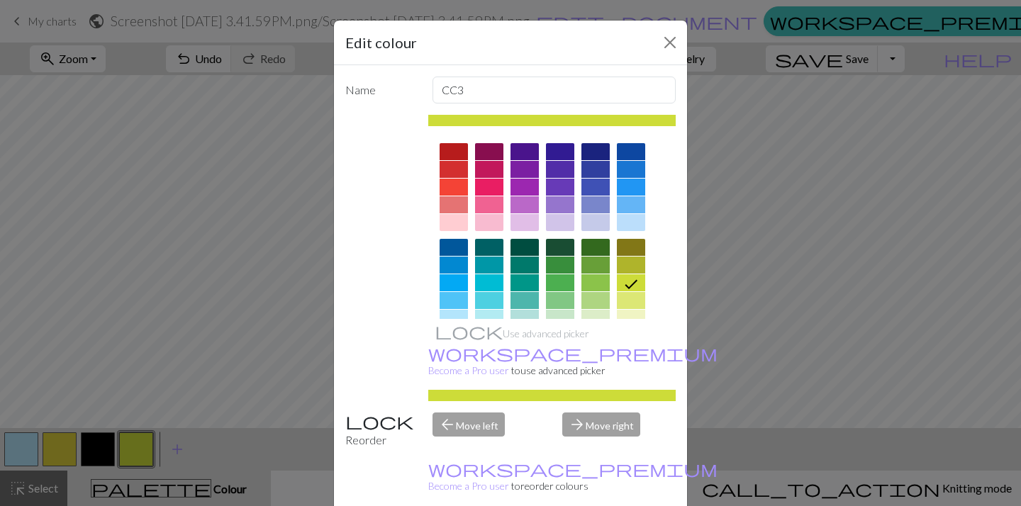
click at [347, 352] on div "Use advanced picker workspace_premium Become a Pro user to use advanced picker" at bounding box center [510, 258] width 330 height 286
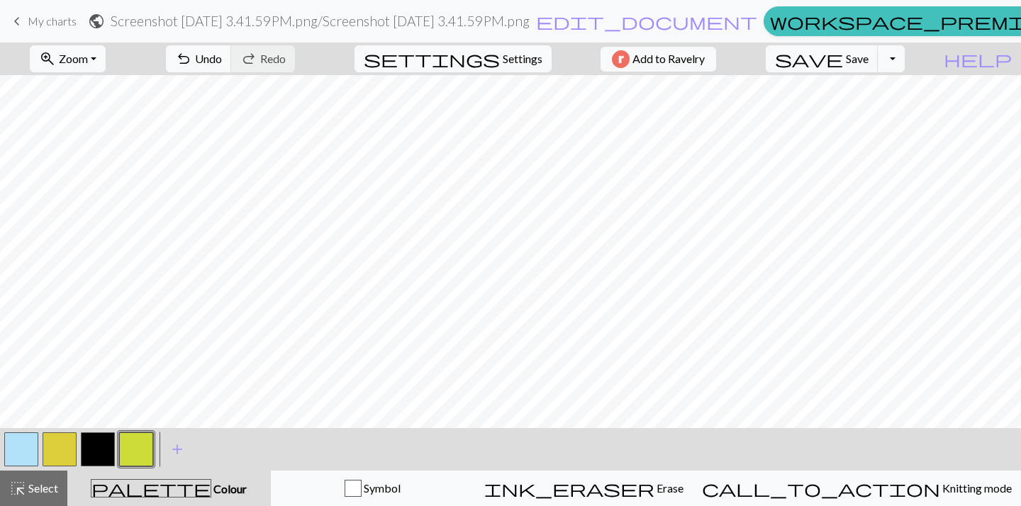
click at [104, 454] on button "button" at bounding box center [98, 449] width 34 height 34
click at [177, 456] on span "add" at bounding box center [177, 449] width 17 height 20
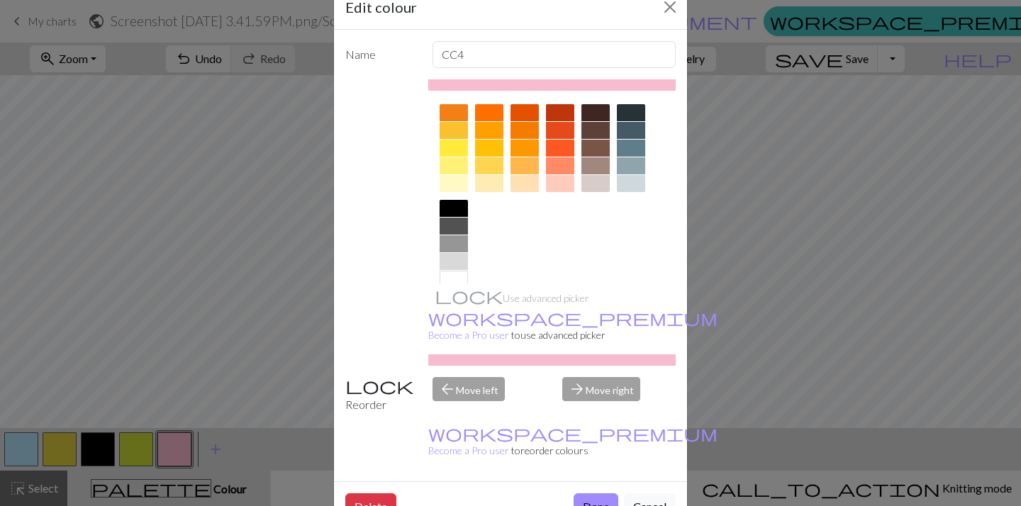
scroll to position [193, 0]
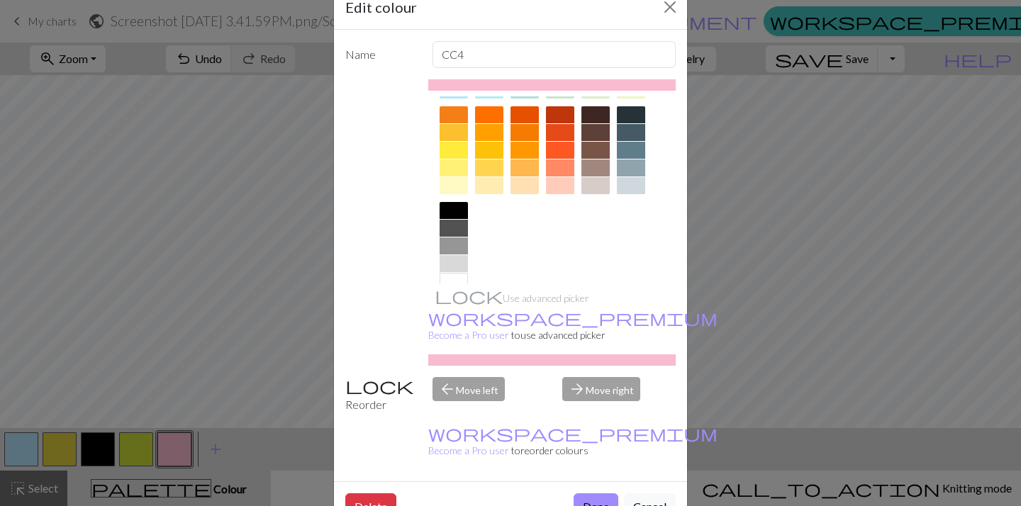
click at [457, 259] on div at bounding box center [453, 263] width 28 height 17
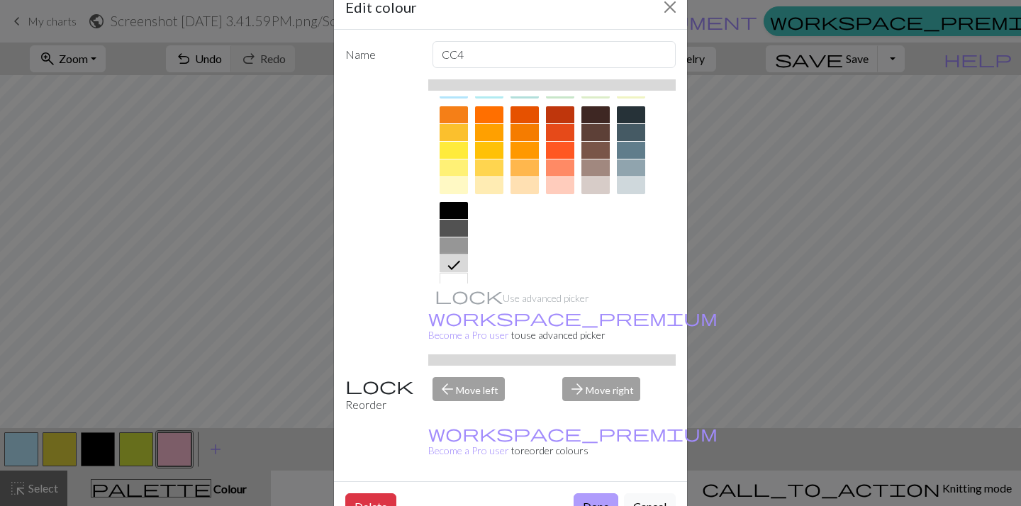
click at [588, 493] on button "Done" at bounding box center [595, 506] width 45 height 27
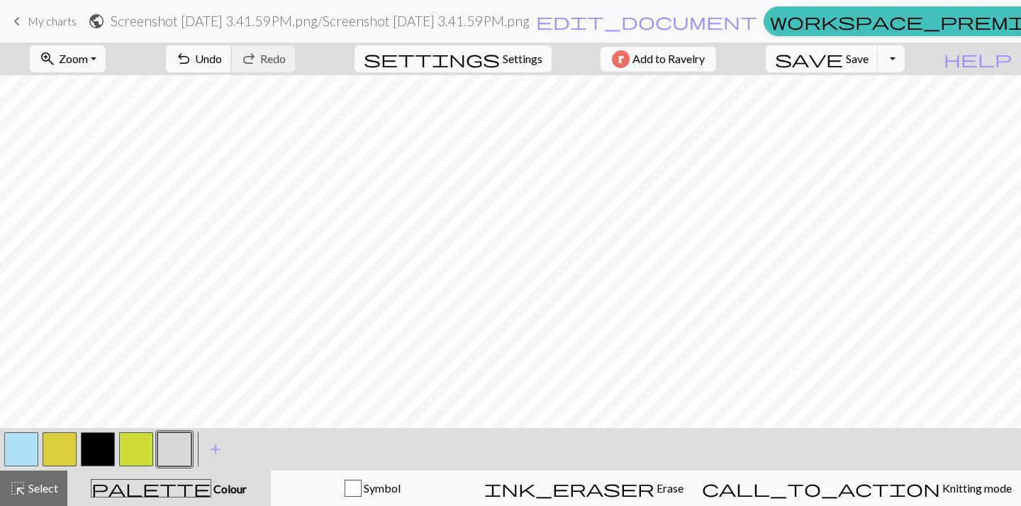
click at [222, 58] on span "Undo" at bounding box center [208, 58] width 27 height 13
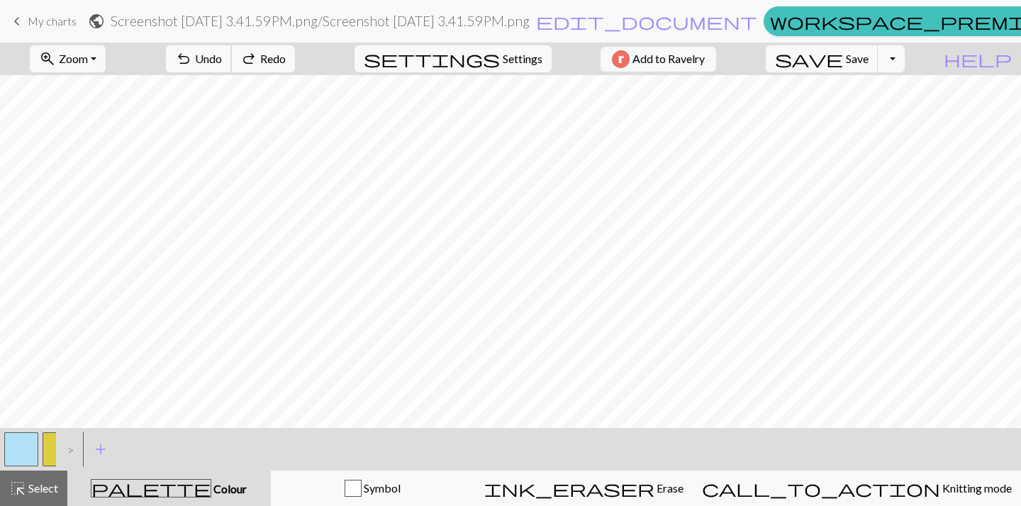
click at [222, 58] on span "Undo" at bounding box center [208, 58] width 27 height 13
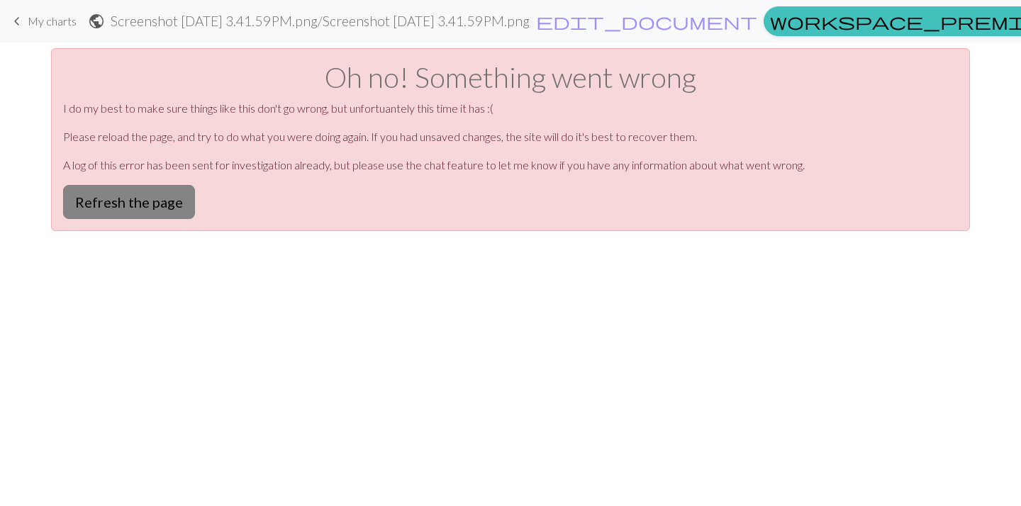
click at [176, 193] on button "Refresh the page" at bounding box center [129, 202] width 132 height 34
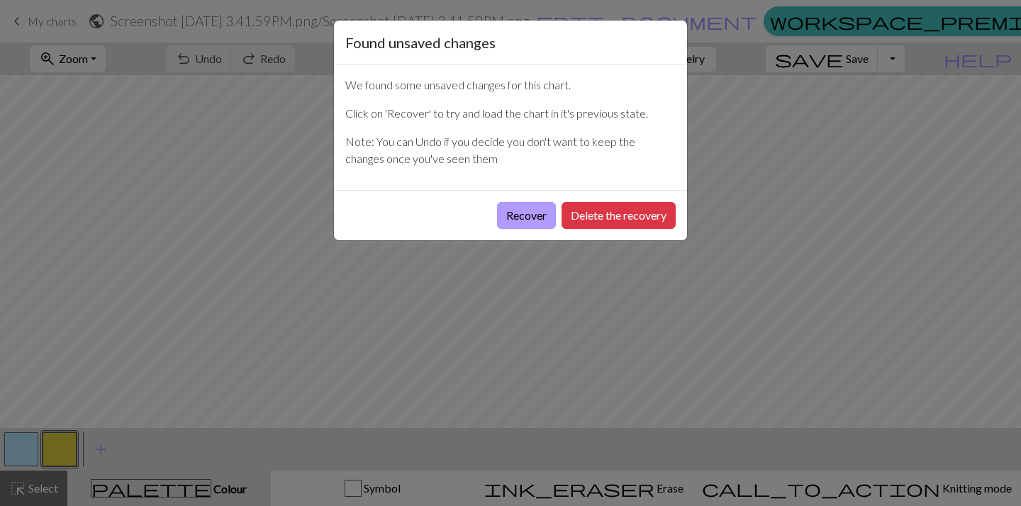
click at [513, 213] on button "Recover" at bounding box center [526, 215] width 59 height 27
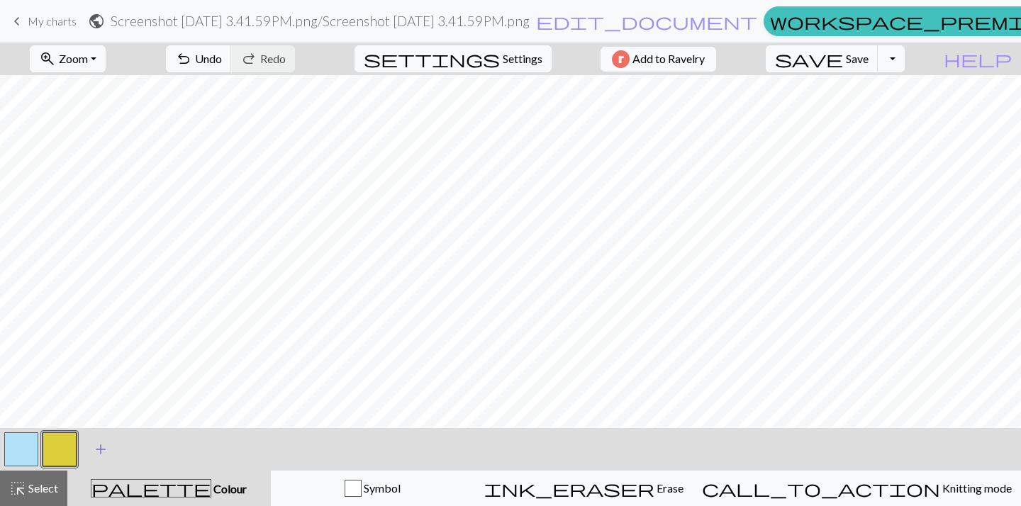
click at [105, 449] on span "add" at bounding box center [100, 449] width 17 height 20
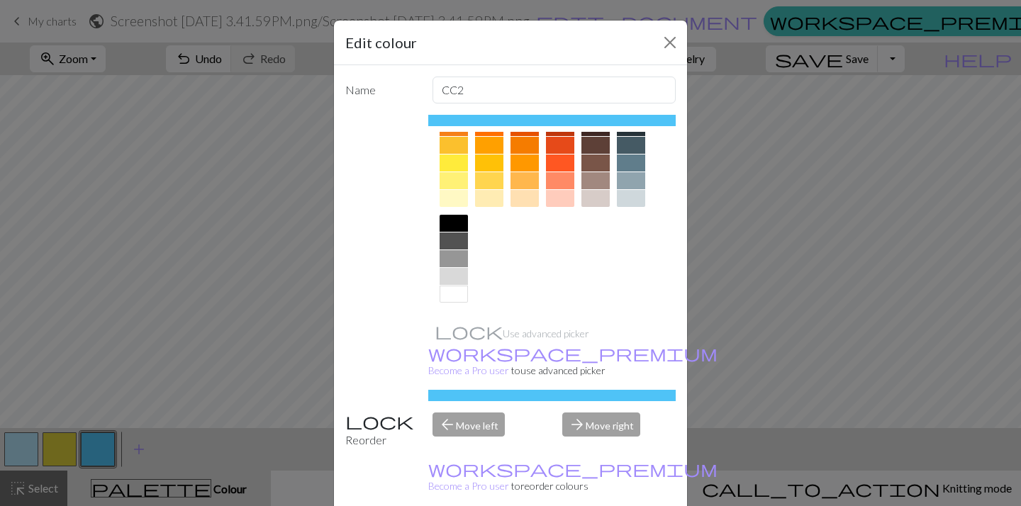
scroll to position [215, 0]
click at [446, 273] on div at bounding box center [453, 276] width 28 height 17
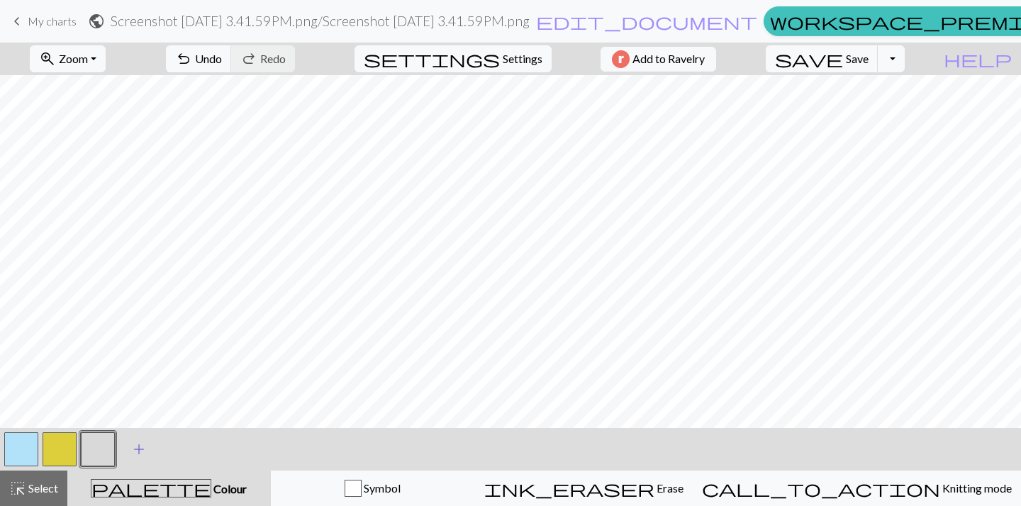
click at [137, 446] on span "add" at bounding box center [138, 449] width 17 height 20
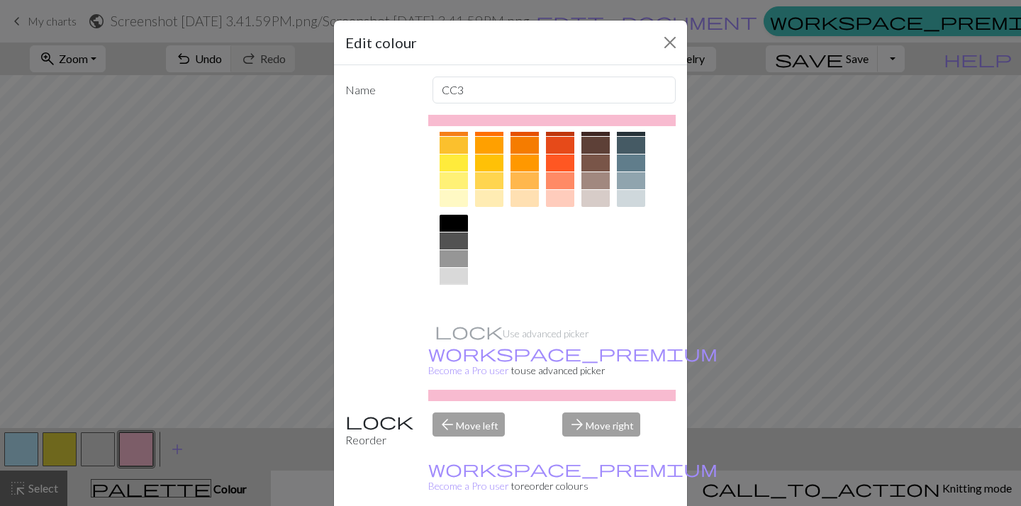
click at [451, 296] on div at bounding box center [453, 294] width 28 height 17
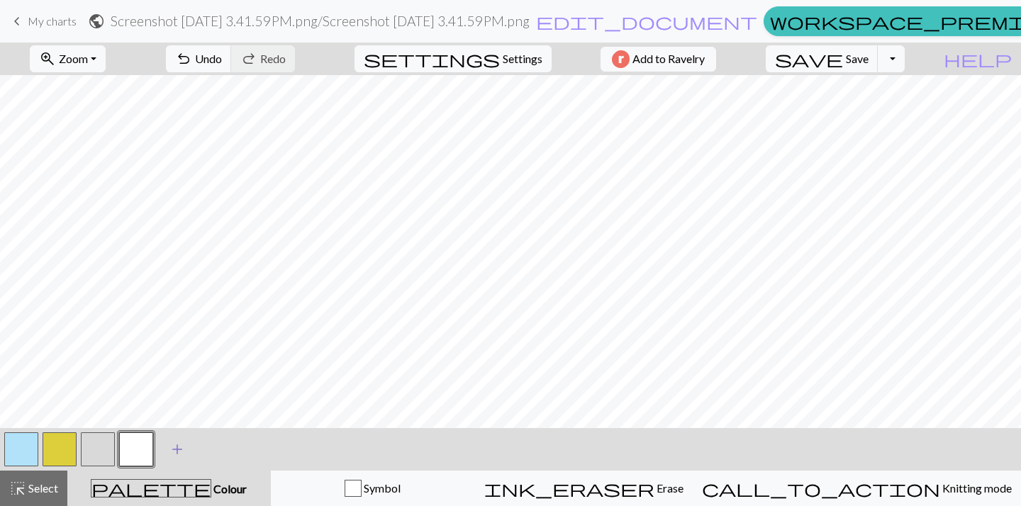
click at [183, 451] on span "add" at bounding box center [177, 449] width 17 height 20
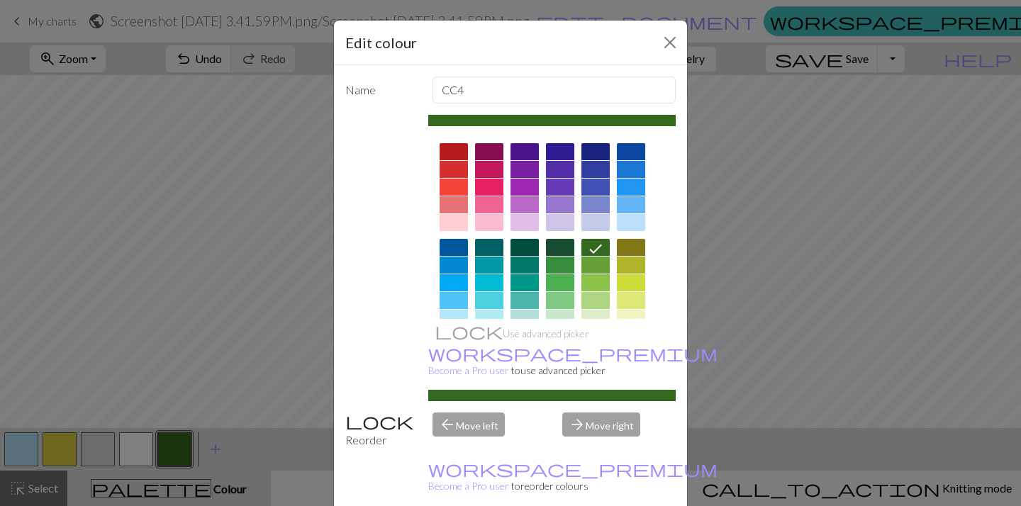
click at [631, 208] on div at bounding box center [631, 204] width 28 height 17
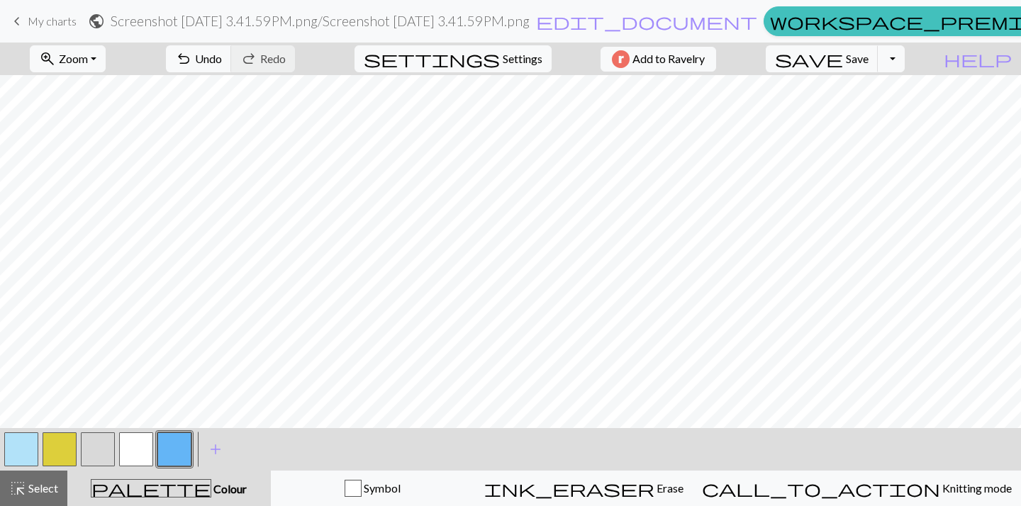
click at [145, 444] on button "button" at bounding box center [136, 449] width 34 height 34
click at [60, 488] on button "highlight_alt Select Select" at bounding box center [33, 488] width 67 height 35
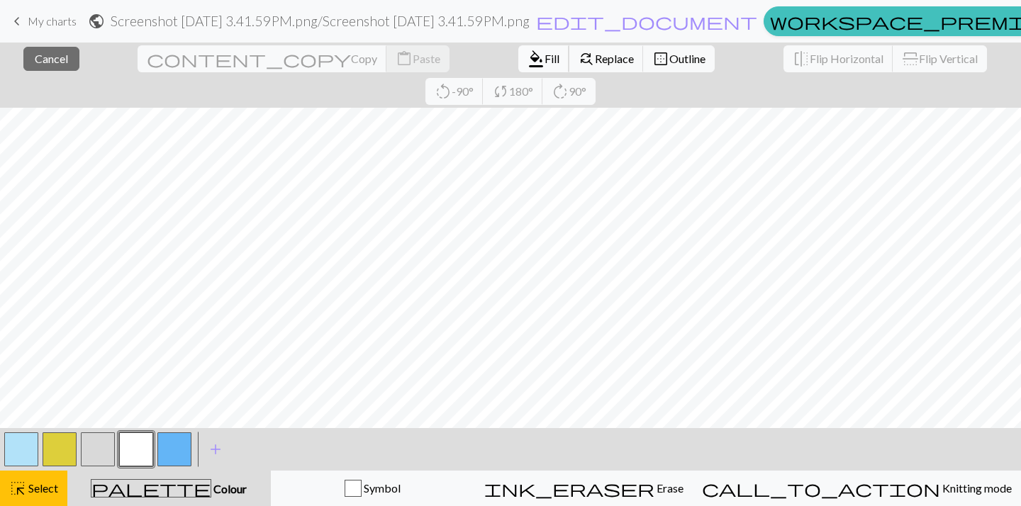
click at [518, 69] on button "format_color_fill Fill" at bounding box center [543, 58] width 51 height 27
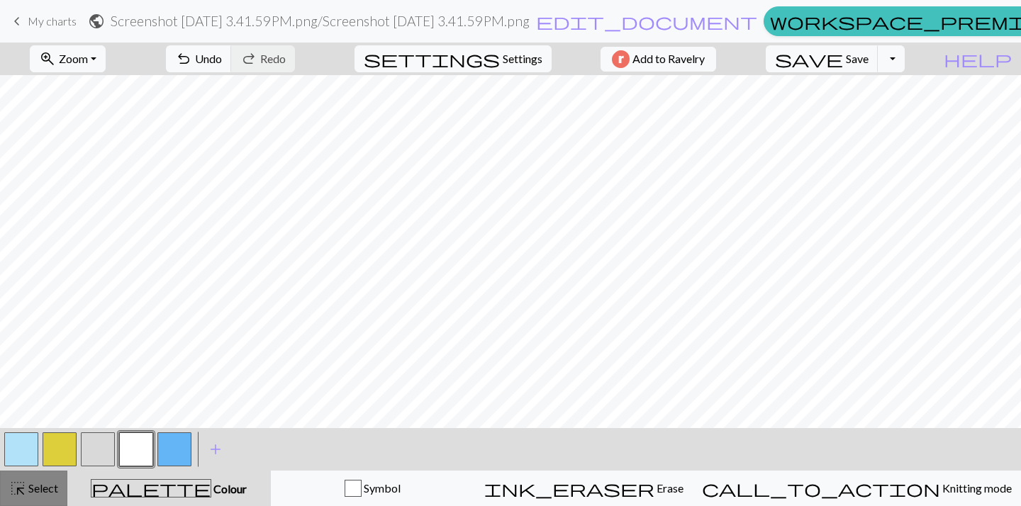
click at [36, 490] on span "Select" at bounding box center [42, 487] width 32 height 13
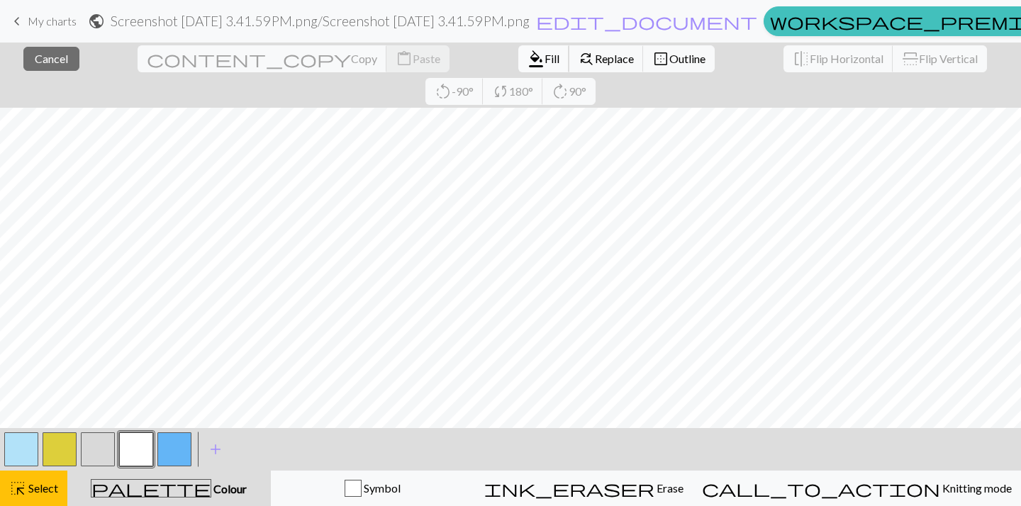
click at [527, 54] on span "format_color_fill" at bounding box center [535, 59] width 17 height 20
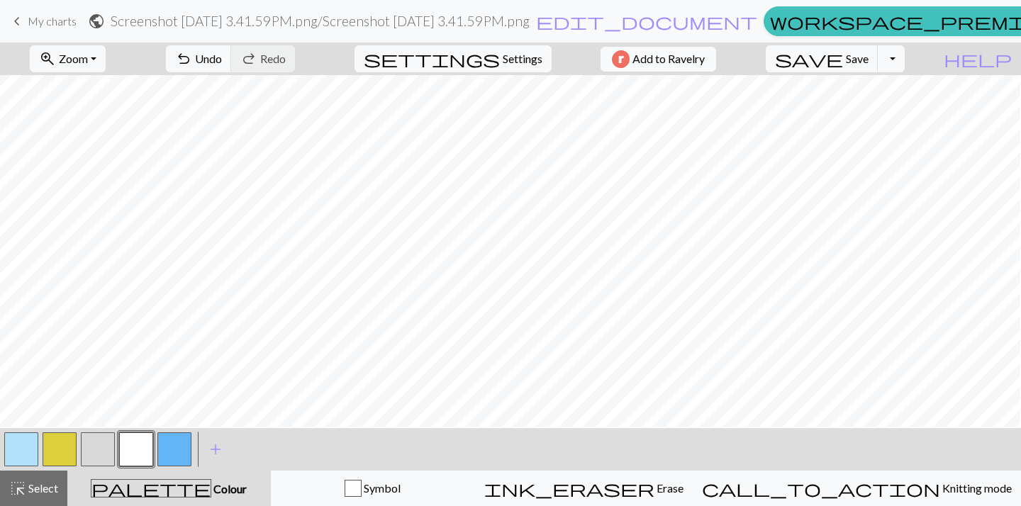
scroll to position [108, 1]
click at [232, 67] on button "undo Undo Undo" at bounding box center [199, 58] width 66 height 27
click at [46, 480] on div "highlight_alt Select Select" at bounding box center [33, 488] width 49 height 17
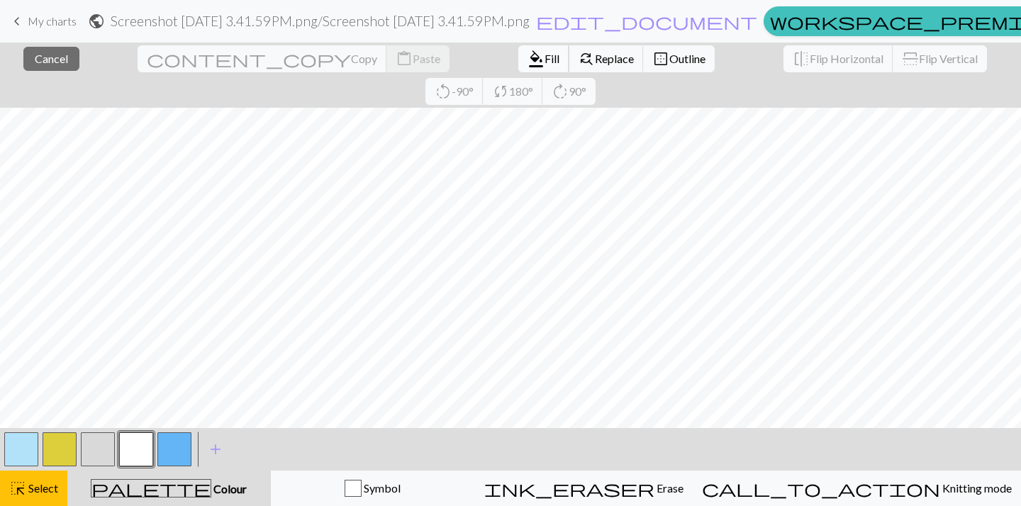
click at [544, 60] on span "Fill" at bounding box center [551, 58] width 15 height 13
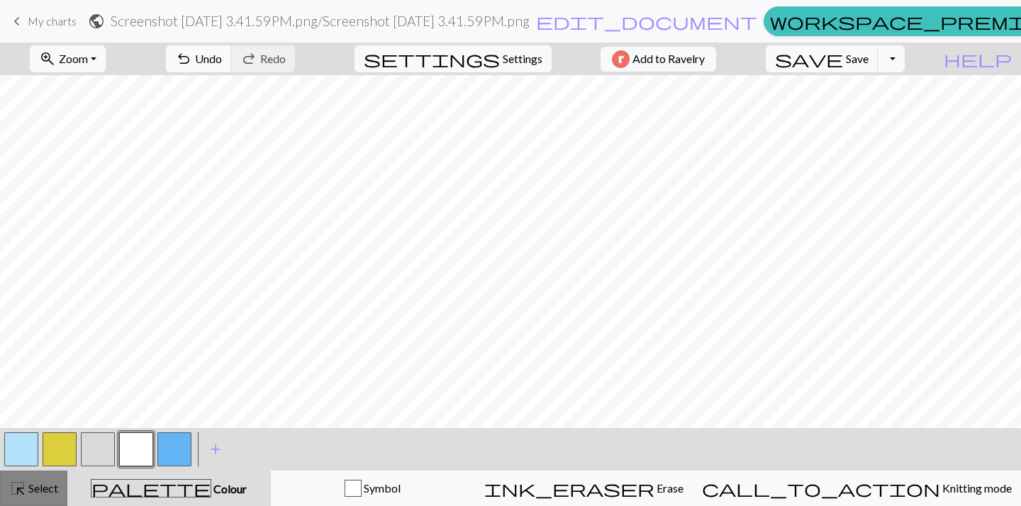
click at [38, 487] on span "Select" at bounding box center [42, 487] width 32 height 13
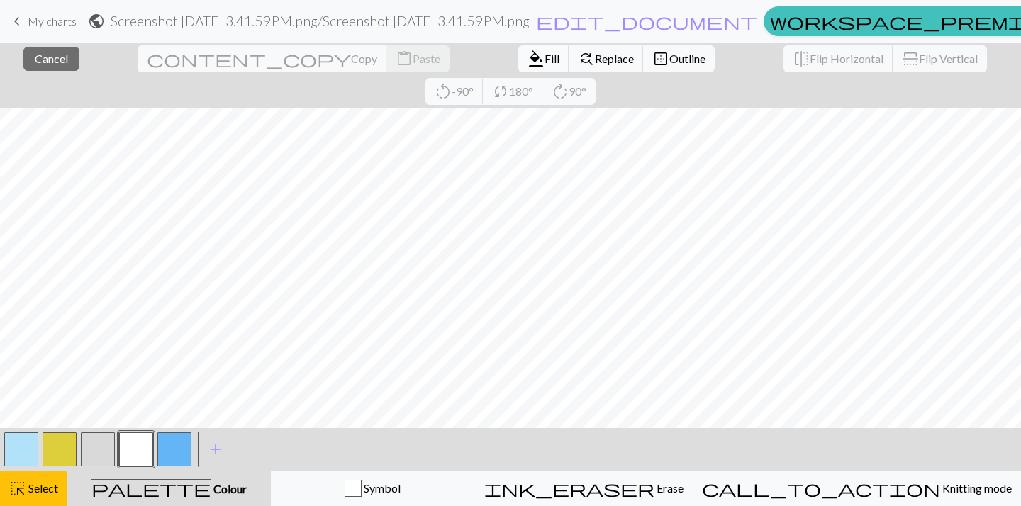
click at [527, 55] on span "format_color_fill" at bounding box center [535, 59] width 17 height 20
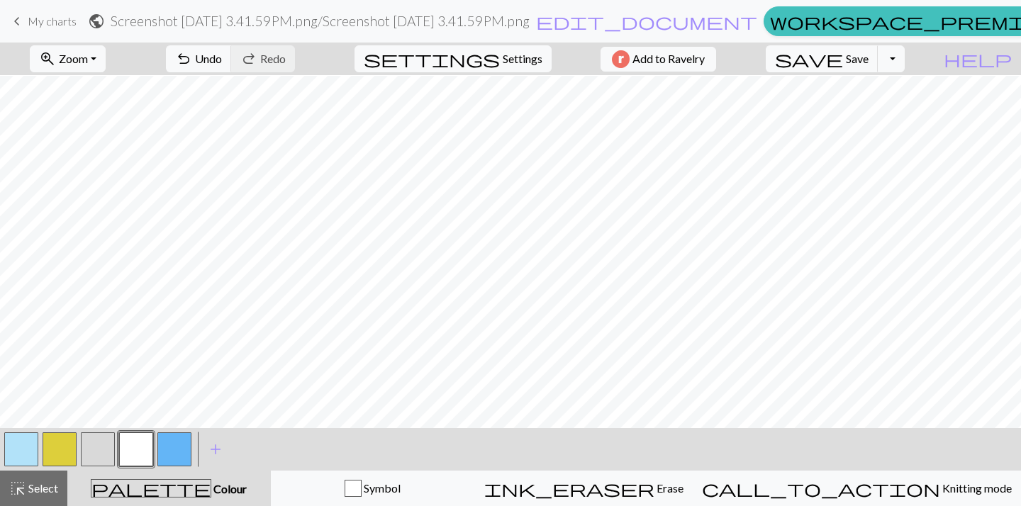
scroll to position [194, 1]
click at [142, 445] on button "button" at bounding box center [136, 449] width 34 height 34
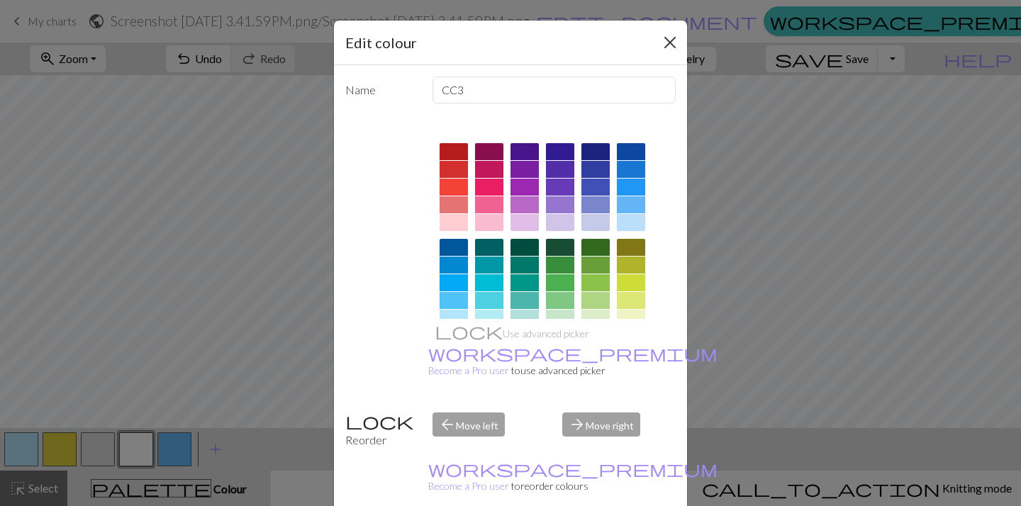
click at [670, 42] on button "Close" at bounding box center [669, 42] width 23 height 23
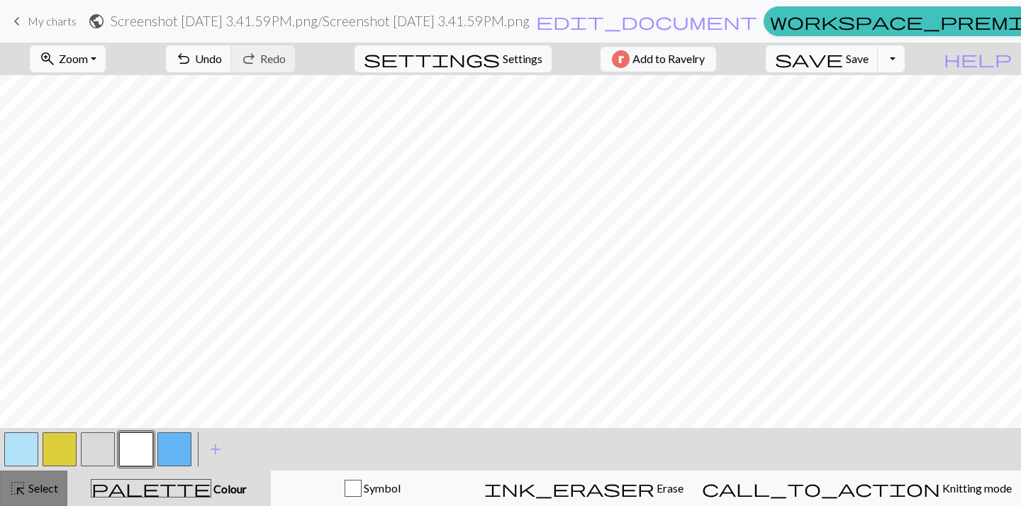
click at [50, 474] on button "highlight_alt Select Select" at bounding box center [33, 488] width 67 height 35
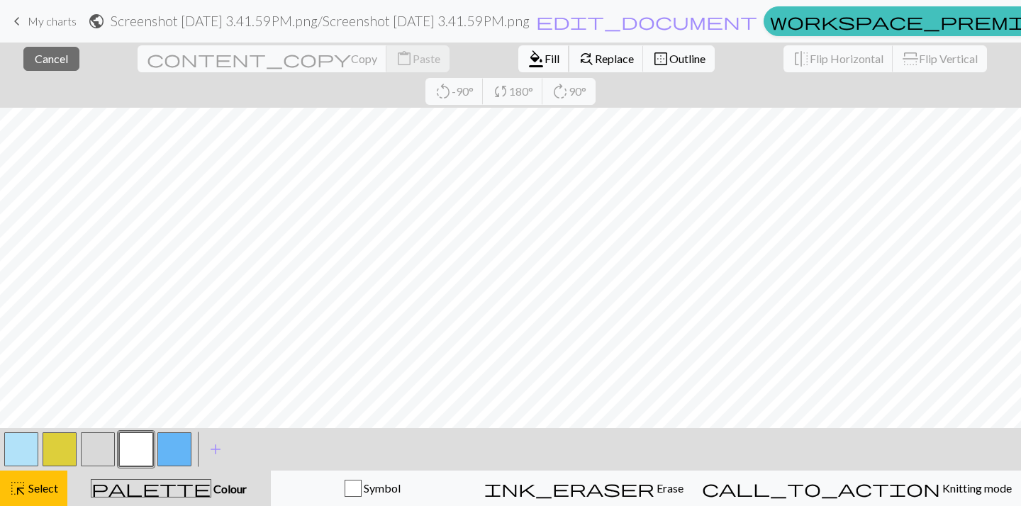
click at [518, 66] on button "format_color_fill Fill" at bounding box center [543, 58] width 51 height 27
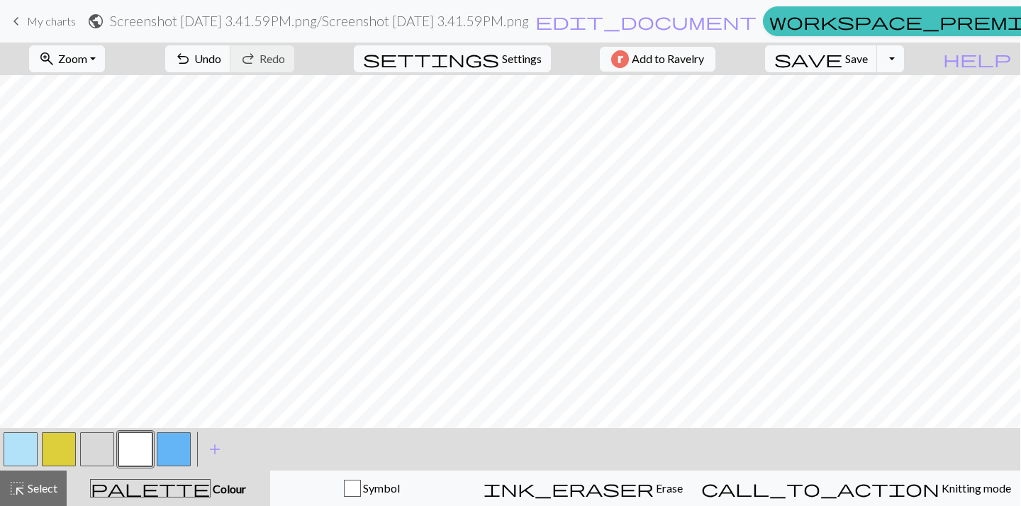
scroll to position [0, 0]
click at [22, 480] on span "highlight_alt" at bounding box center [17, 488] width 17 height 20
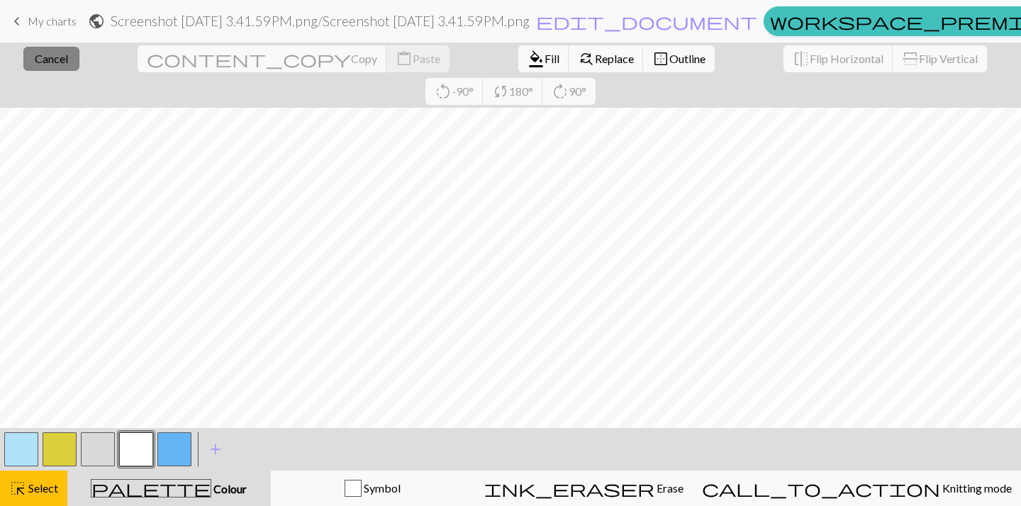
click at [54, 62] on span "Cancel" at bounding box center [51, 58] width 33 height 13
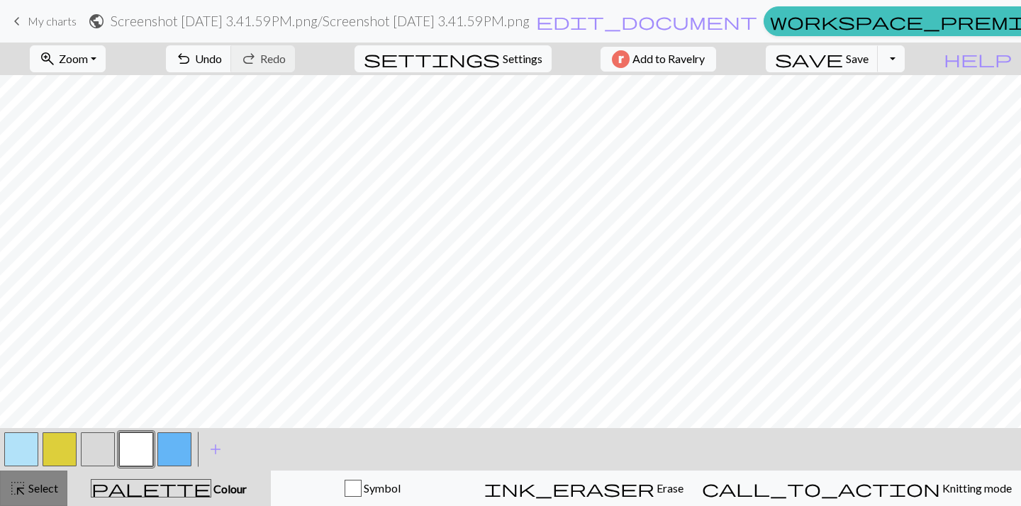
click at [57, 482] on span "Select" at bounding box center [42, 487] width 32 height 13
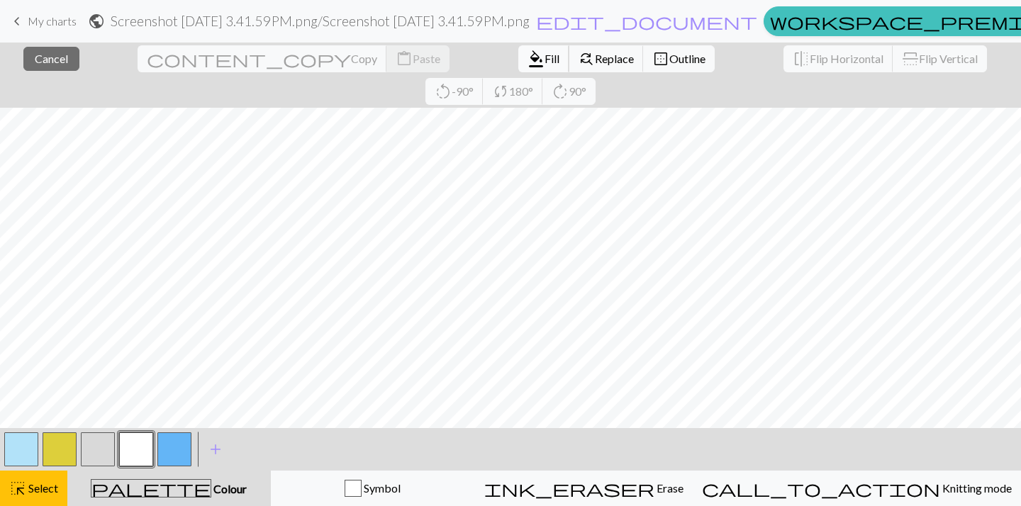
click at [544, 55] on span "Fill" at bounding box center [551, 58] width 15 height 13
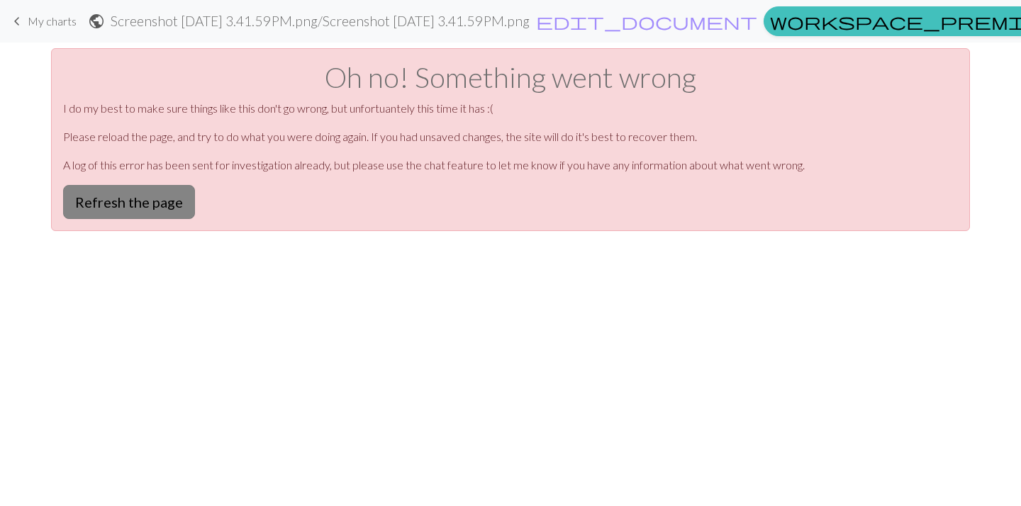
click at [191, 199] on button "Refresh the page" at bounding box center [129, 202] width 132 height 34
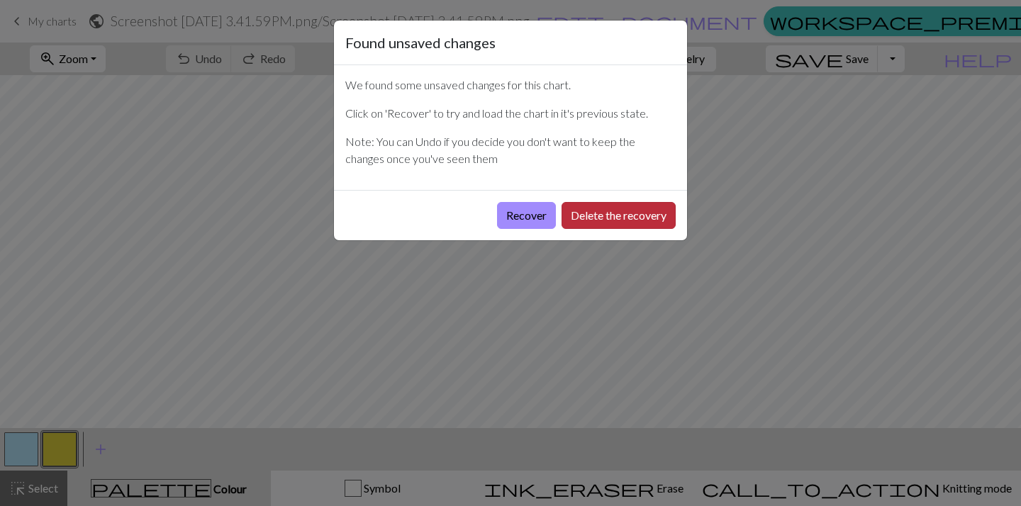
click at [583, 210] on button "Delete the recovery" at bounding box center [618, 215] width 114 height 27
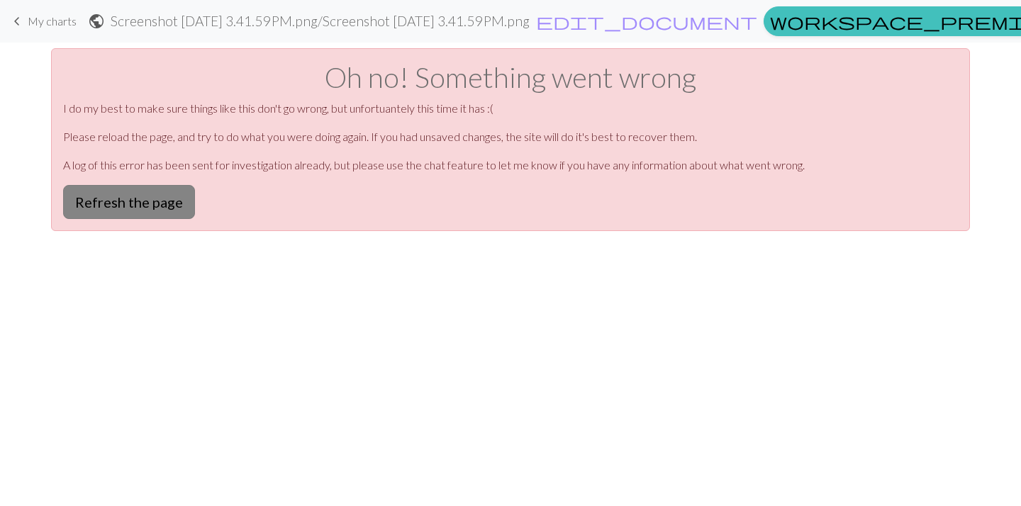
click at [113, 206] on button "Refresh the page" at bounding box center [129, 202] width 132 height 34
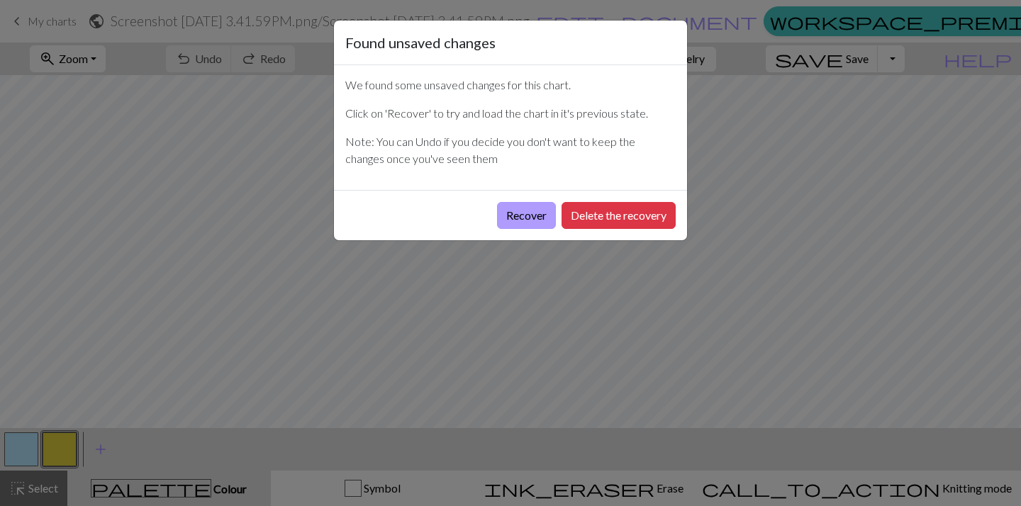
click at [506, 222] on button "Recover" at bounding box center [526, 215] width 59 height 27
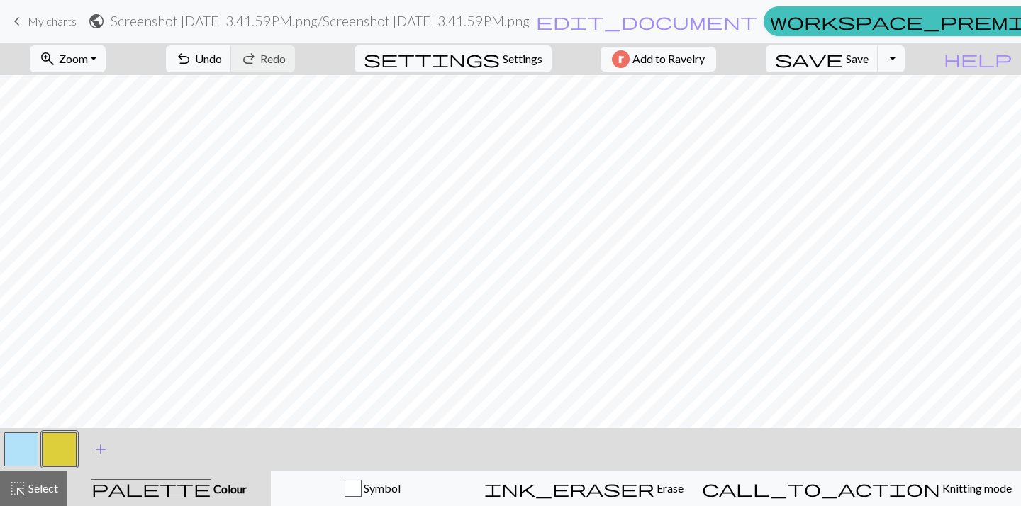
click at [102, 454] on span "add" at bounding box center [100, 449] width 17 height 20
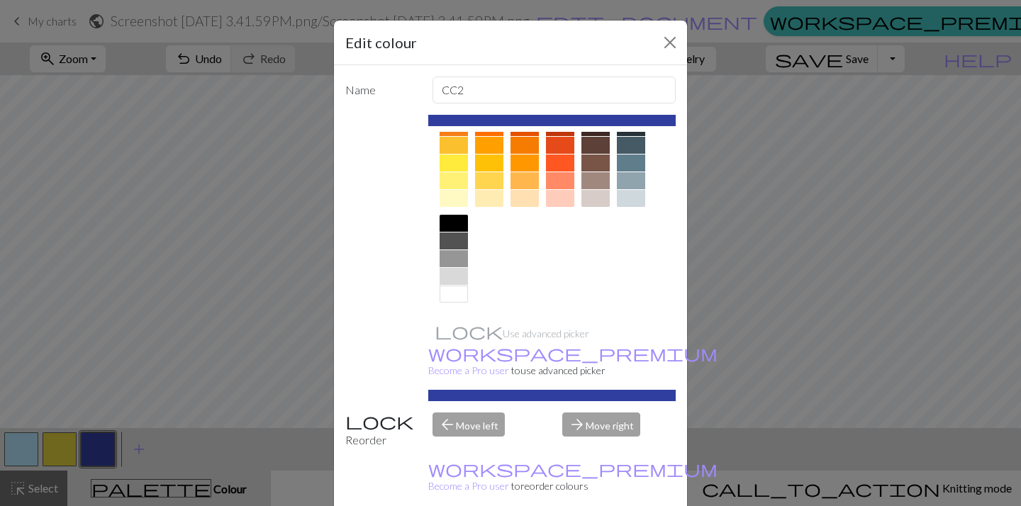
scroll to position [215, 0]
click at [454, 287] on div at bounding box center [453, 294] width 28 height 17
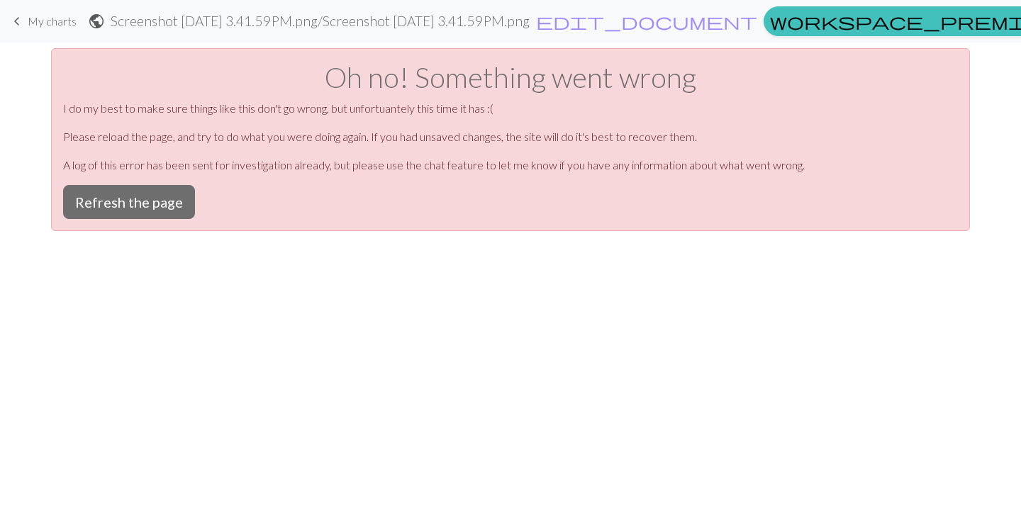
scroll to position [0, 0]
click at [171, 205] on button "Refresh the page" at bounding box center [129, 202] width 132 height 34
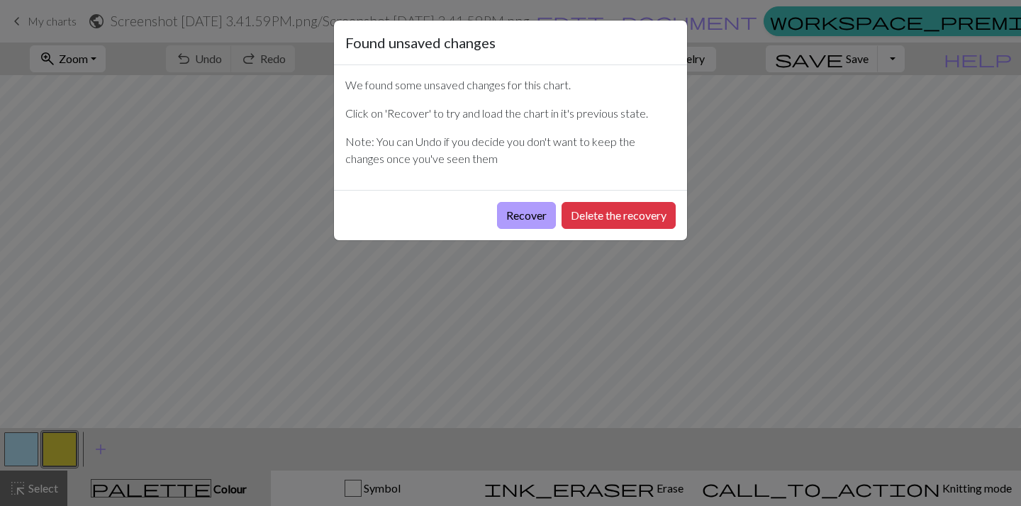
click at [508, 215] on button "Recover" at bounding box center [526, 215] width 59 height 27
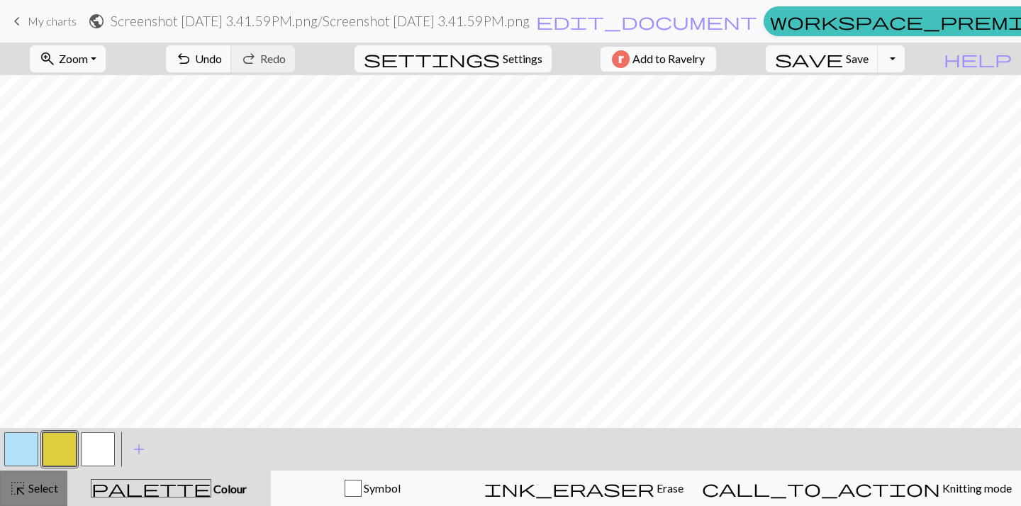
click at [62, 488] on button "highlight_alt Select Select" at bounding box center [33, 488] width 67 height 35
click at [96, 449] on button "button" at bounding box center [98, 449] width 34 height 34
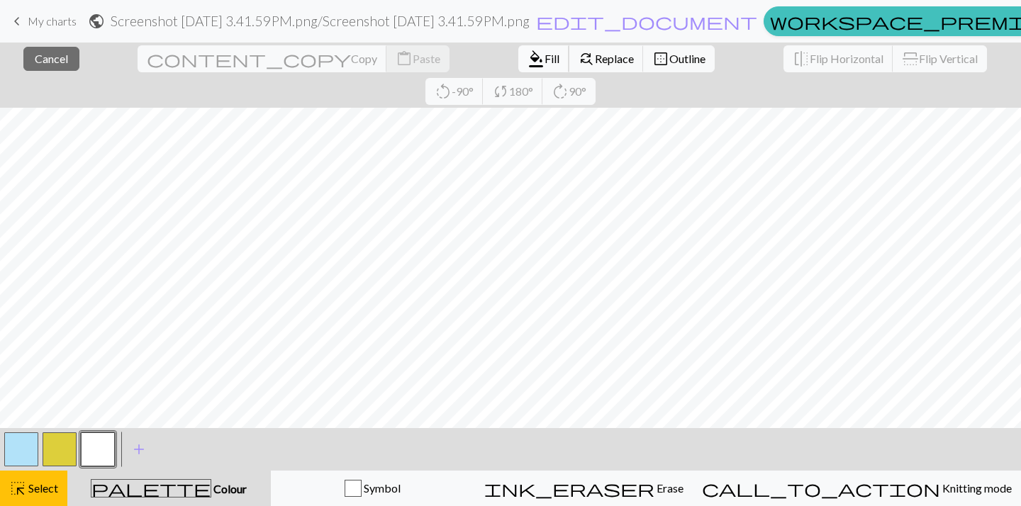
click at [518, 66] on button "format_color_fill Fill" at bounding box center [543, 58] width 51 height 27
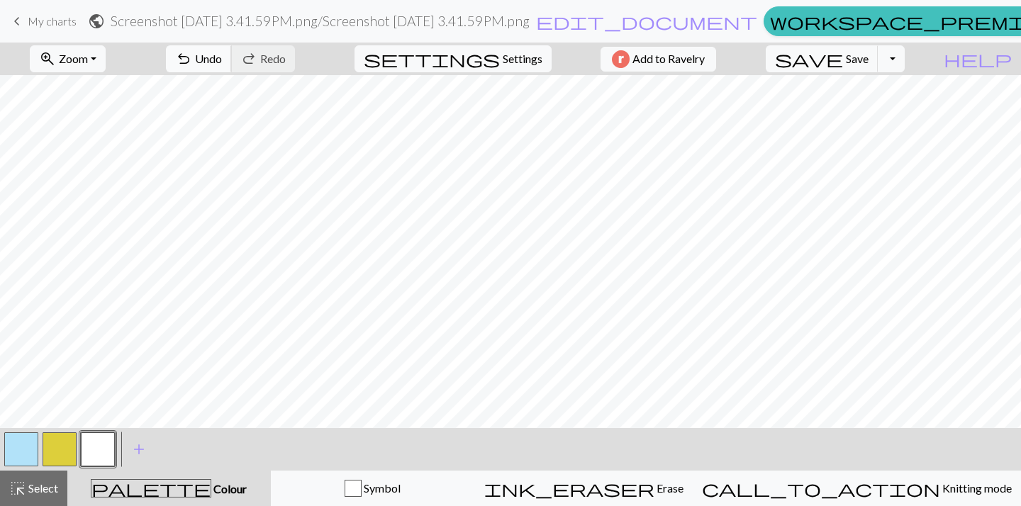
click at [192, 62] on span "undo" at bounding box center [183, 59] width 17 height 20
click at [50, 488] on span "Select" at bounding box center [42, 487] width 32 height 13
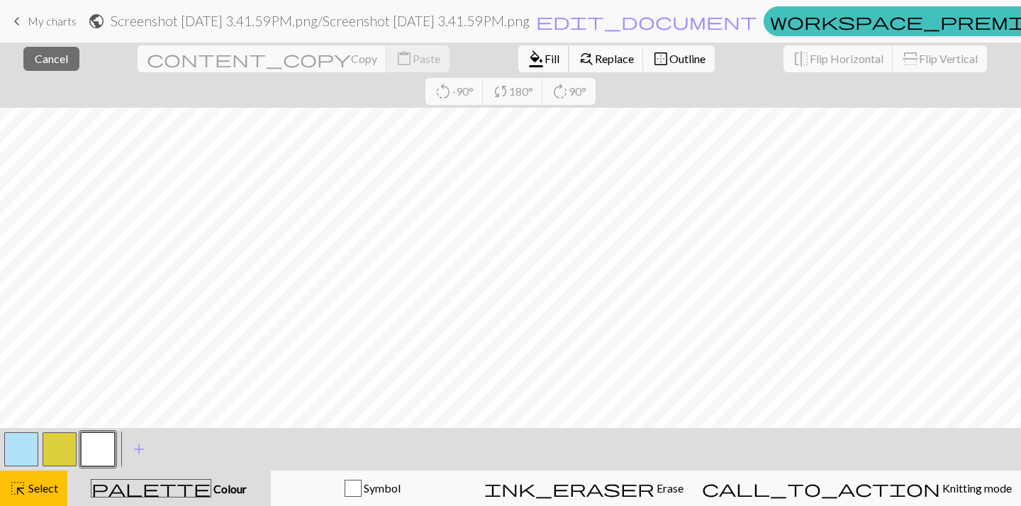
click at [527, 67] on span "format_color_fill" at bounding box center [535, 59] width 17 height 20
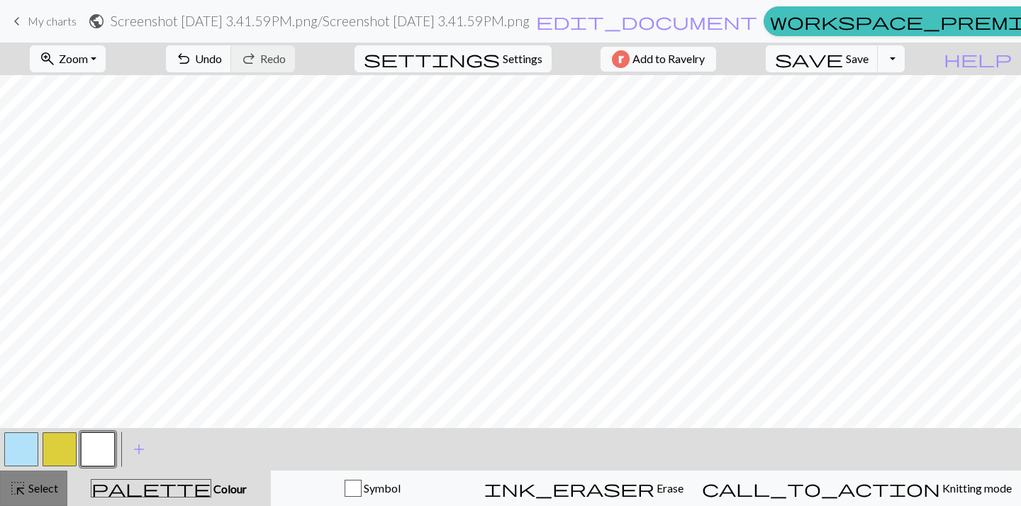
click at [38, 488] on span "Select" at bounding box center [42, 487] width 32 height 13
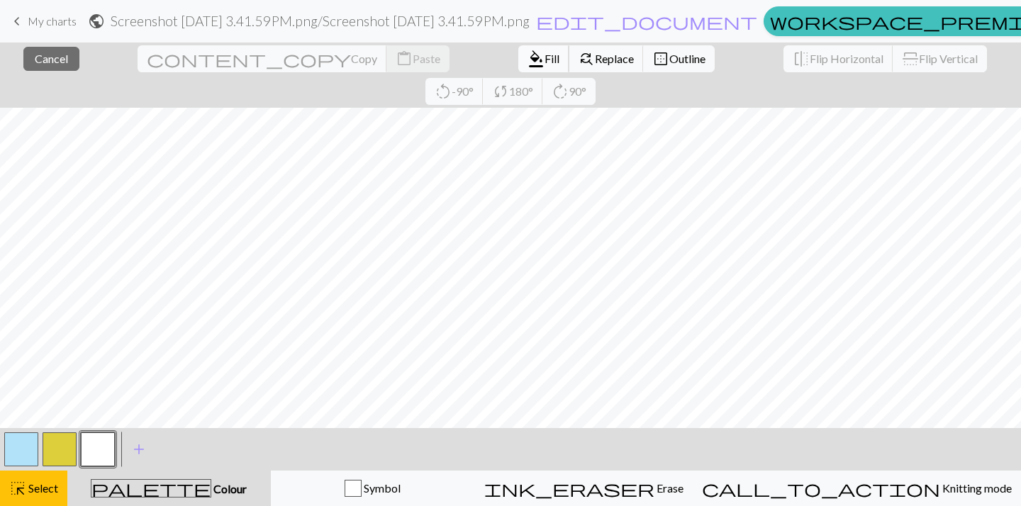
click at [544, 62] on span "Fill" at bounding box center [551, 58] width 15 height 13
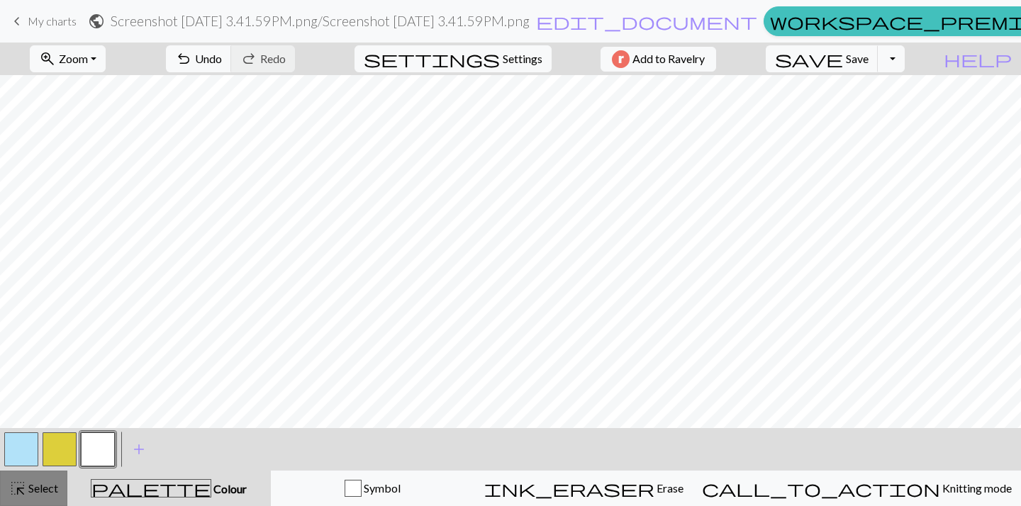
click at [51, 489] on span "Select" at bounding box center [42, 487] width 32 height 13
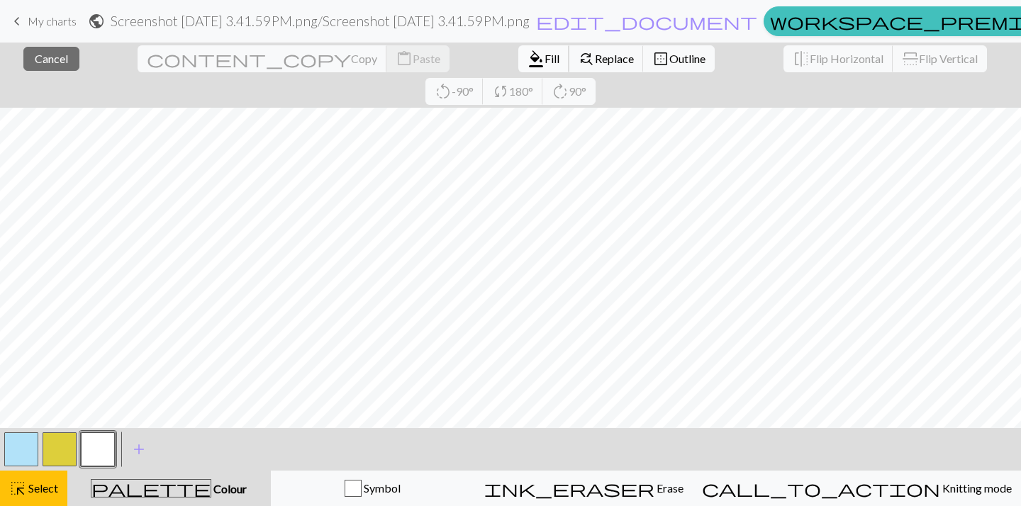
click at [544, 55] on span "Fill" at bounding box center [551, 58] width 15 height 13
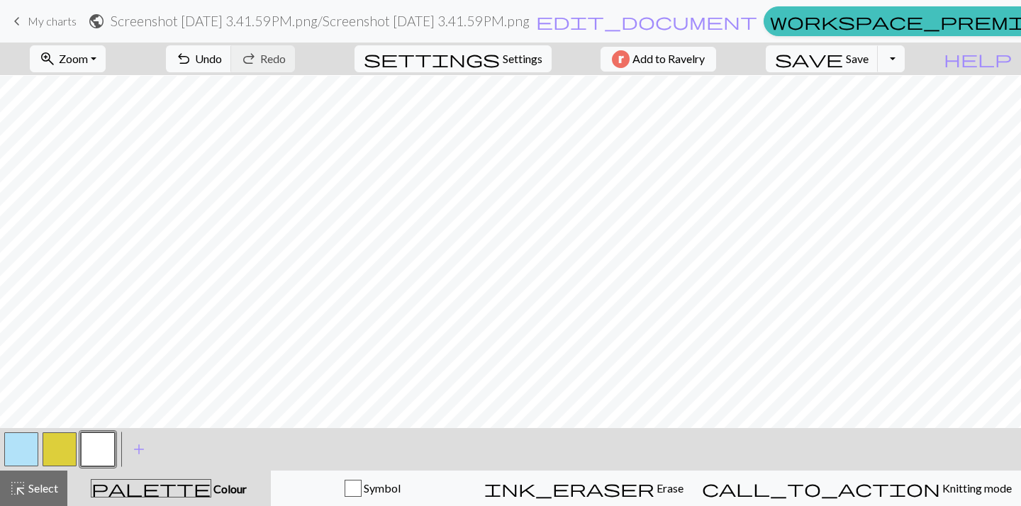
scroll to position [150, 0]
click at [21, 470] on div "< >" at bounding box center [59, 449] width 115 height 43
click at [25, 484] on span "highlight_alt" at bounding box center [17, 488] width 17 height 20
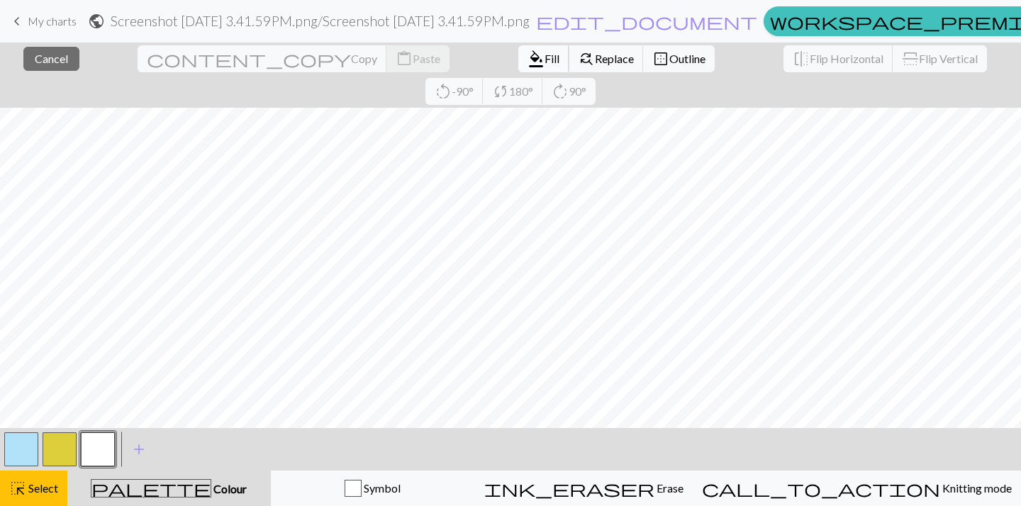
click at [544, 59] on span "Fill" at bounding box center [551, 58] width 15 height 13
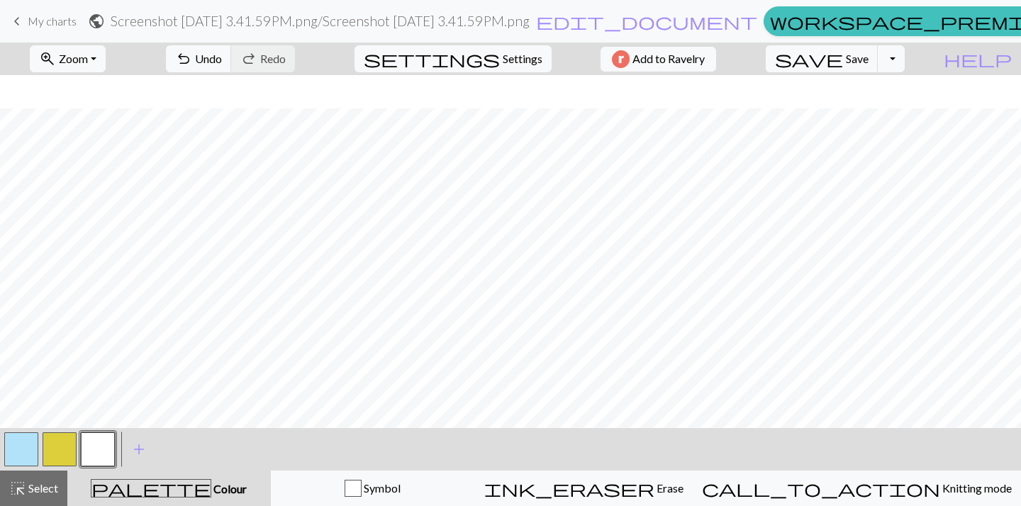
scroll to position [145, 1]
click at [10, 483] on span "highlight_alt" at bounding box center [17, 488] width 17 height 20
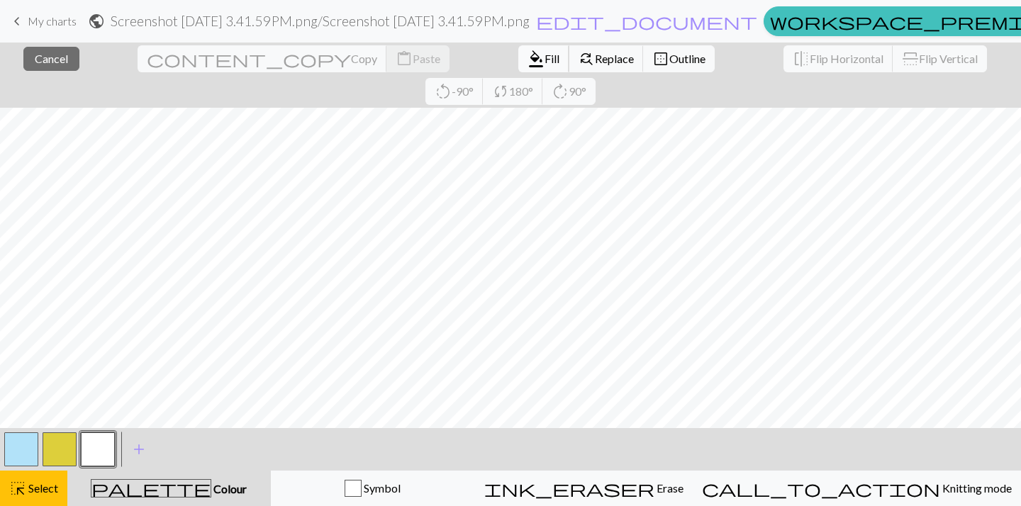
click at [518, 66] on button "format_color_fill Fill" at bounding box center [543, 58] width 51 height 27
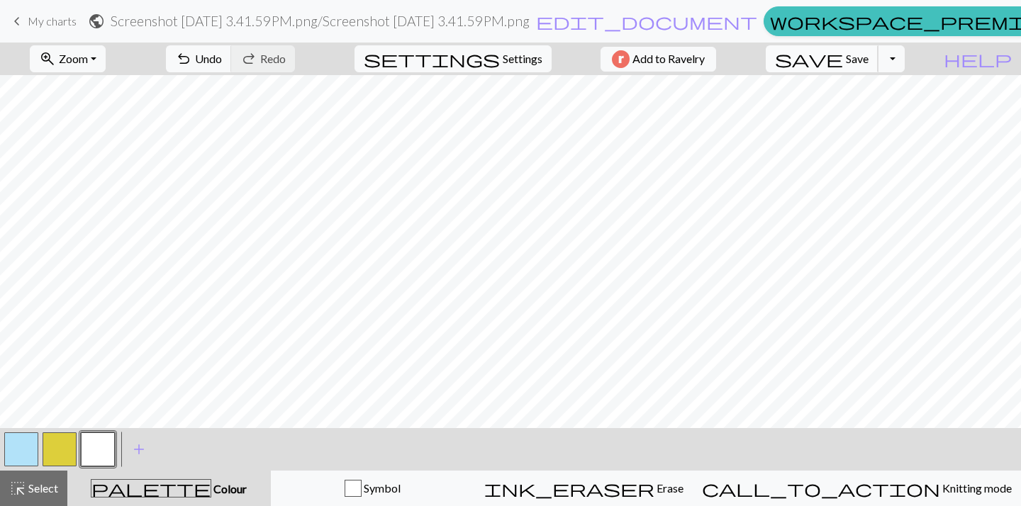
click at [850, 56] on button "save Save Save" at bounding box center [821, 58] width 113 height 27
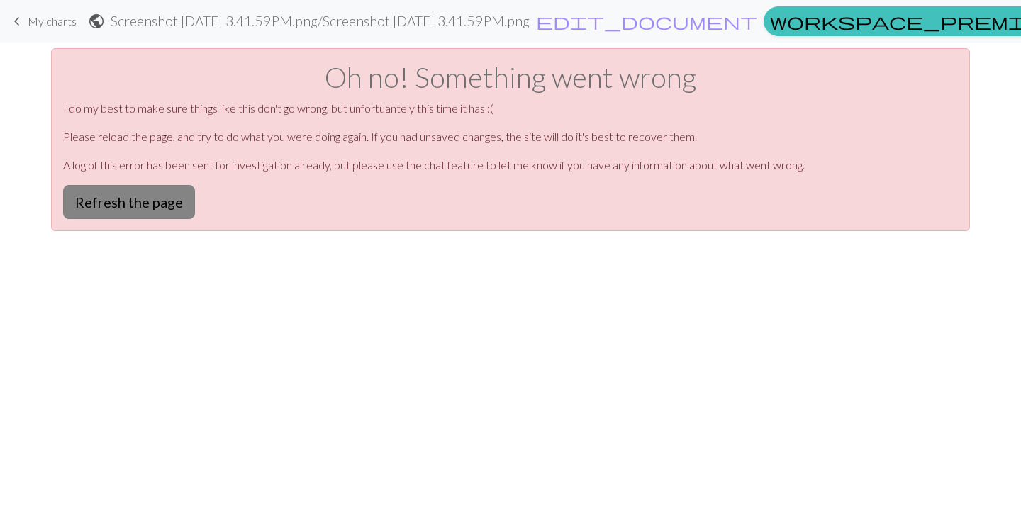
click at [156, 192] on button "Refresh the page" at bounding box center [129, 202] width 132 height 34
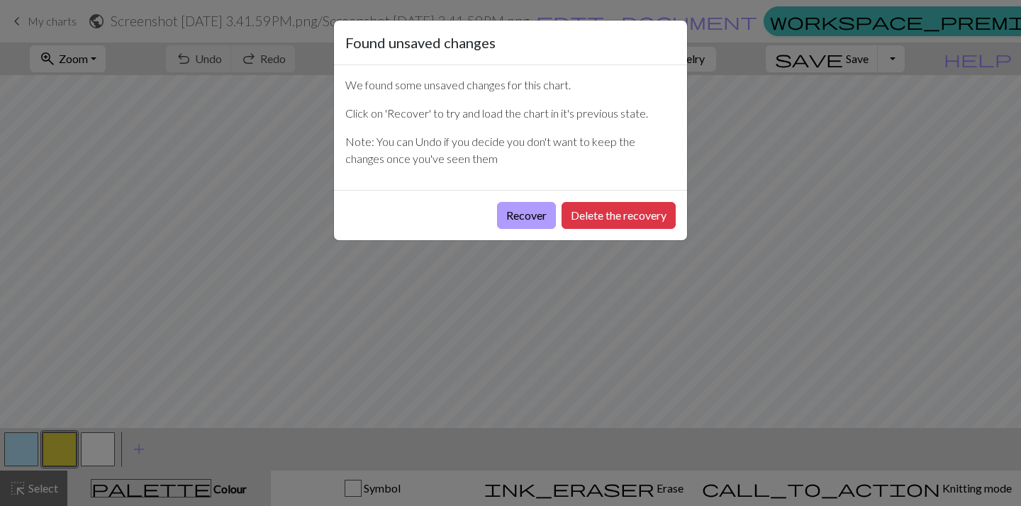
click at [539, 214] on button "Recover" at bounding box center [526, 215] width 59 height 27
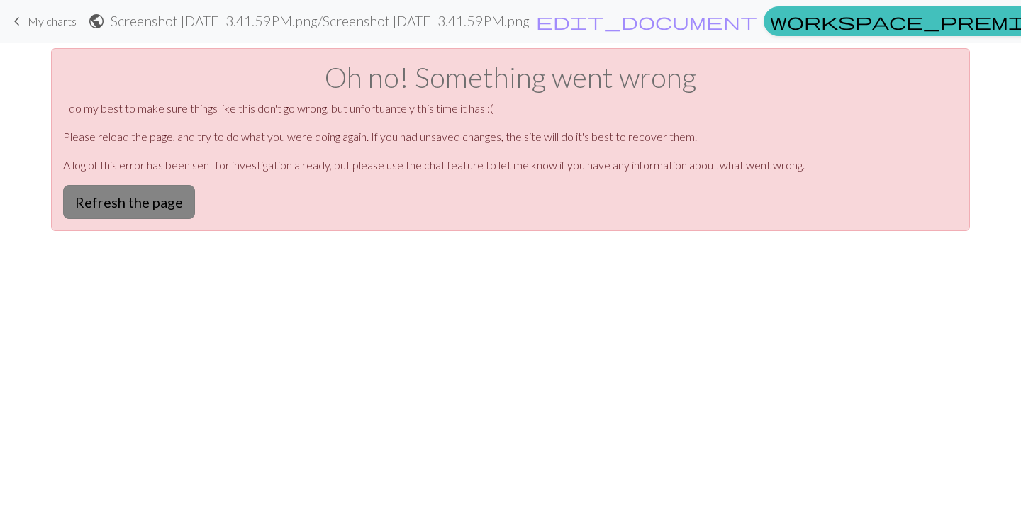
click at [180, 210] on button "Refresh the page" at bounding box center [129, 202] width 132 height 34
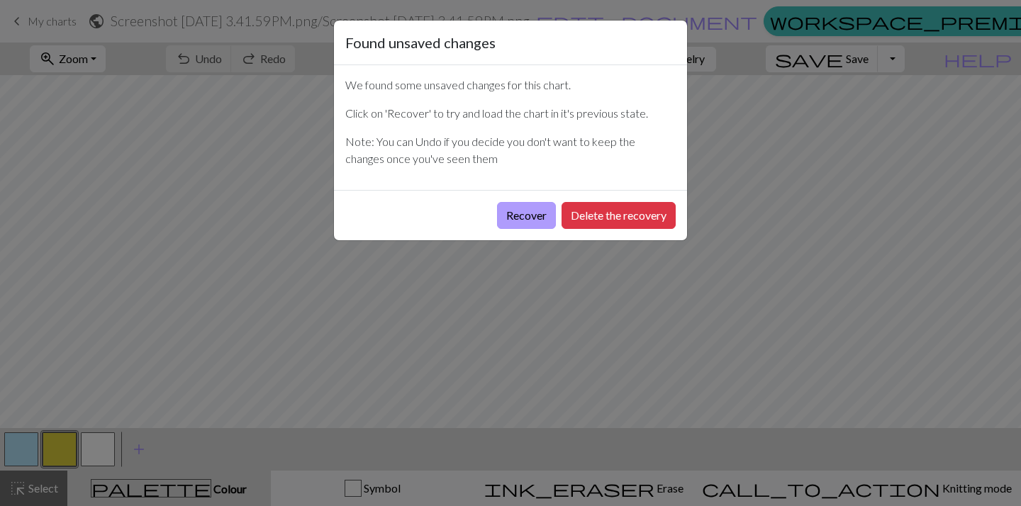
click at [539, 218] on button "Recover" at bounding box center [526, 215] width 59 height 27
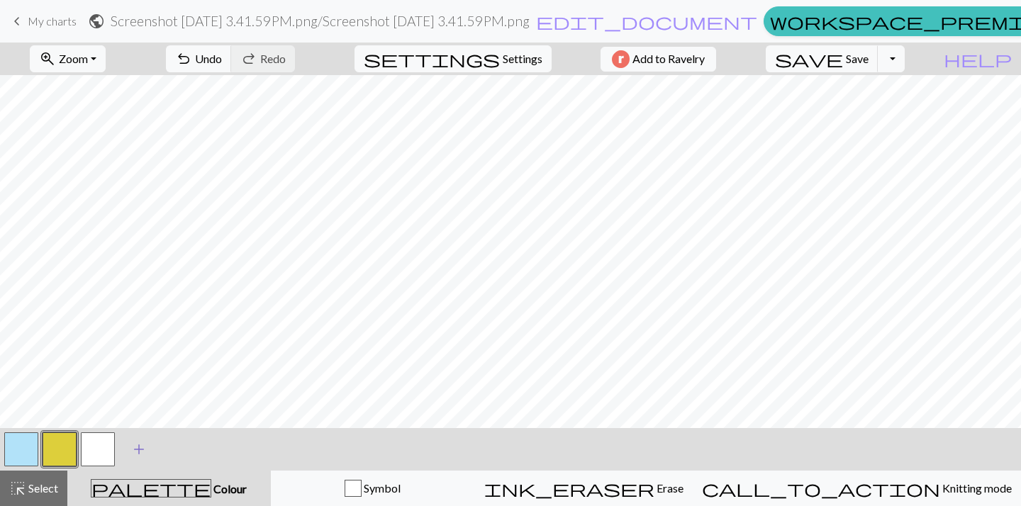
click at [140, 456] on span "add" at bounding box center [138, 449] width 17 height 20
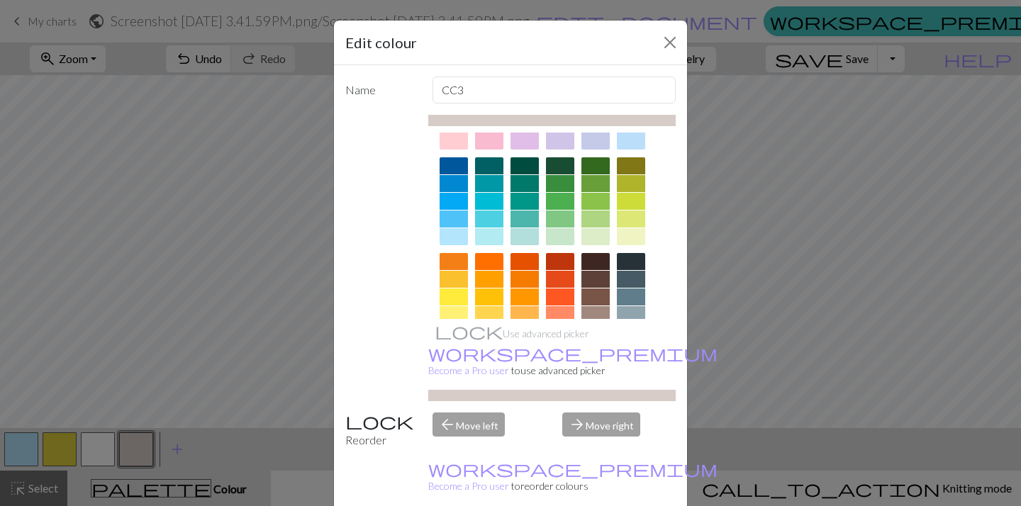
scroll to position [113, 0]
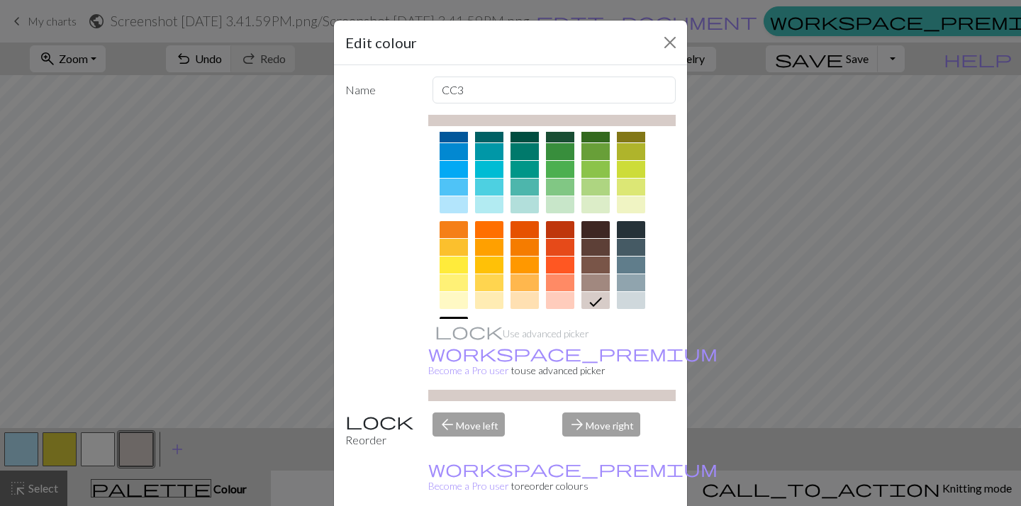
click at [592, 266] on div at bounding box center [595, 265] width 28 height 17
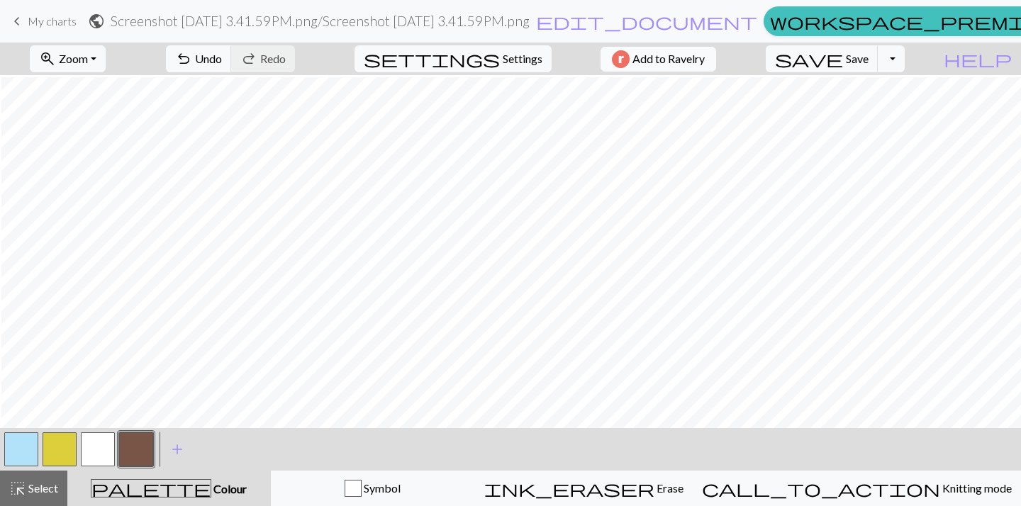
scroll to position [4, 3]
click at [91, 449] on button "button" at bounding box center [98, 449] width 34 height 34
click at [145, 451] on button "button" at bounding box center [136, 449] width 34 height 34
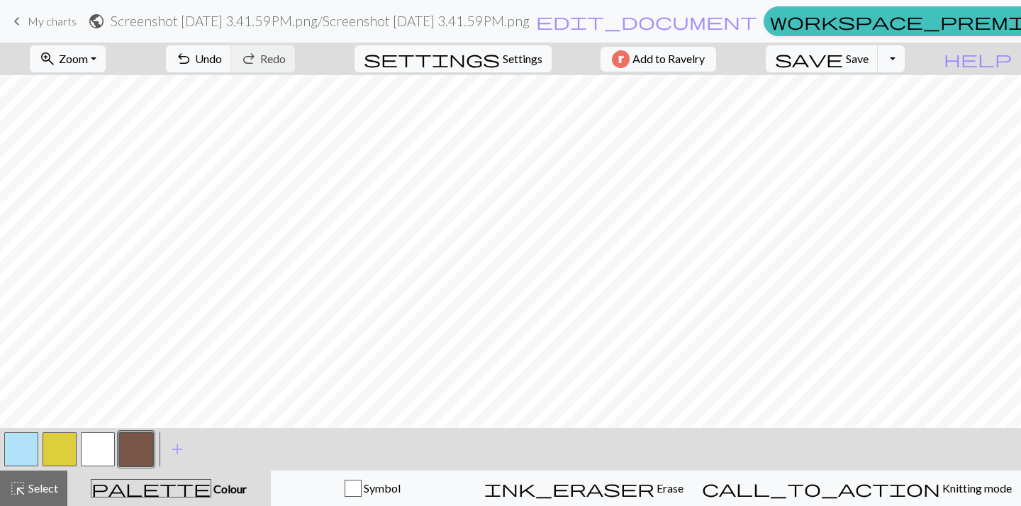
click at [57, 453] on button "button" at bounding box center [60, 449] width 34 height 34
click at [130, 454] on button "button" at bounding box center [136, 449] width 34 height 34
click at [61, 456] on button "button" at bounding box center [60, 449] width 34 height 34
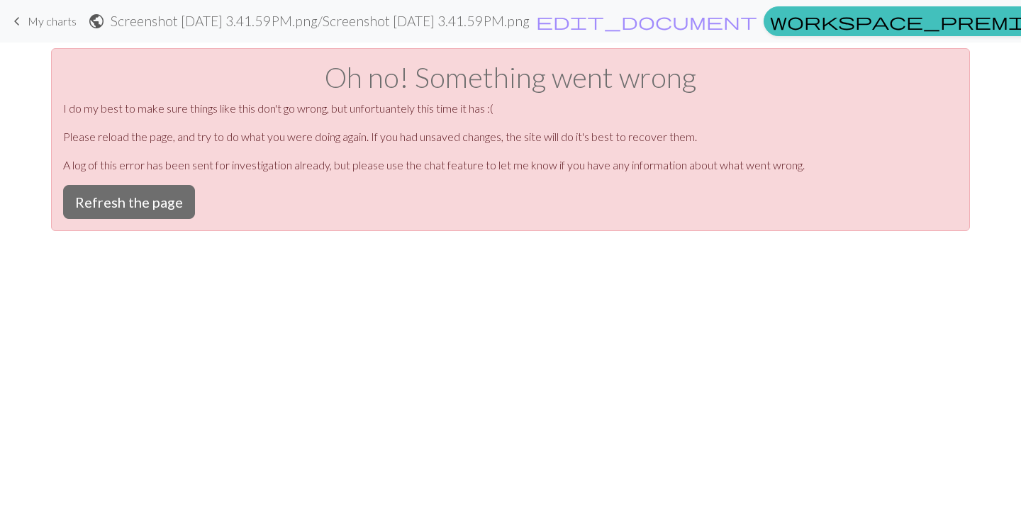
scroll to position [0, 0]
click at [191, 206] on button "Refresh the page" at bounding box center [129, 202] width 132 height 34
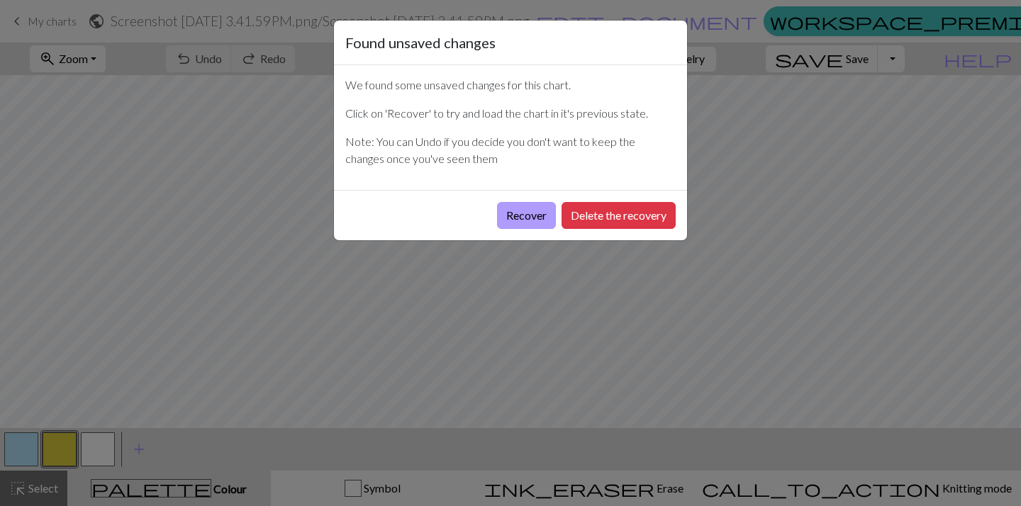
click at [541, 220] on button "Recover" at bounding box center [526, 215] width 59 height 27
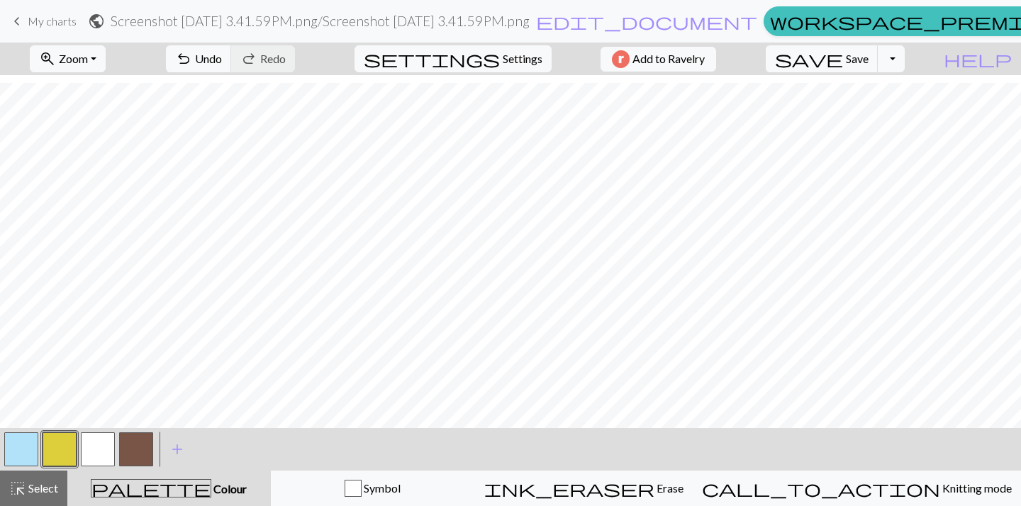
scroll to position [179, 0]
click at [110, 449] on button "button" at bounding box center [98, 449] width 34 height 34
click at [232, 67] on button "undo Undo Undo" at bounding box center [199, 58] width 66 height 27
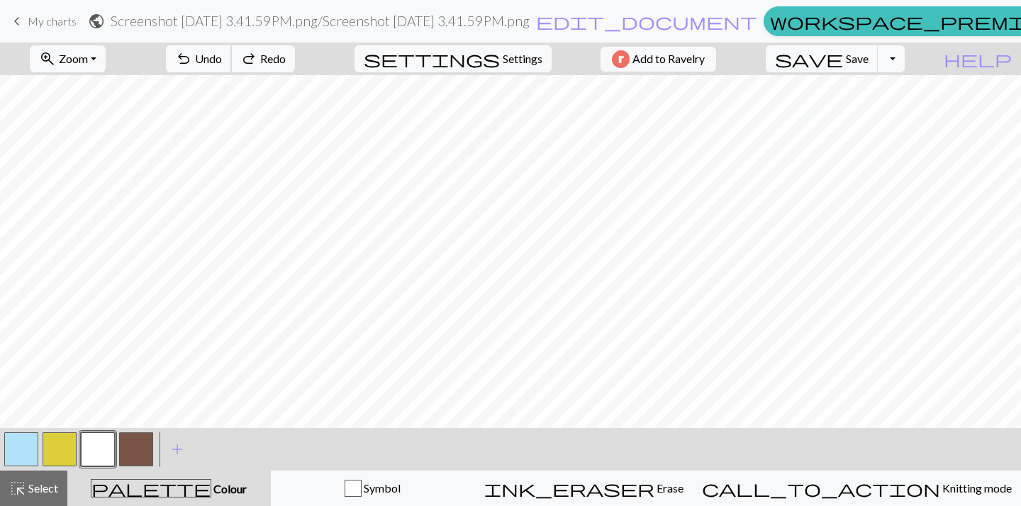
click at [232, 67] on button "undo Undo Undo" at bounding box center [199, 58] width 66 height 27
click at [286, 67] on div "undo Undo Undo redo Redo Redo" at bounding box center [230, 59] width 150 height 33
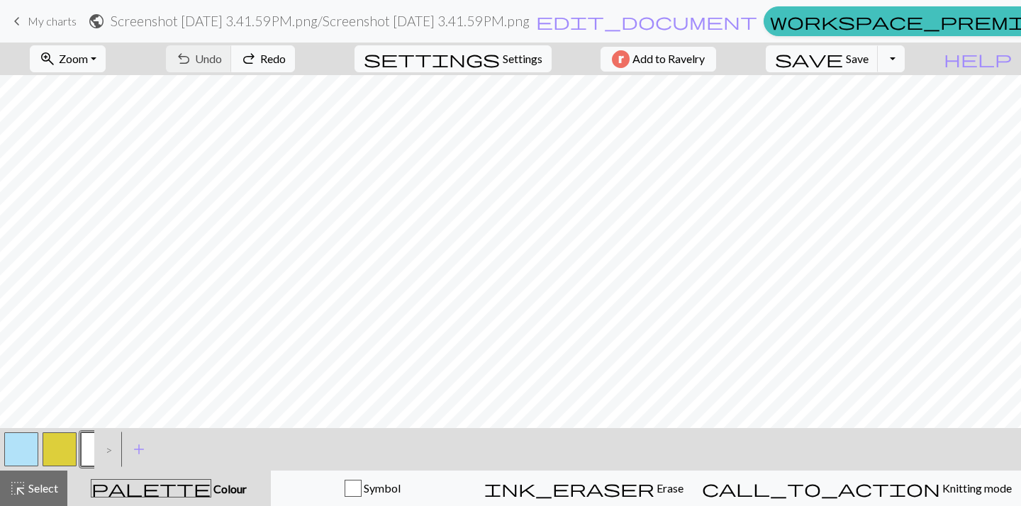
scroll to position [0, 0]
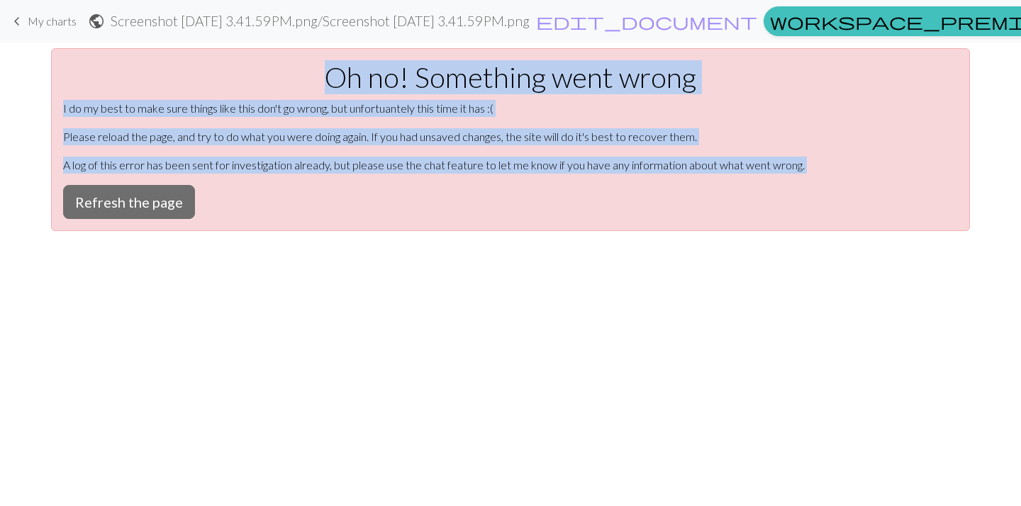
click at [158, 227] on div "Oh no! Something went wrong I do my best to make sure things like this don't go…" at bounding box center [510, 139] width 918 height 183
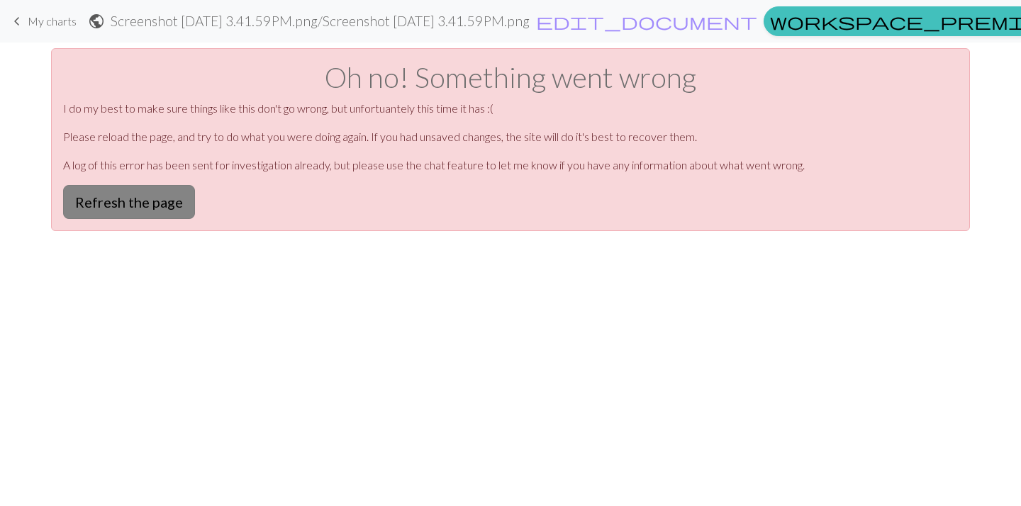
click at [158, 206] on button "Refresh the page" at bounding box center [129, 202] width 132 height 34
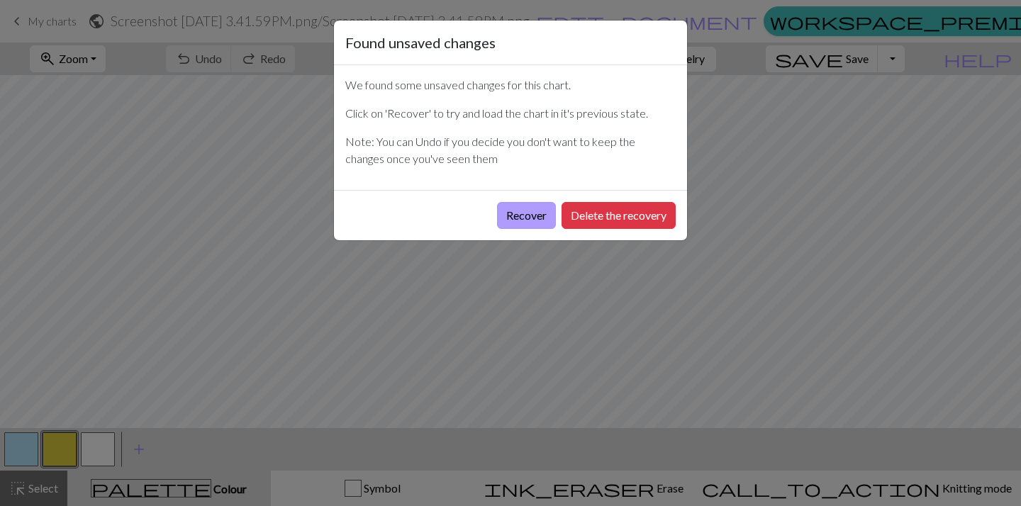
click at [540, 218] on button "Recover" at bounding box center [526, 215] width 59 height 27
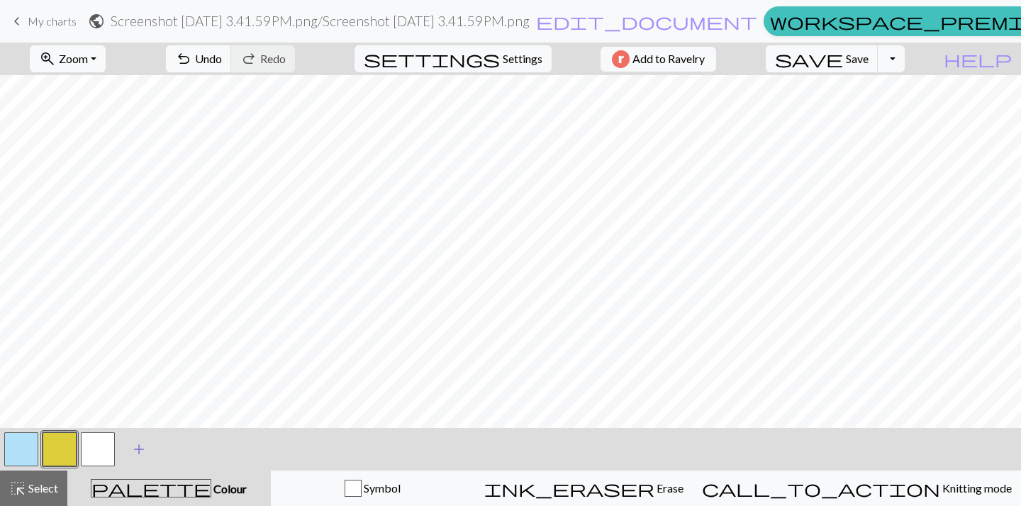
click at [143, 439] on span "add" at bounding box center [138, 449] width 17 height 20
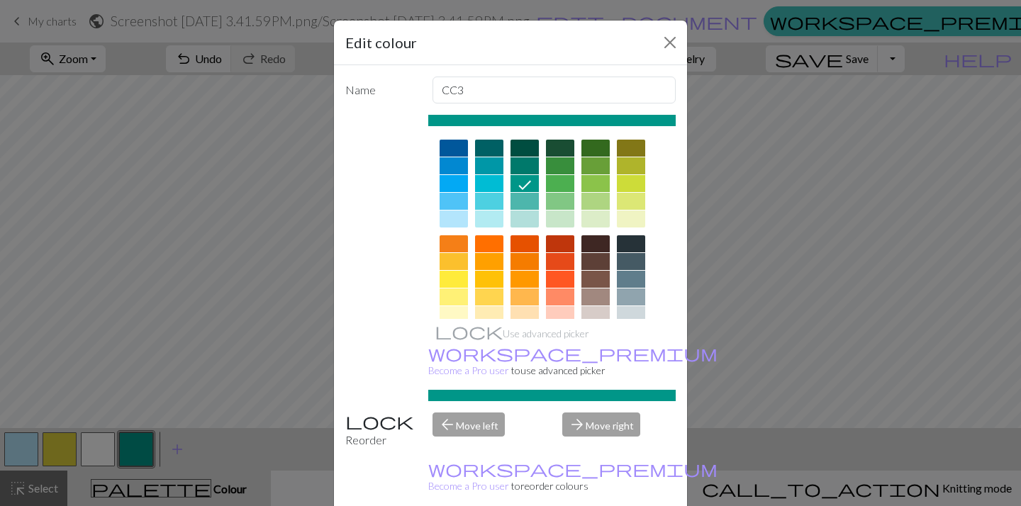
scroll to position [103, 0]
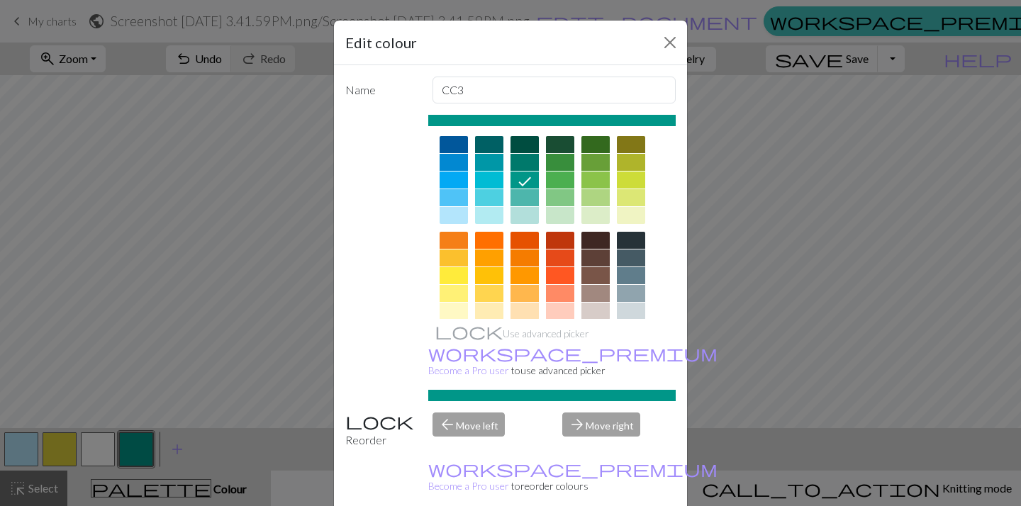
click at [590, 266] on div at bounding box center [595, 280] width 28 height 96
click at [592, 225] on div at bounding box center [595, 184] width 28 height 96
click at [592, 237] on div at bounding box center [595, 240] width 28 height 17
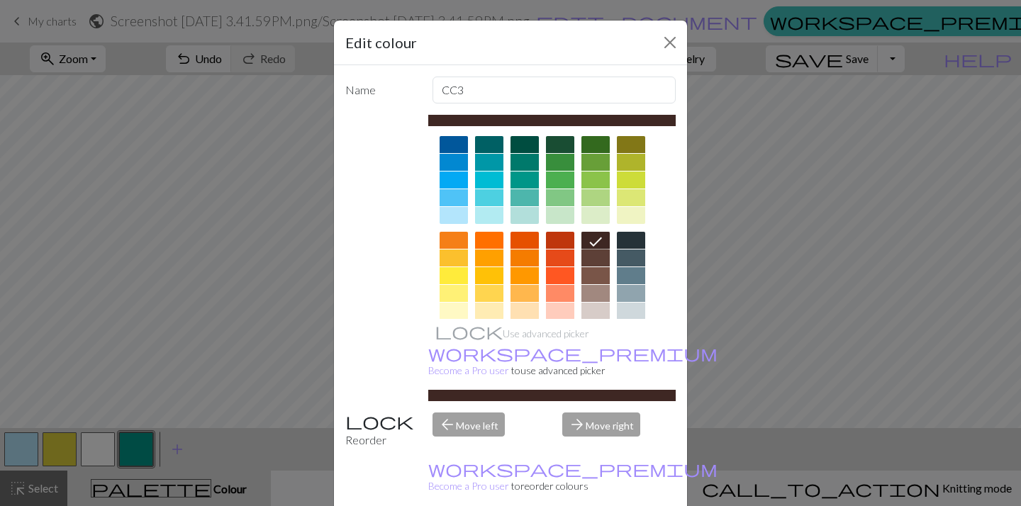
click at [595, 271] on div at bounding box center [595, 275] width 28 height 17
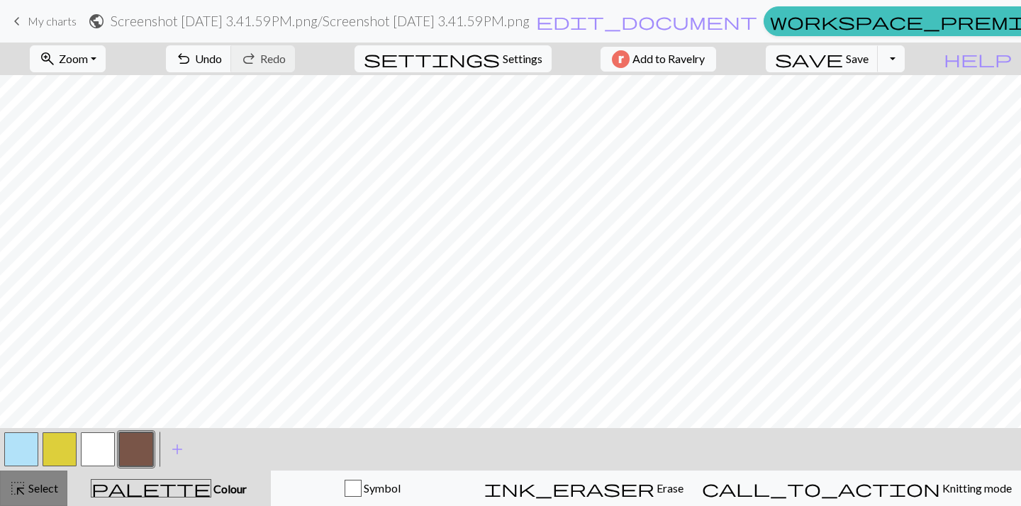
click at [48, 490] on span "Select" at bounding box center [42, 487] width 32 height 13
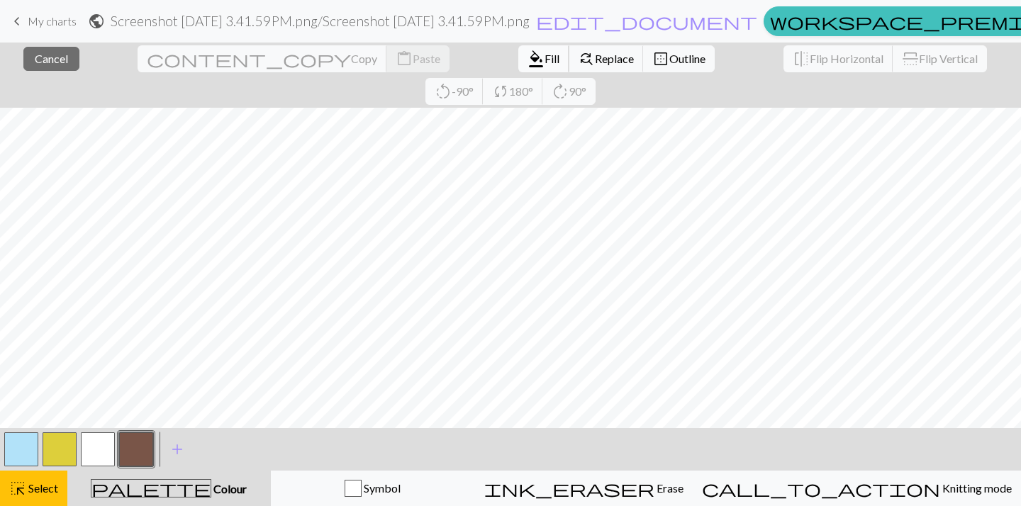
click at [518, 67] on button "format_color_fill Fill" at bounding box center [543, 58] width 51 height 27
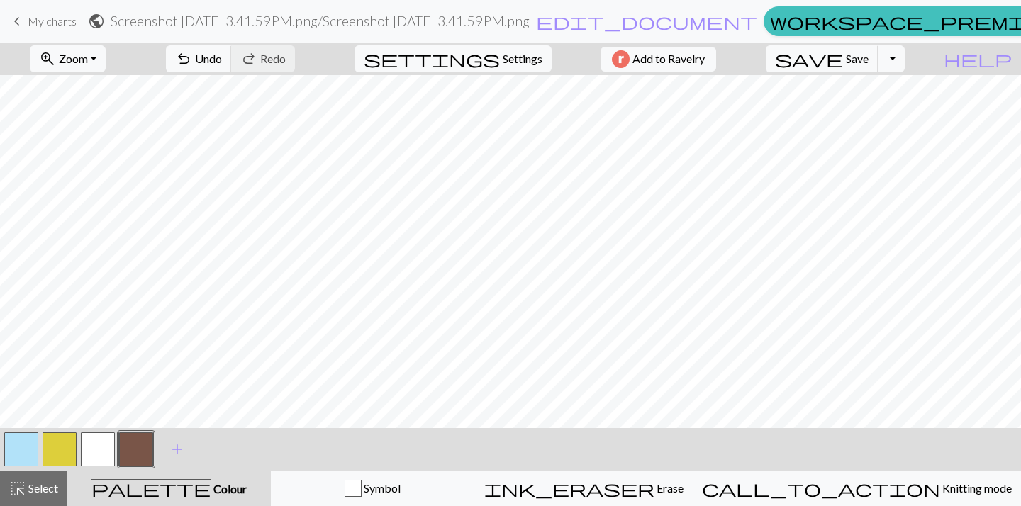
click at [102, 450] on button "button" at bounding box center [98, 449] width 34 height 34
click at [850, 62] on button "save Save Save" at bounding box center [821, 58] width 113 height 27
click at [153, 445] on div at bounding box center [136, 449] width 38 height 38
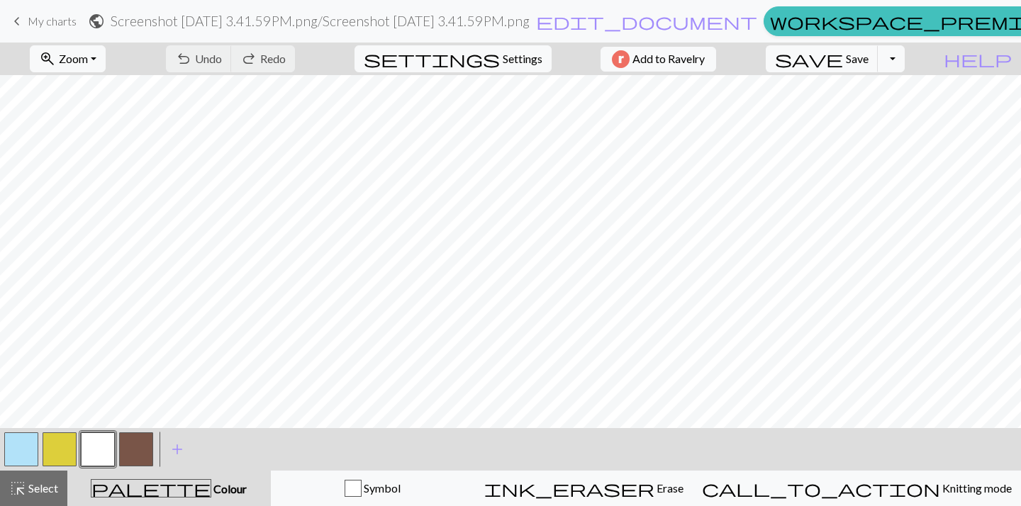
click at [127, 446] on button "button" at bounding box center [136, 449] width 34 height 34
click at [222, 63] on span "Undo" at bounding box center [208, 58] width 27 height 13
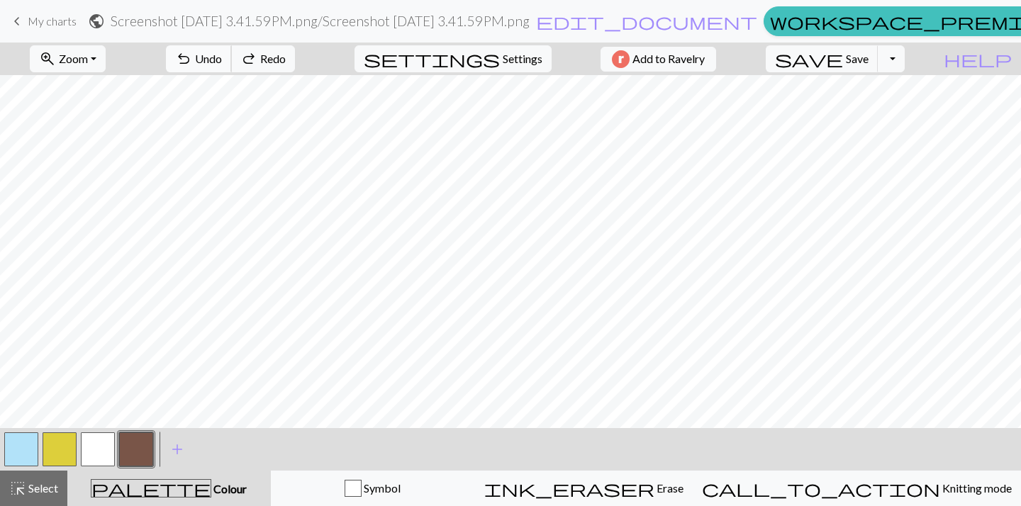
click at [222, 63] on span "Undo" at bounding box center [208, 58] width 27 height 13
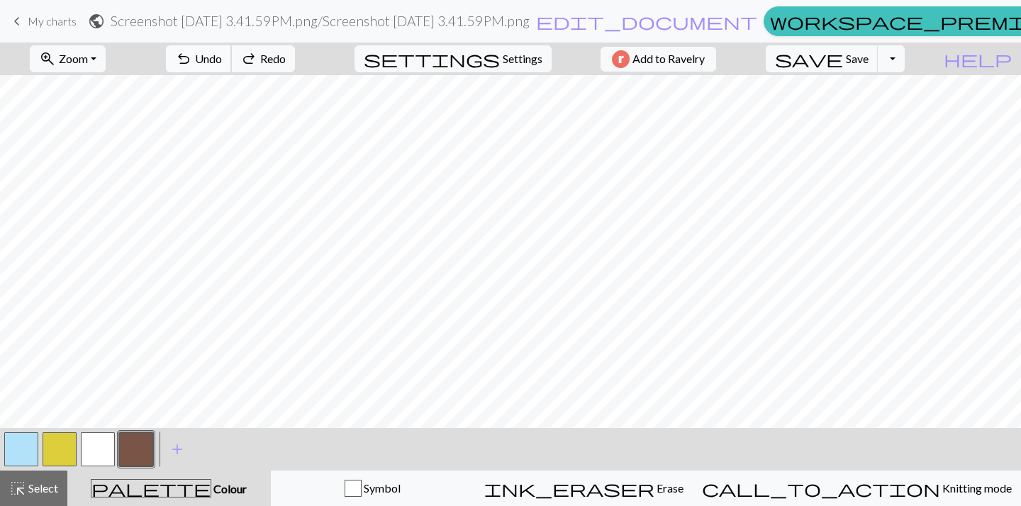
click at [222, 63] on span "Undo" at bounding box center [208, 58] width 27 height 13
click at [232, 50] on button "undo Undo Undo" at bounding box center [199, 58] width 66 height 27
click at [222, 52] on span "Undo" at bounding box center [208, 58] width 27 height 13
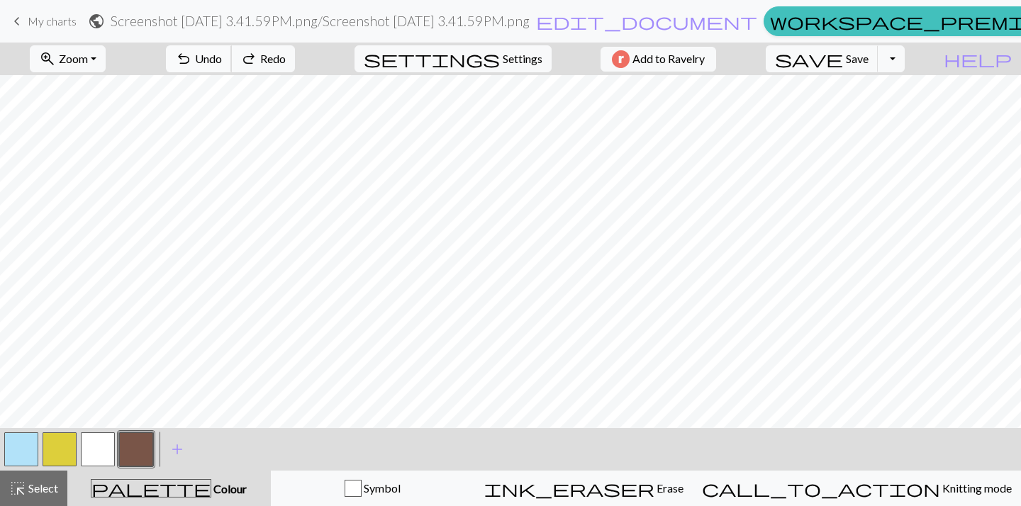
click at [222, 52] on span "Undo" at bounding box center [208, 58] width 27 height 13
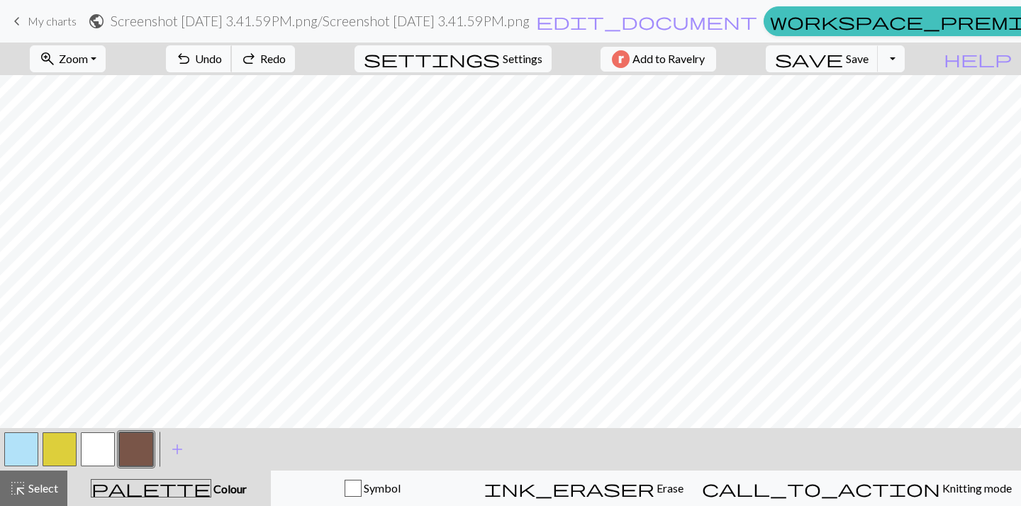
click at [222, 52] on span "Undo" at bounding box center [208, 58] width 27 height 13
click at [843, 59] on span "save" at bounding box center [809, 59] width 68 height 20
click at [43, 487] on span "Select" at bounding box center [42, 487] width 32 height 13
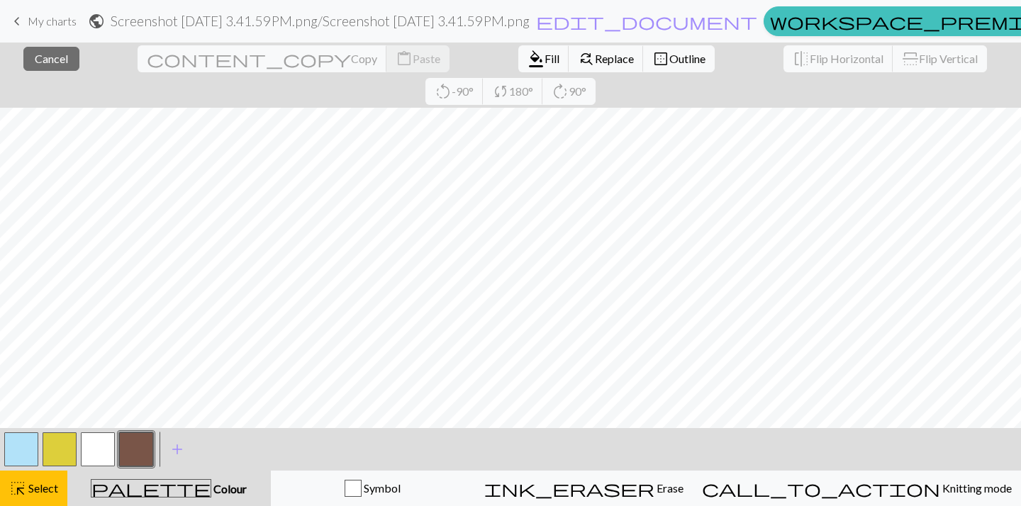
click at [106, 448] on button "button" at bounding box center [98, 449] width 34 height 34
click at [544, 64] on span "Fill" at bounding box center [551, 58] width 15 height 13
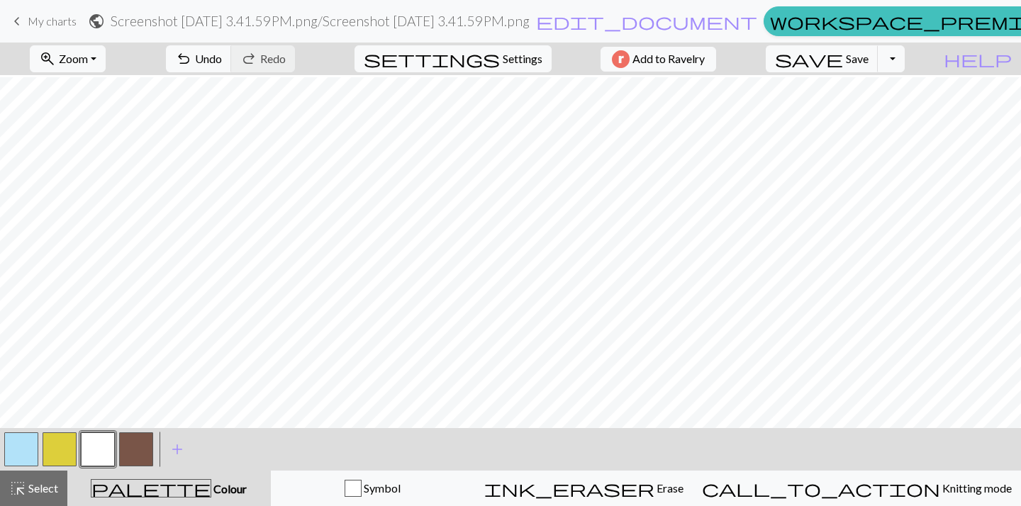
scroll to position [194, 64]
click at [868, 54] on span "Save" at bounding box center [856, 58] width 23 height 13
click at [879, 73] on div "save Save Save Toggle Dropdown file_copy Save a copy save_alt Download" at bounding box center [835, 59] width 160 height 33
click at [868, 64] on span "Save" at bounding box center [856, 58] width 23 height 13
click at [904, 64] on button "Toggle Dropdown" at bounding box center [890, 58] width 27 height 27
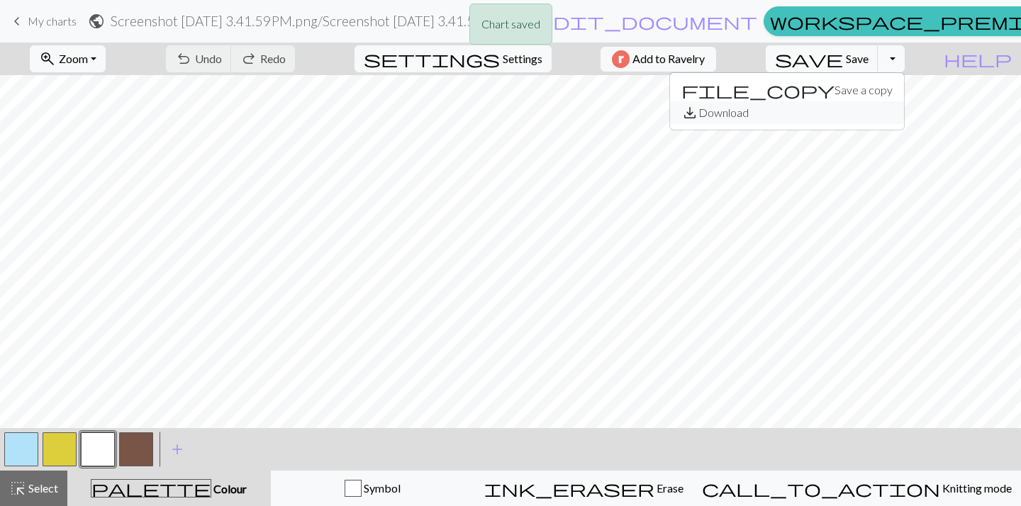
click at [882, 111] on button "save_alt Download" at bounding box center [787, 112] width 234 height 23
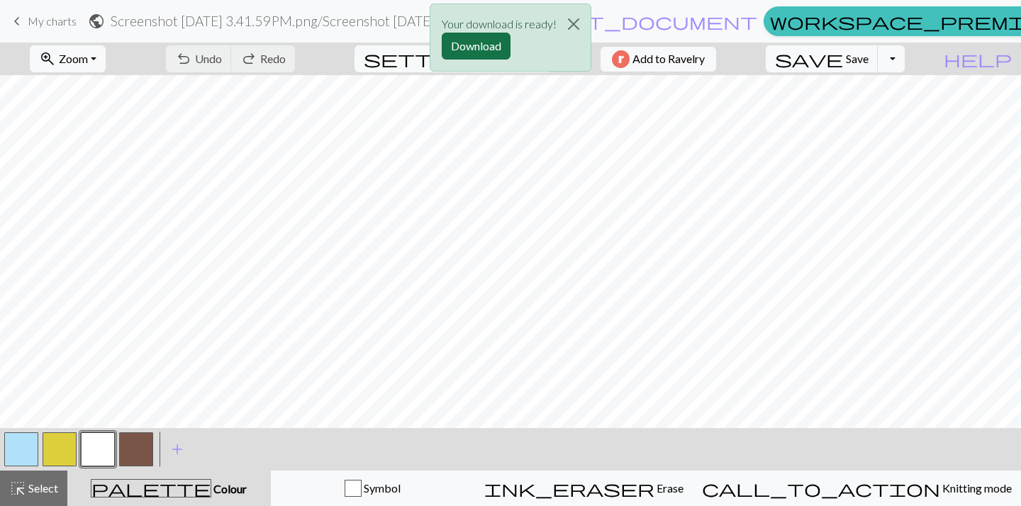
click at [495, 41] on button "Download" at bounding box center [476, 46] width 69 height 27
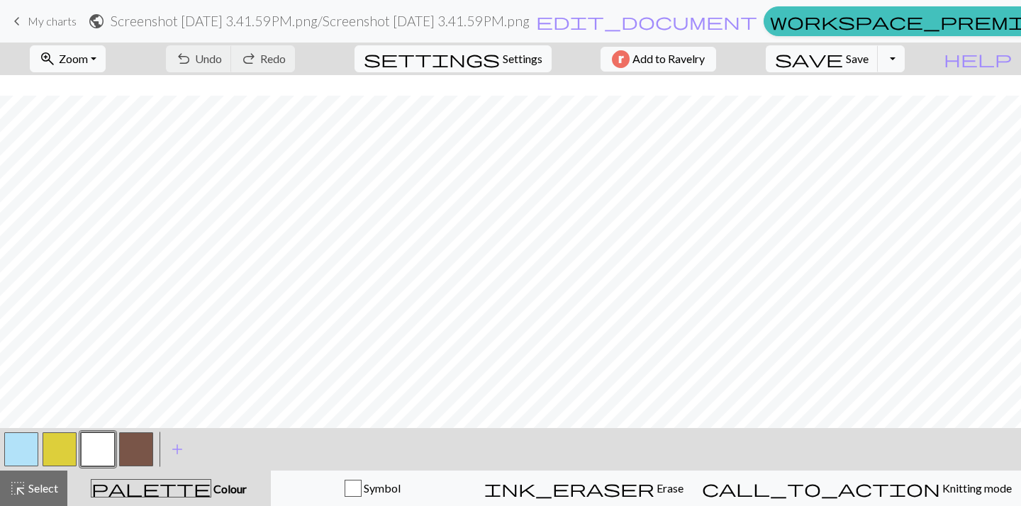
scroll to position [0, 0]
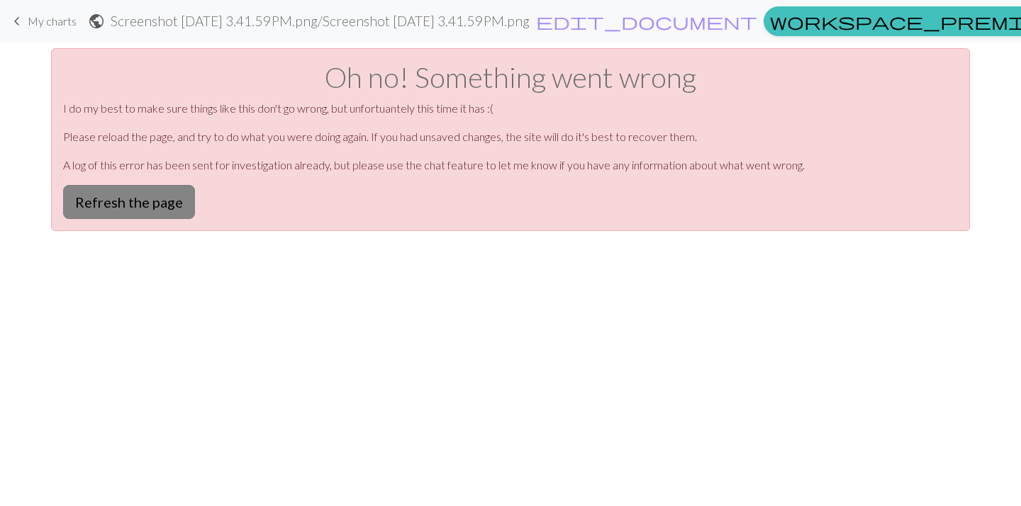
click at [142, 186] on button "Refresh the page" at bounding box center [129, 202] width 132 height 34
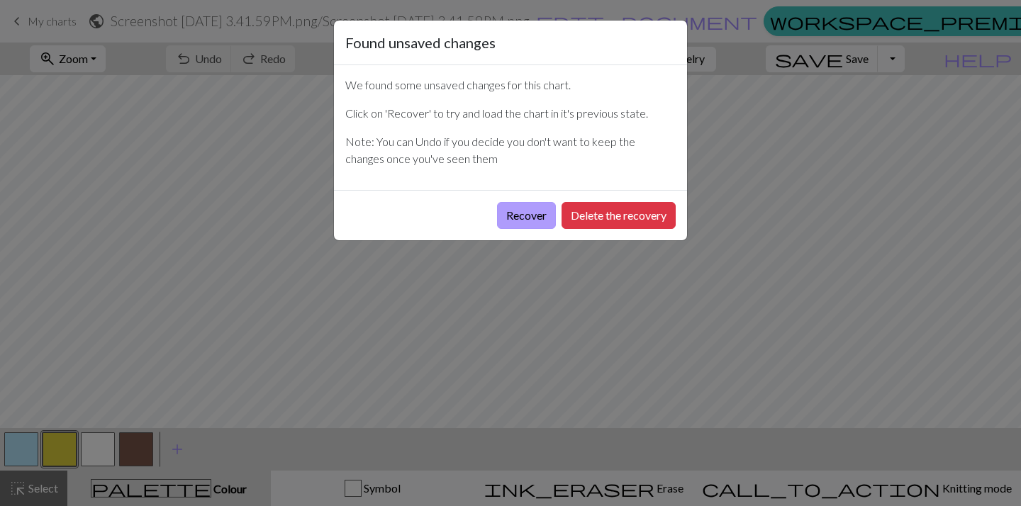
click at [522, 220] on button "Recover" at bounding box center [526, 215] width 59 height 27
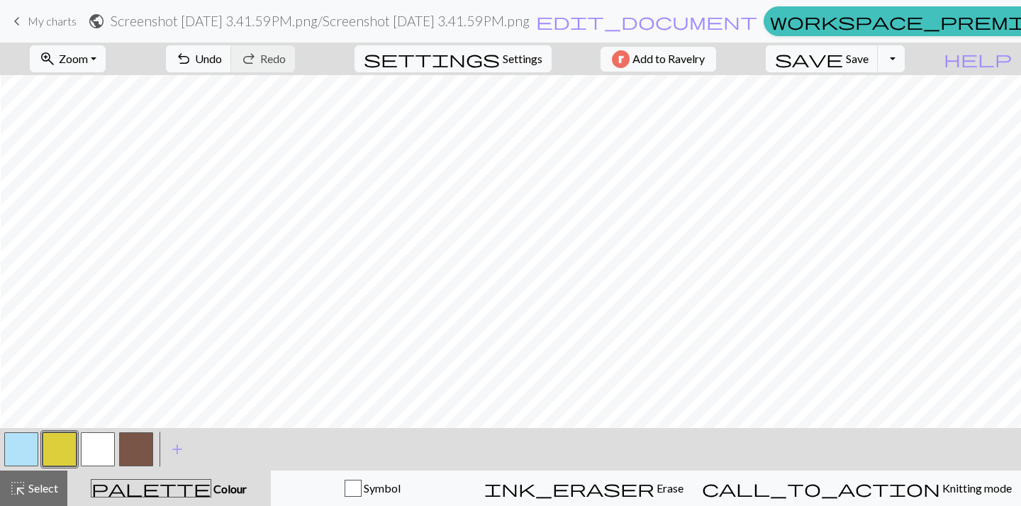
scroll to position [0, 64]
click at [109, 443] on button "button" at bounding box center [98, 449] width 34 height 34
click at [935, 100] on div "zoom_in Zoom Zoom Fit all Fit width Fit height 50% 100% 150% 200% undo Undo Und…" at bounding box center [510, 274] width 1021 height 463
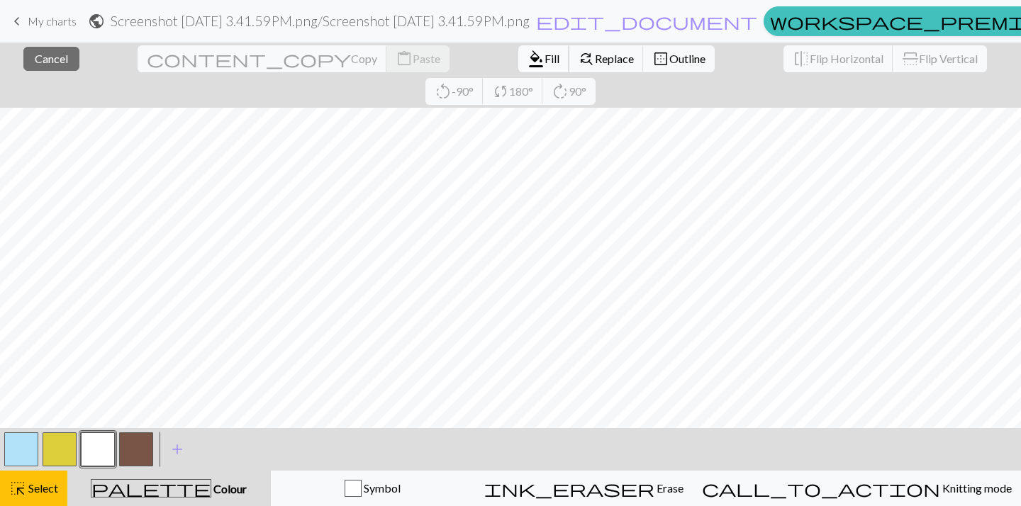
click at [544, 62] on span "Fill" at bounding box center [551, 58] width 15 height 13
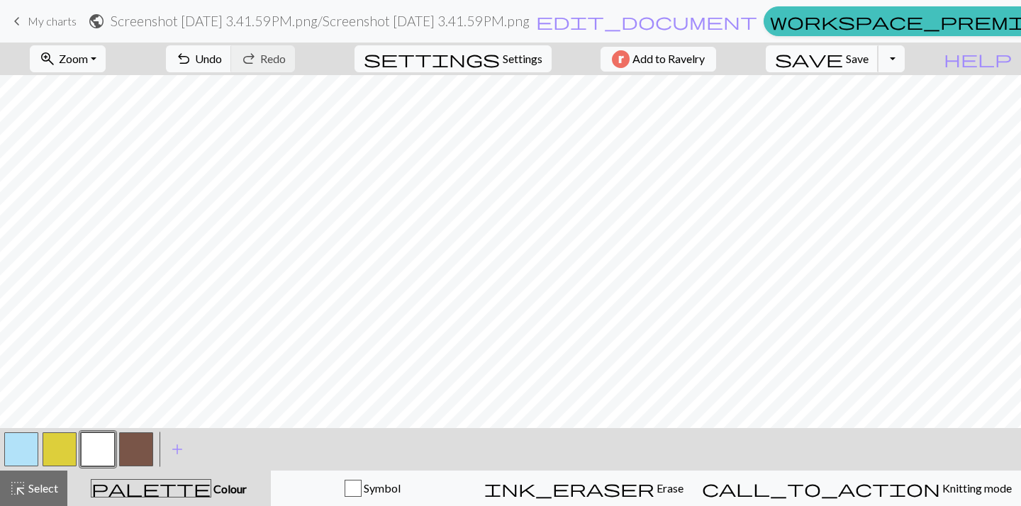
click at [872, 60] on button "save Save Save" at bounding box center [821, 58] width 113 height 27
click at [904, 60] on button "Toggle Dropdown" at bounding box center [890, 58] width 27 height 27
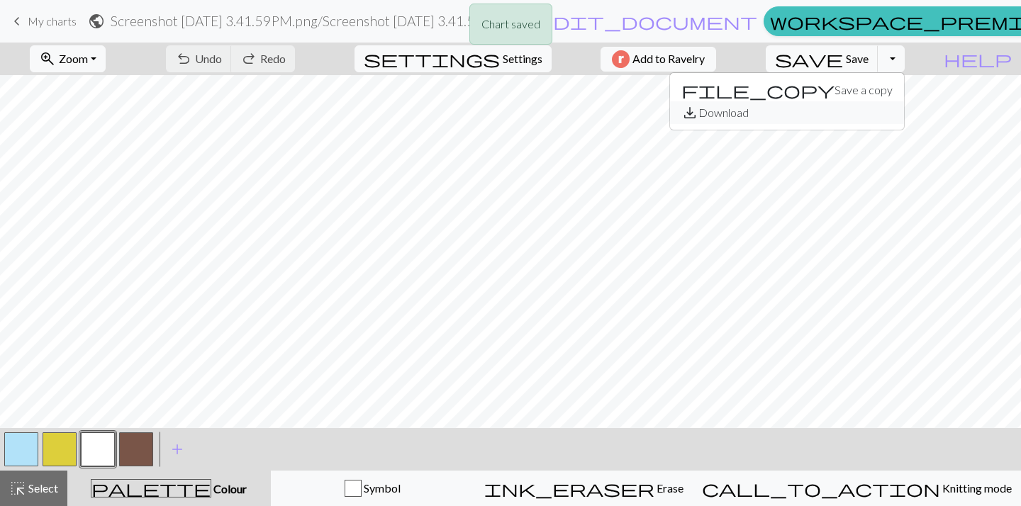
click at [869, 111] on button "save_alt Download" at bounding box center [787, 112] width 234 height 23
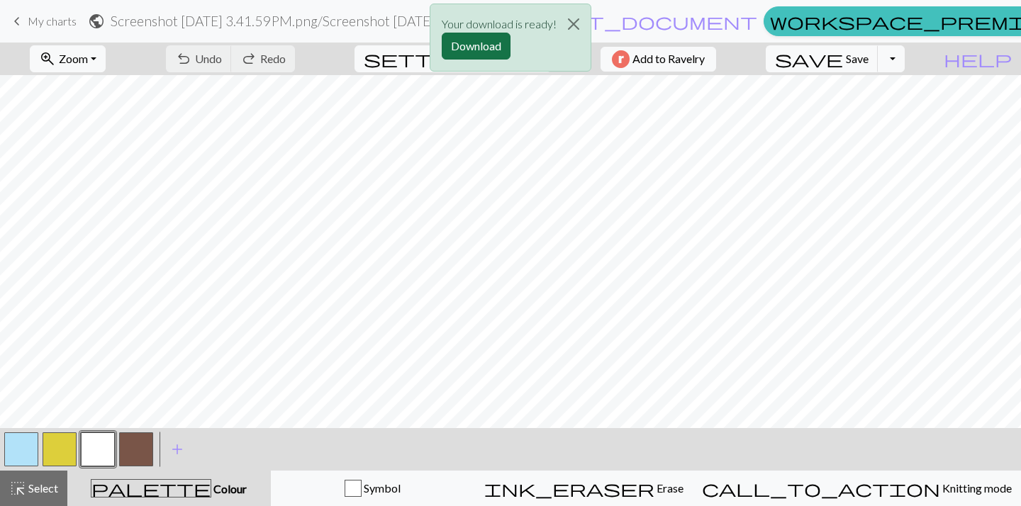
click at [498, 47] on button "Download" at bounding box center [476, 46] width 69 height 27
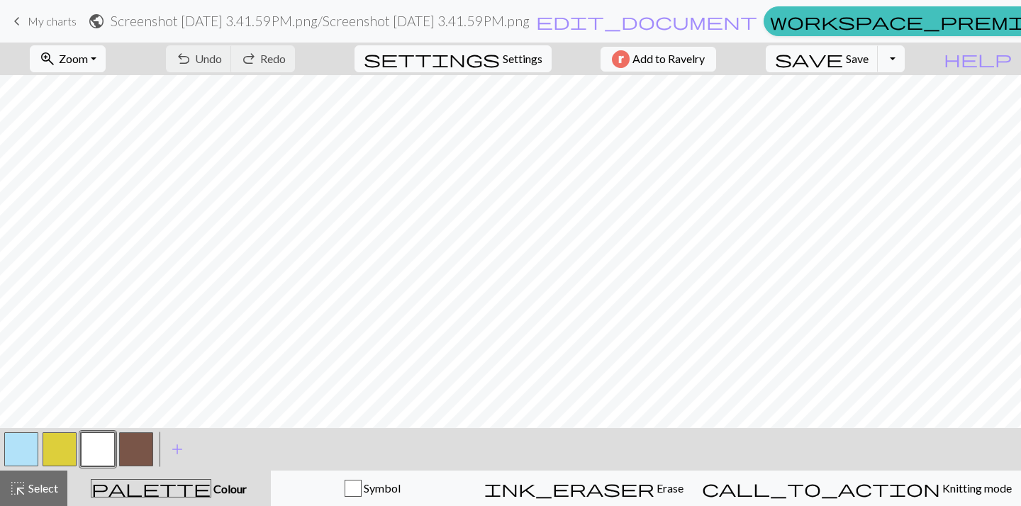
click at [144, 446] on button "button" at bounding box center [136, 449] width 34 height 34
click at [107, 449] on button "button" at bounding box center [98, 449] width 34 height 34
click at [169, 444] on span "add" at bounding box center [177, 449] width 17 height 20
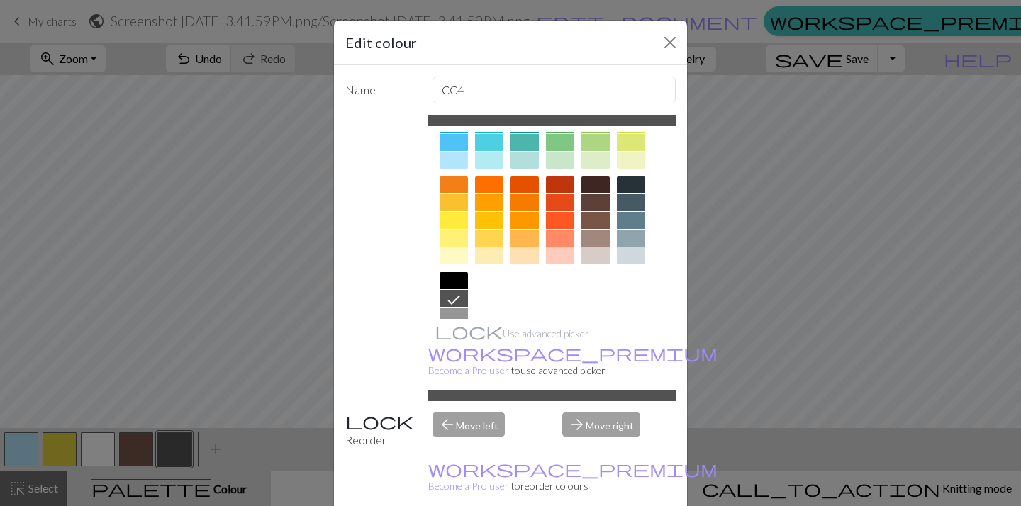
scroll to position [161, 0]
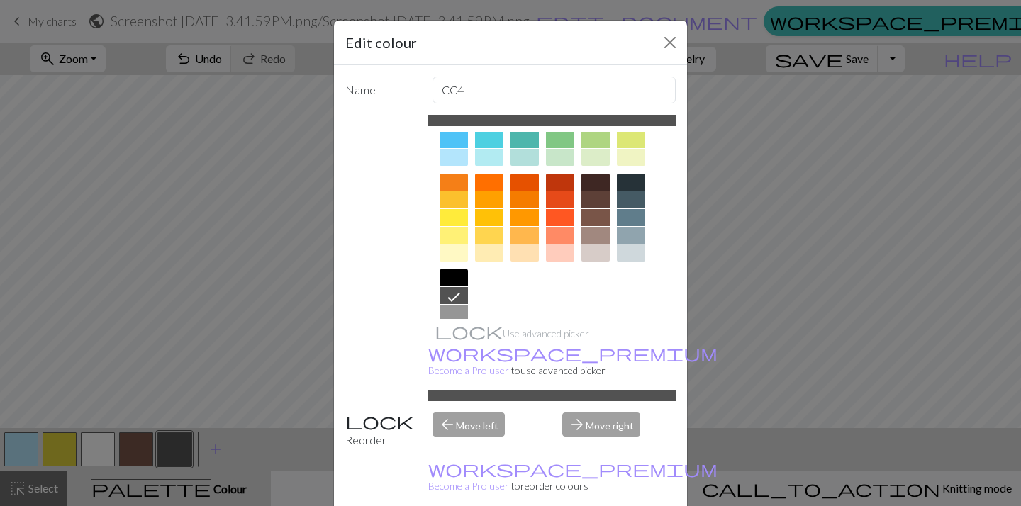
click at [631, 221] on div at bounding box center [631, 217] width 28 height 17
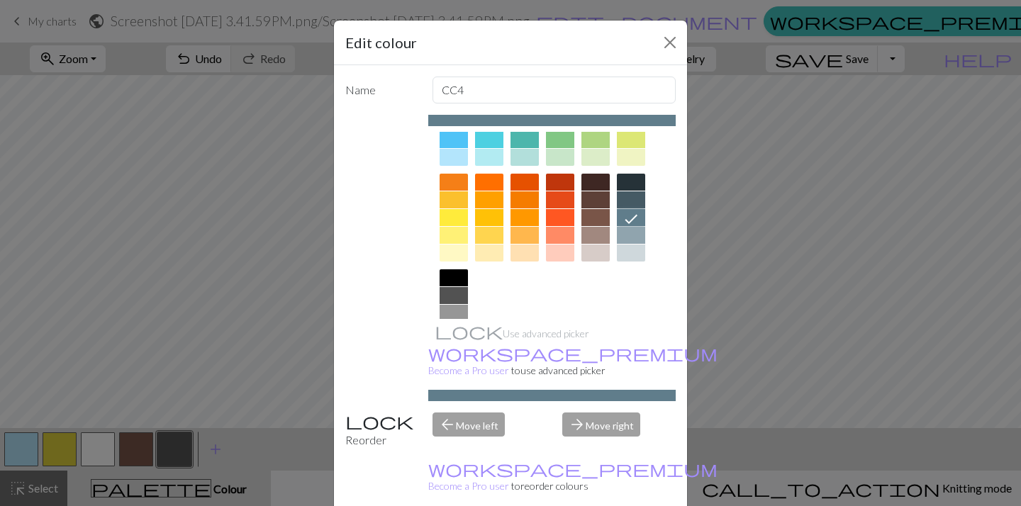
click at [270, 137] on div "Edit colour Name CC4 Use advanced picker workspace_premium Become a Pro user to…" at bounding box center [510, 253] width 1021 height 506
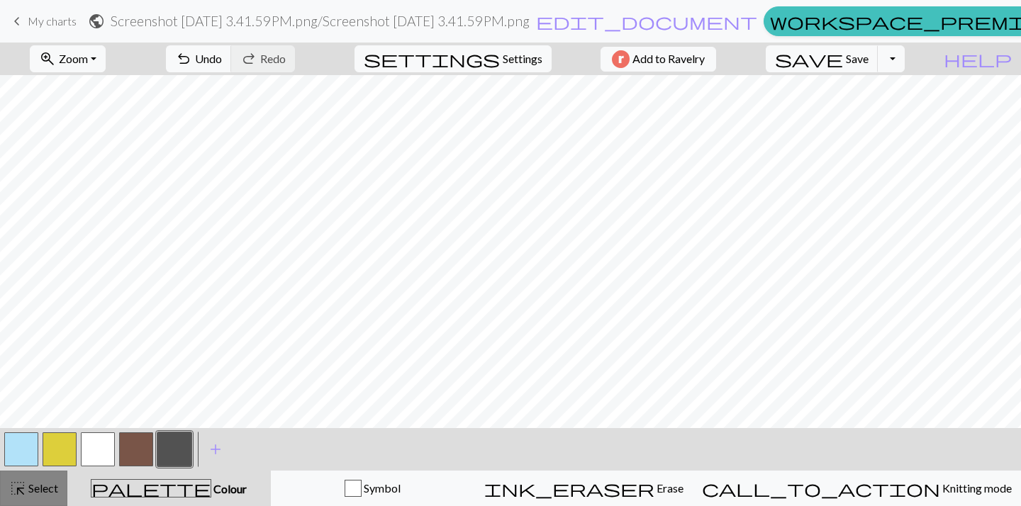
click at [58, 490] on span "Select" at bounding box center [42, 487] width 32 height 13
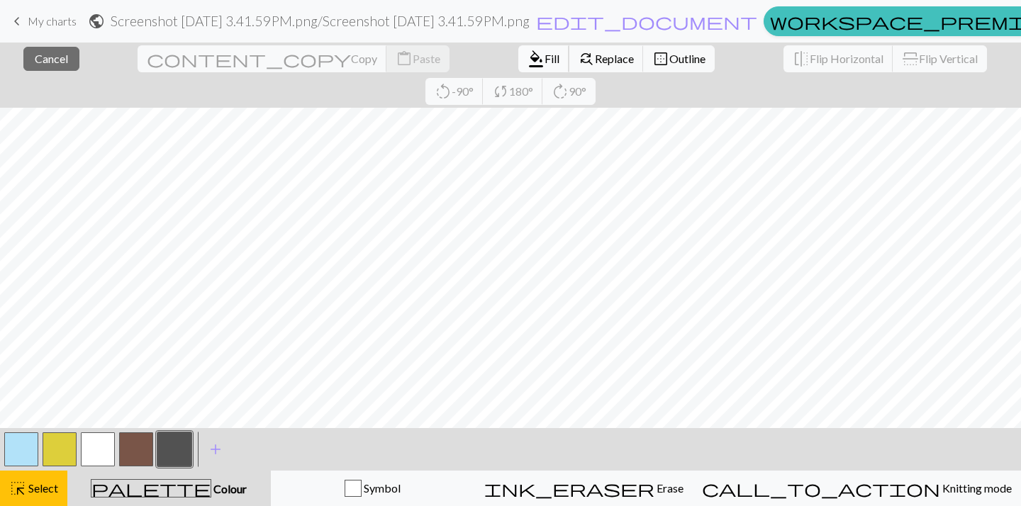
click at [527, 67] on span "format_color_fill" at bounding box center [535, 59] width 17 height 20
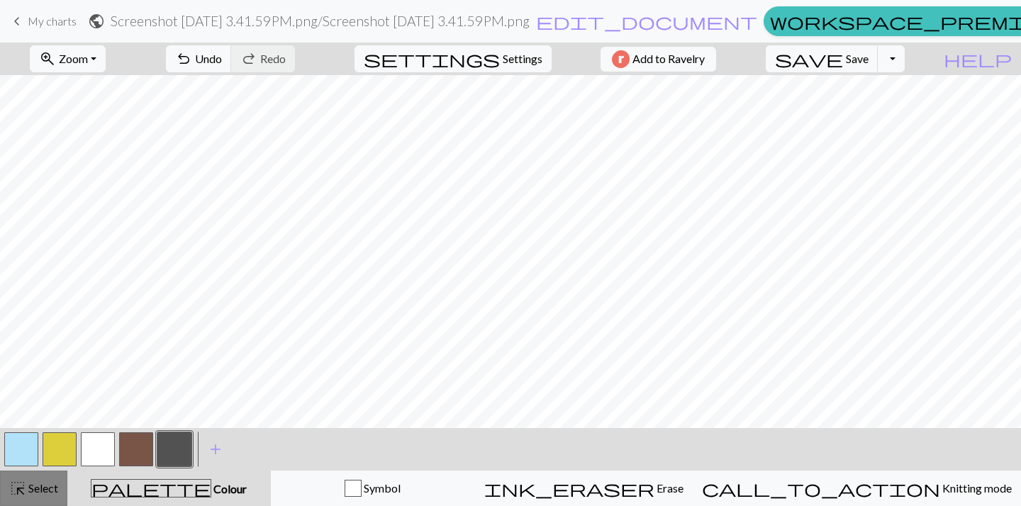
click at [55, 484] on span "Select" at bounding box center [42, 487] width 32 height 13
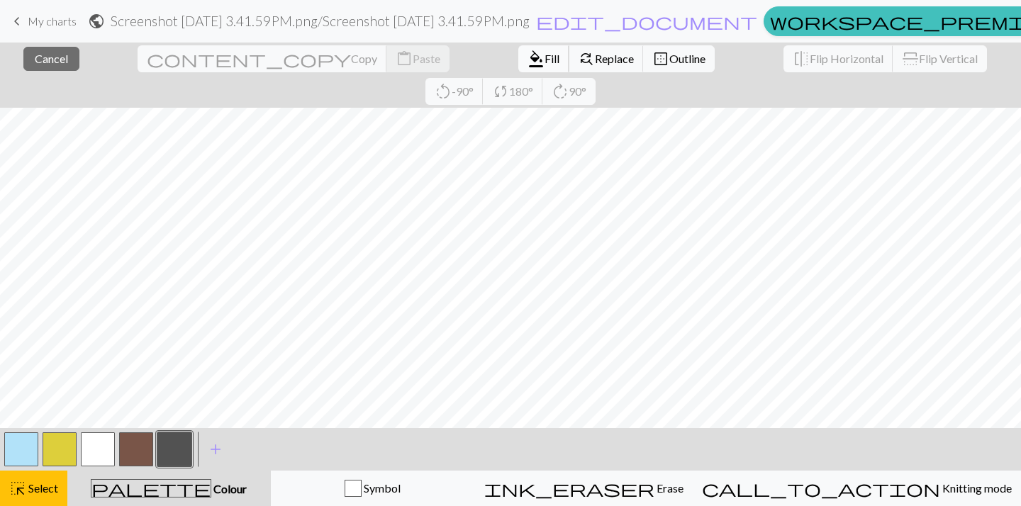
click at [544, 60] on span "Fill" at bounding box center [551, 58] width 15 height 13
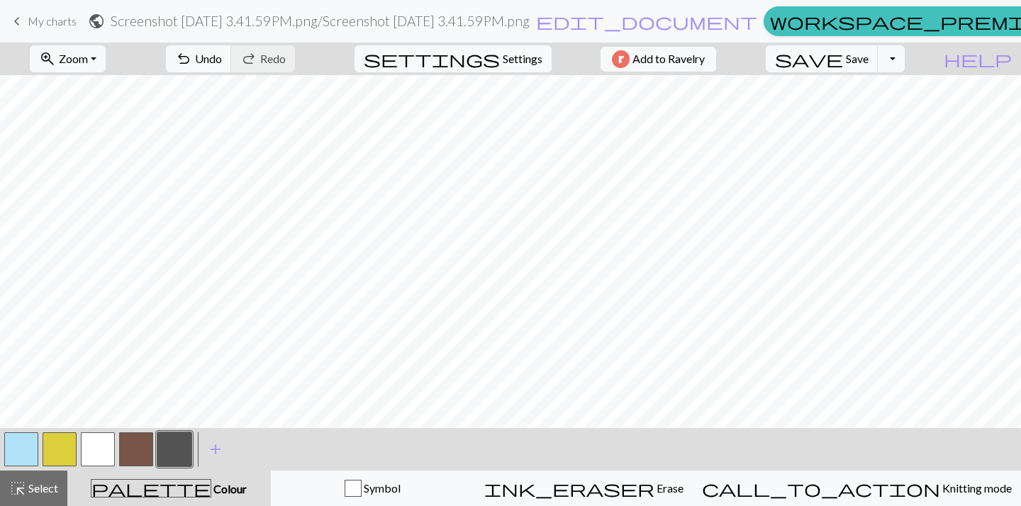
click at [171, 455] on button "button" at bounding box center [174, 449] width 34 height 34
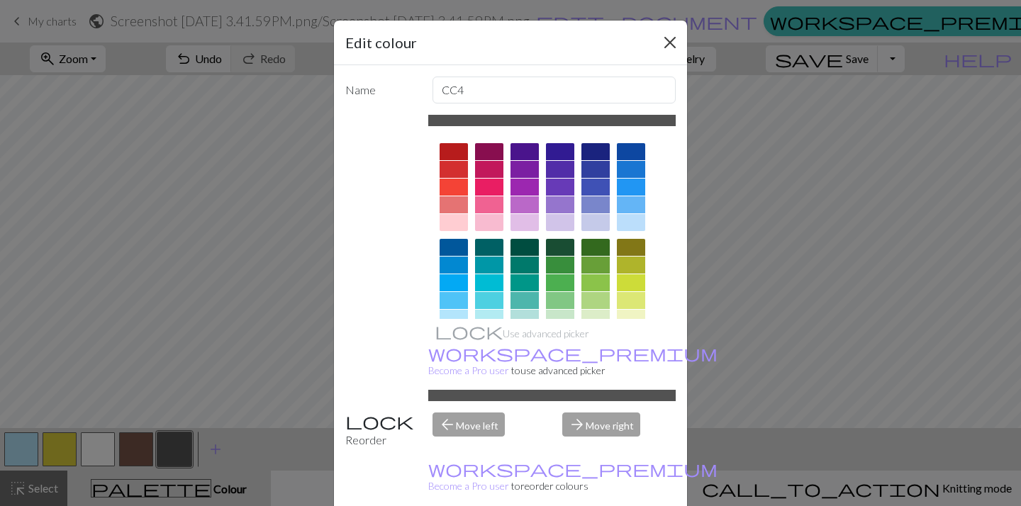
click at [676, 42] on button "Close" at bounding box center [669, 42] width 23 height 23
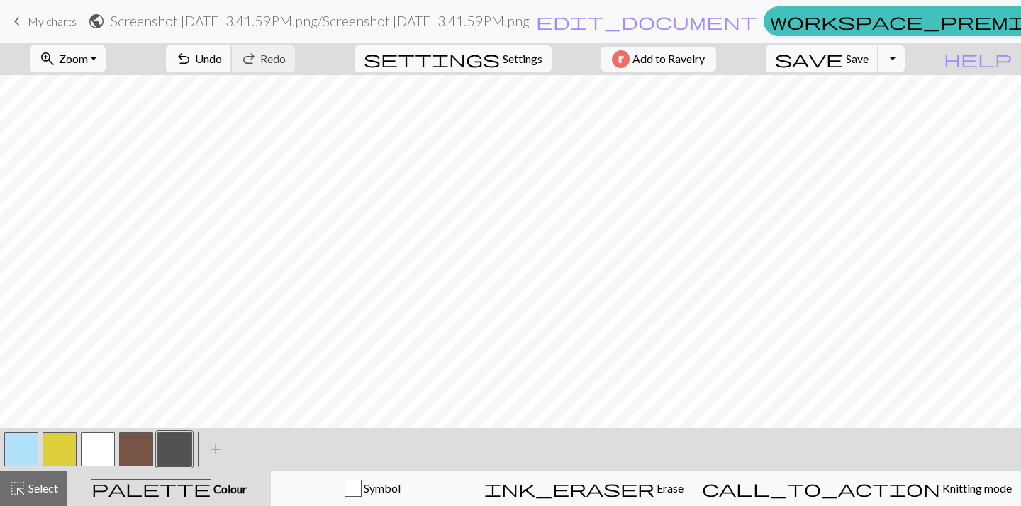
click at [222, 60] on span "Undo" at bounding box center [208, 58] width 27 height 13
click at [184, 450] on button "button" at bounding box center [174, 449] width 34 height 34
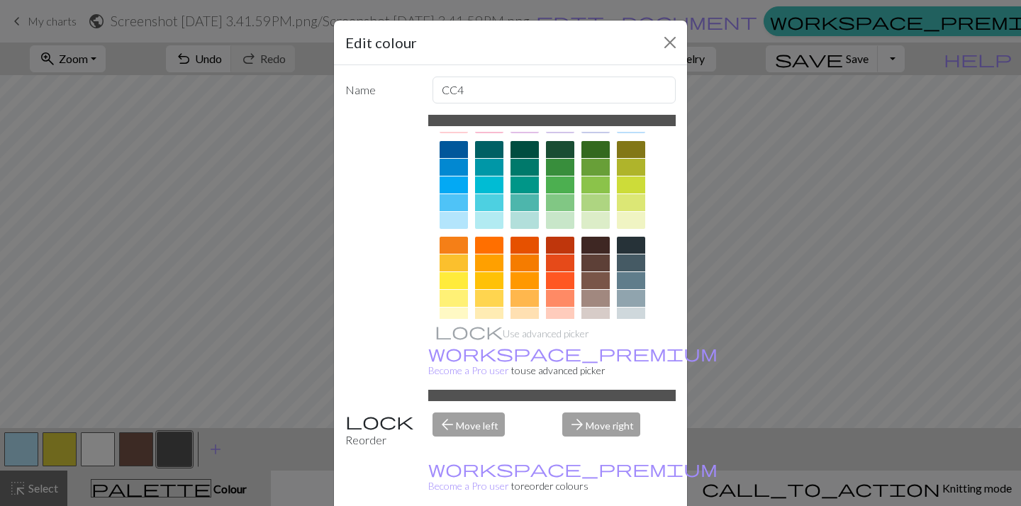
scroll to position [159, 0]
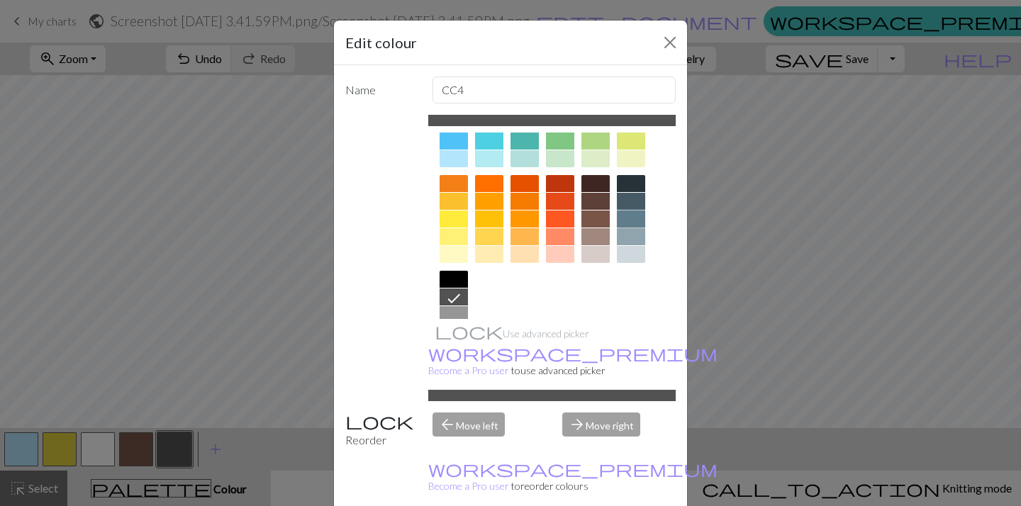
click at [630, 225] on div at bounding box center [631, 218] width 28 height 17
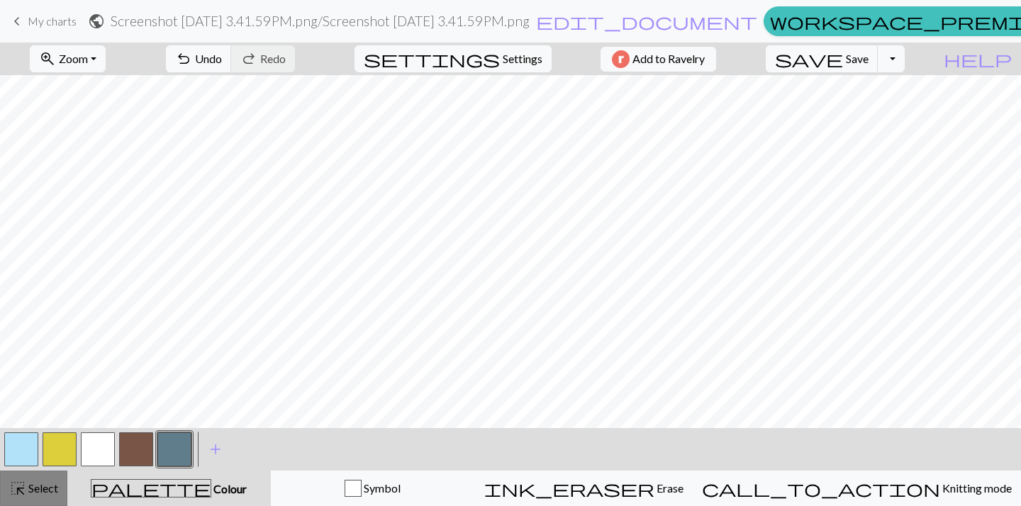
click at [50, 481] on span "Select" at bounding box center [42, 487] width 32 height 13
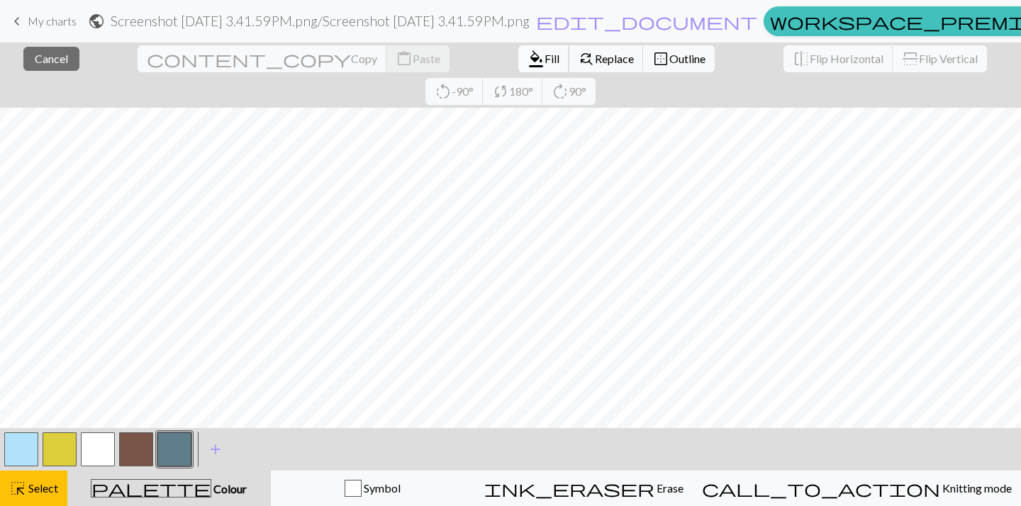
click at [544, 64] on span "Fill" at bounding box center [551, 58] width 15 height 13
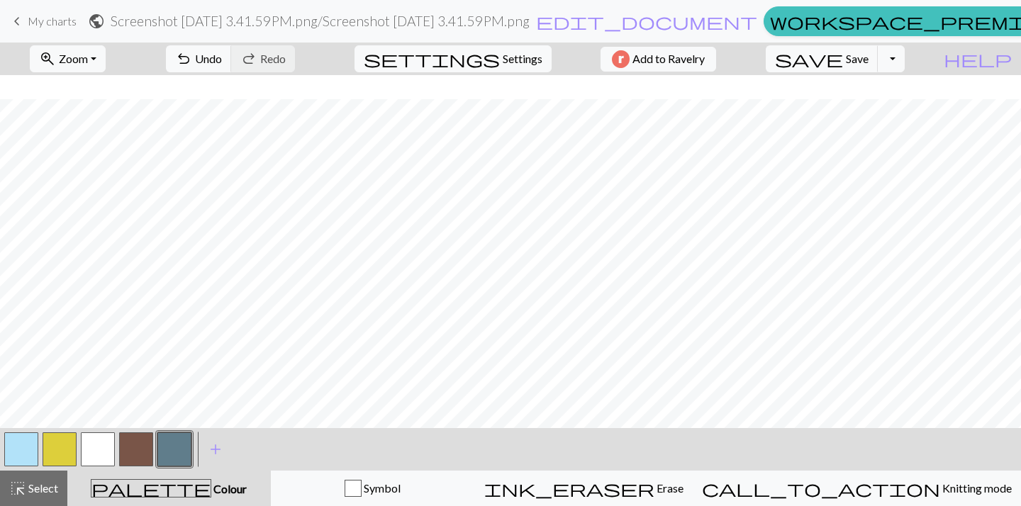
scroll to position [101, 64]
click at [24, 489] on span "highlight_alt" at bounding box center [17, 488] width 17 height 20
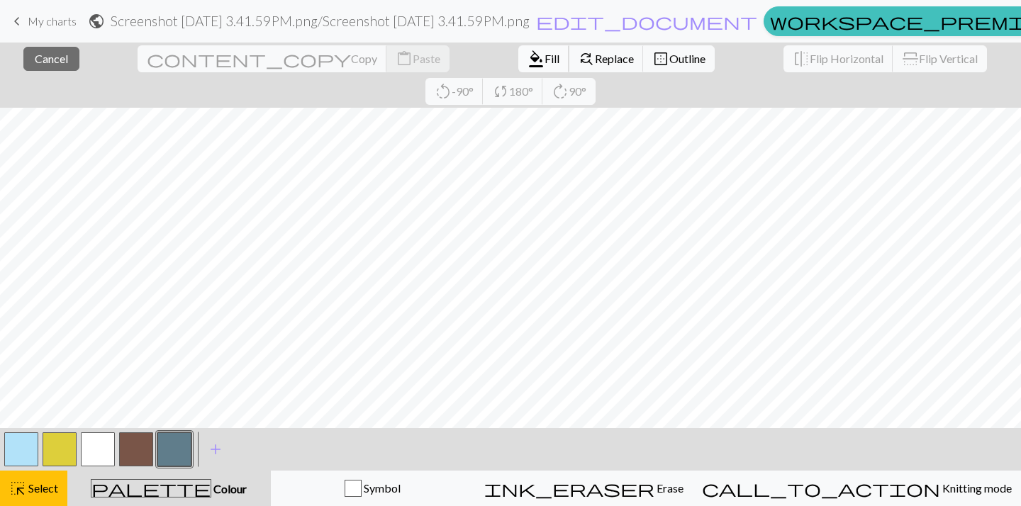
click at [527, 55] on span "format_color_fill" at bounding box center [535, 59] width 17 height 20
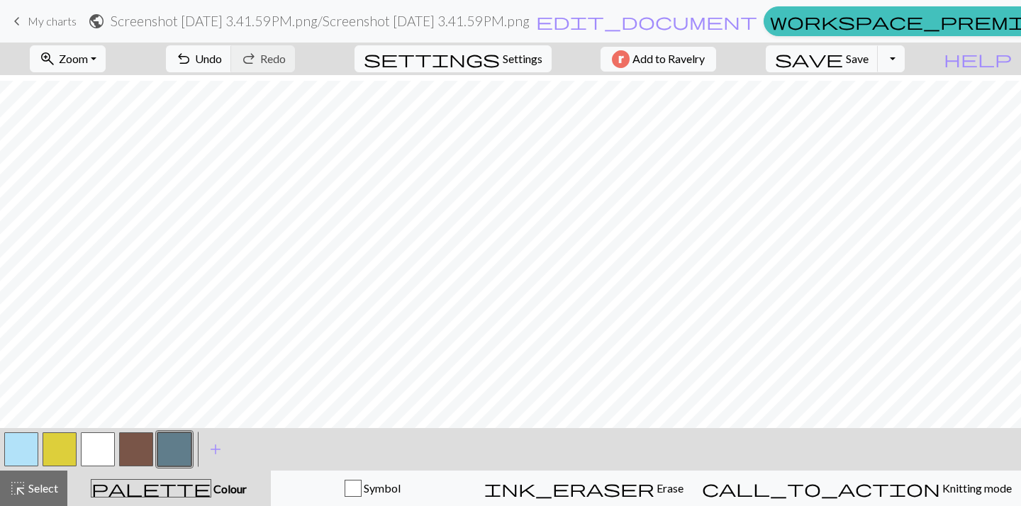
scroll to position [154, 64]
click at [843, 64] on span "save" at bounding box center [809, 59] width 68 height 20
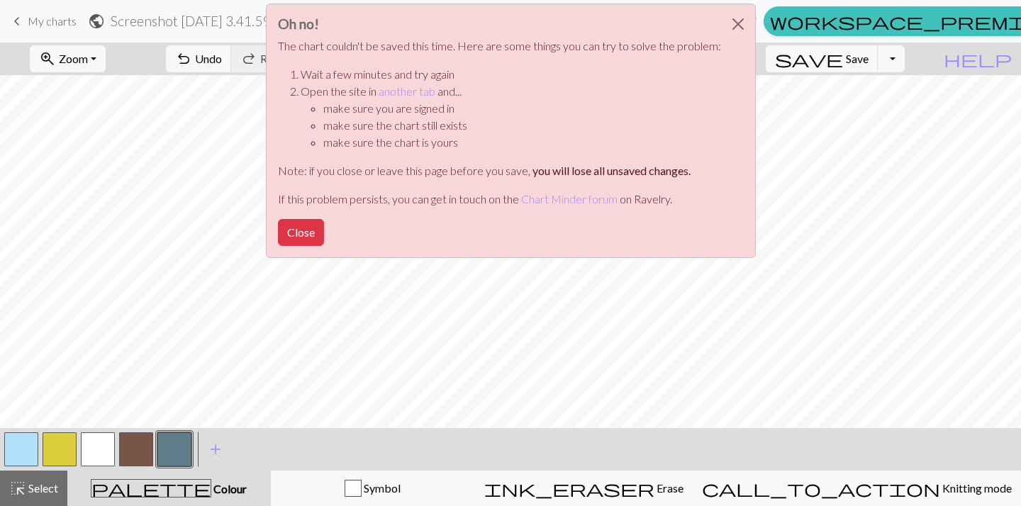
click at [869, 54] on div "Oh no! The chart couldn't be saved this time. Here are some things you can try …" at bounding box center [510, 134] width 1021 height 269
click at [314, 232] on button "Close" at bounding box center [301, 232] width 46 height 27
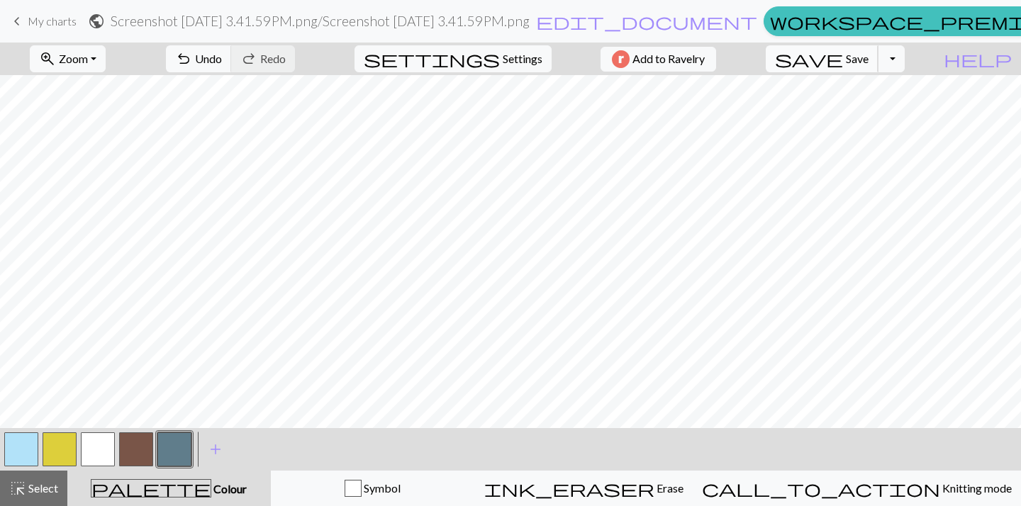
click at [868, 58] on span "Save" at bounding box center [856, 58] width 23 height 13
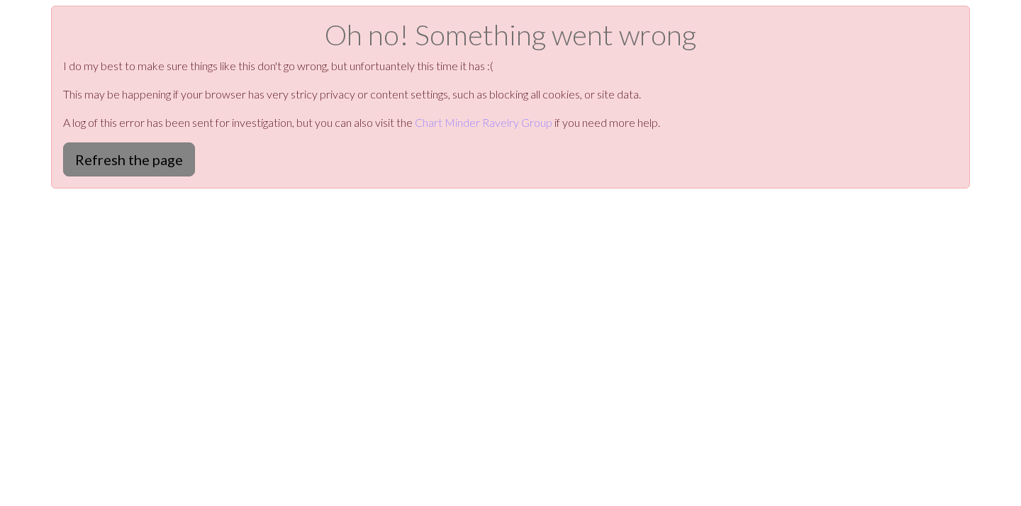
click at [136, 152] on button "Refresh the page" at bounding box center [129, 159] width 132 height 34
click at [517, 121] on link "Chart Minder Ravelry Group" at bounding box center [483, 122] width 137 height 13
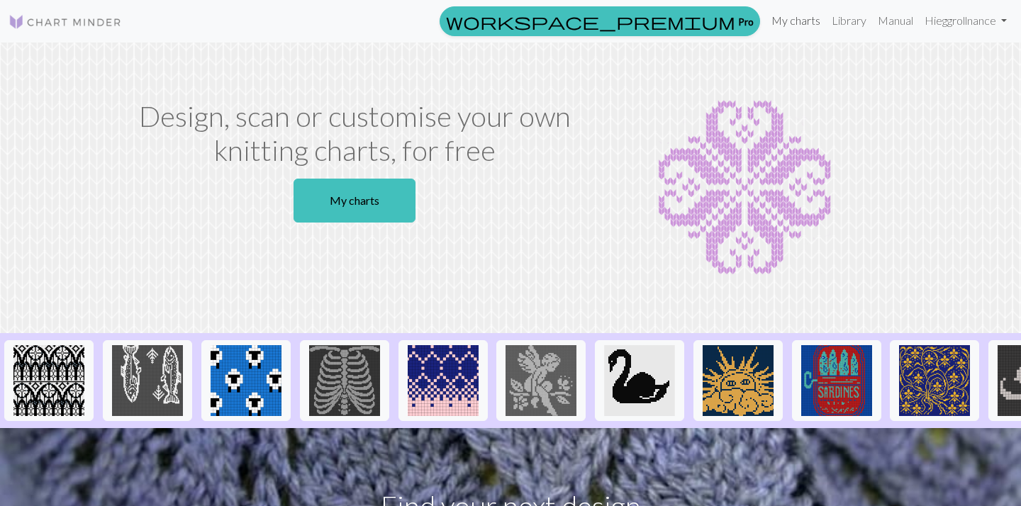
click at [808, 24] on link "My charts" at bounding box center [795, 20] width 60 height 28
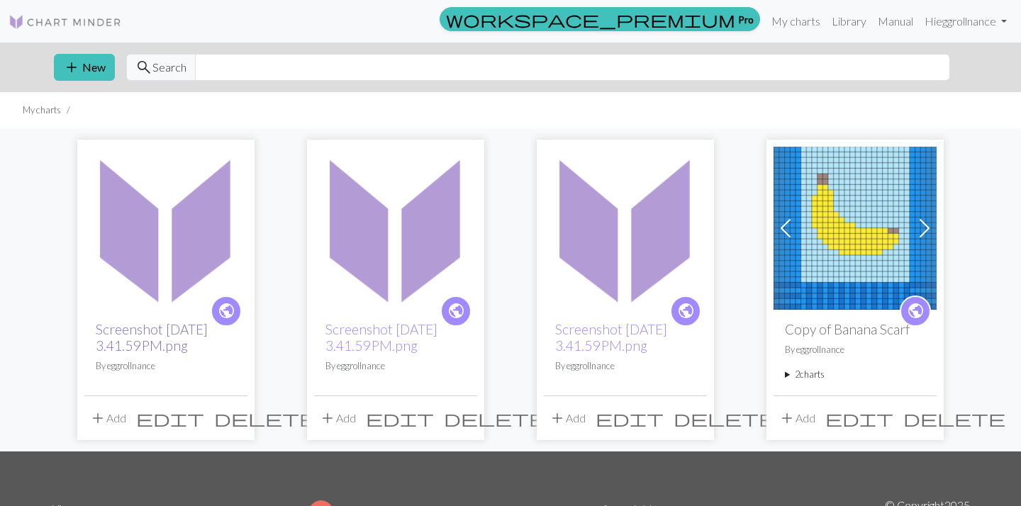
click at [136, 337] on link "Screenshot [DATE] 3.41.59 PM.png" at bounding box center [152, 337] width 112 height 33
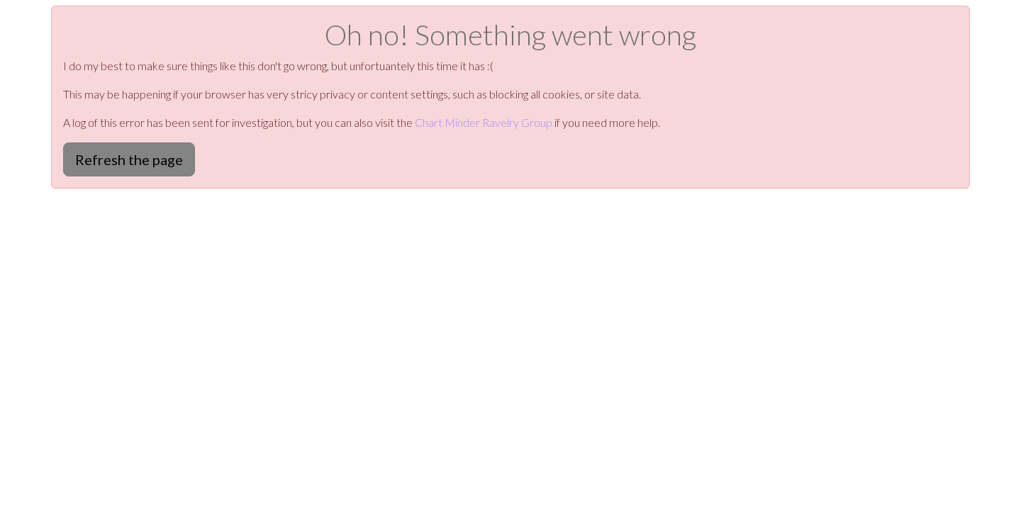
click at [160, 162] on button "Refresh the page" at bounding box center [129, 159] width 132 height 34
